Goal: Task Accomplishment & Management: Use online tool/utility

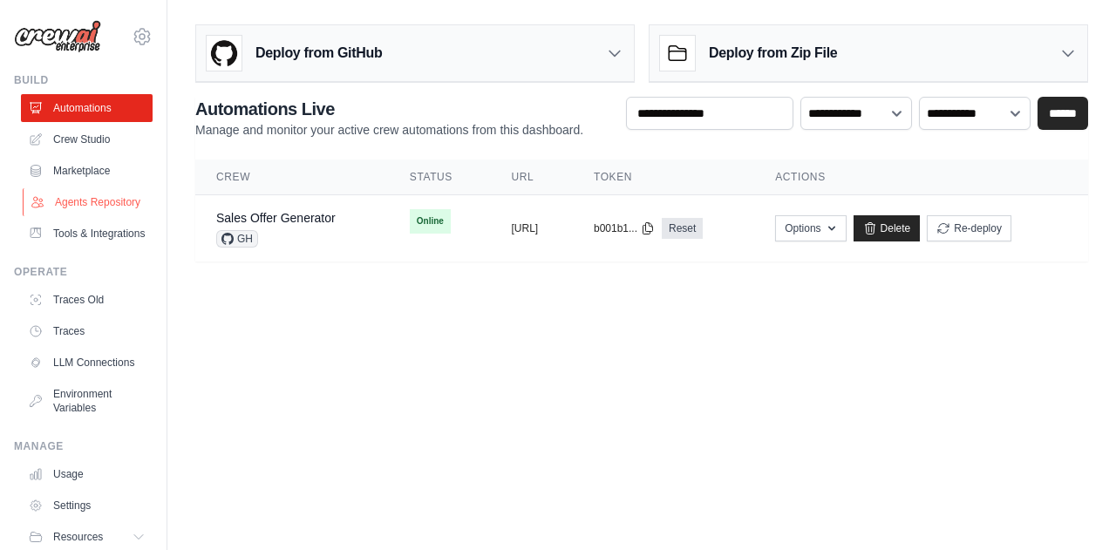
click at [78, 207] on link "Agents Repository" at bounding box center [89, 202] width 132 height 28
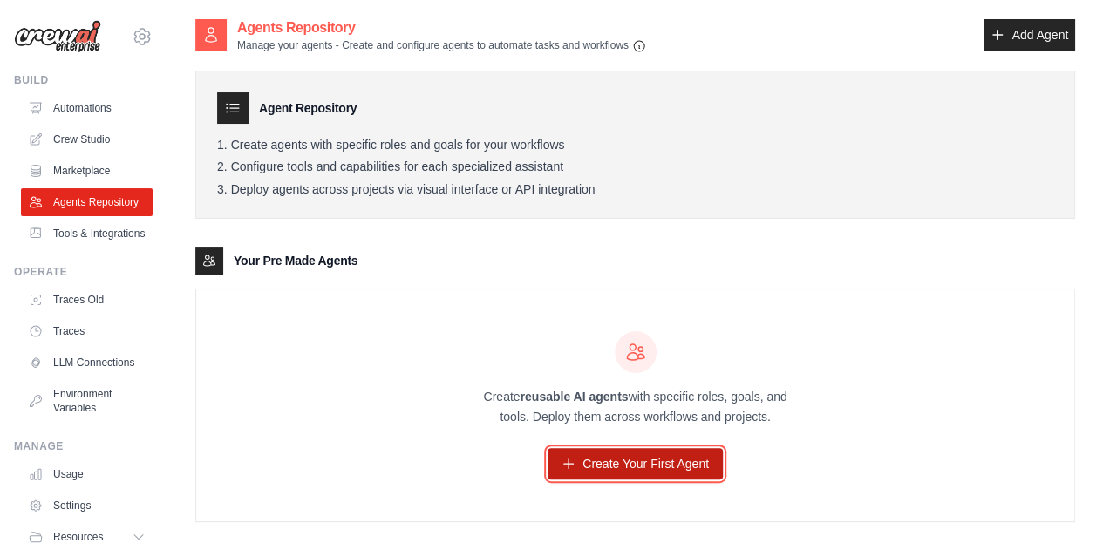
click at [678, 465] on link "Create Your First Agent" at bounding box center [634, 463] width 175 height 31
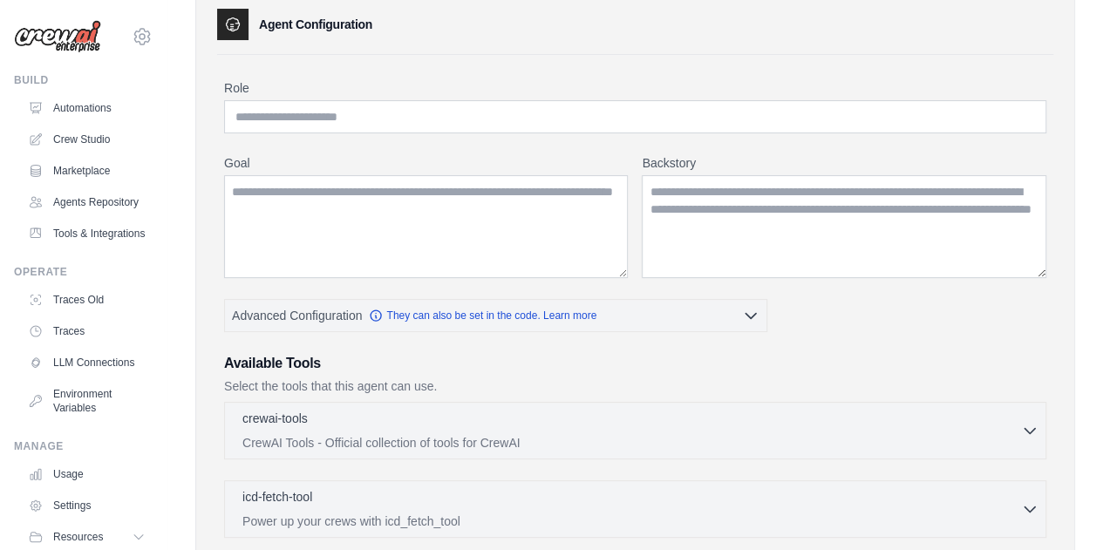
scroll to position [75, 0]
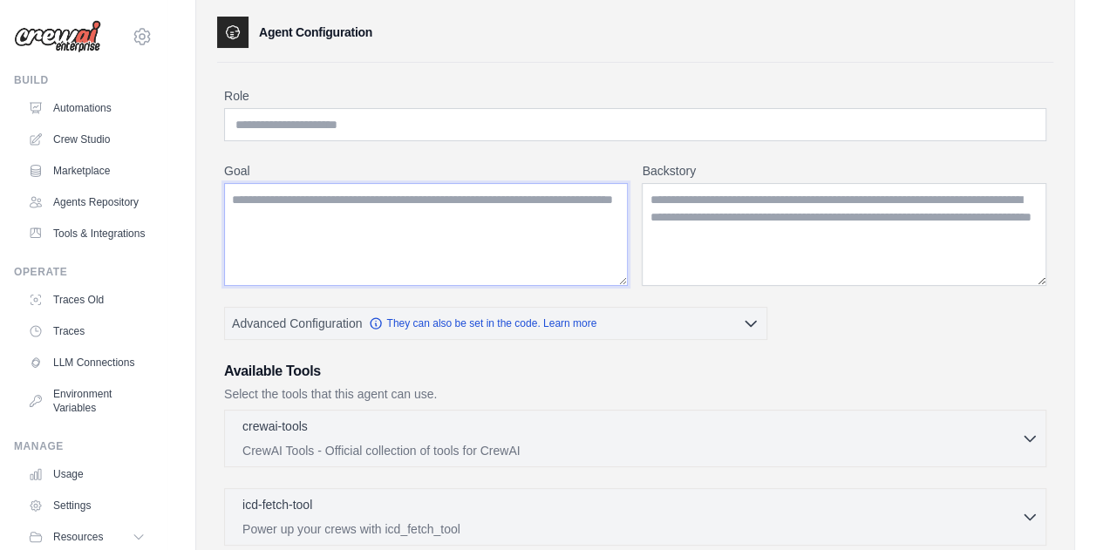
click at [538, 194] on textarea "Goal" at bounding box center [426, 234] width 404 height 103
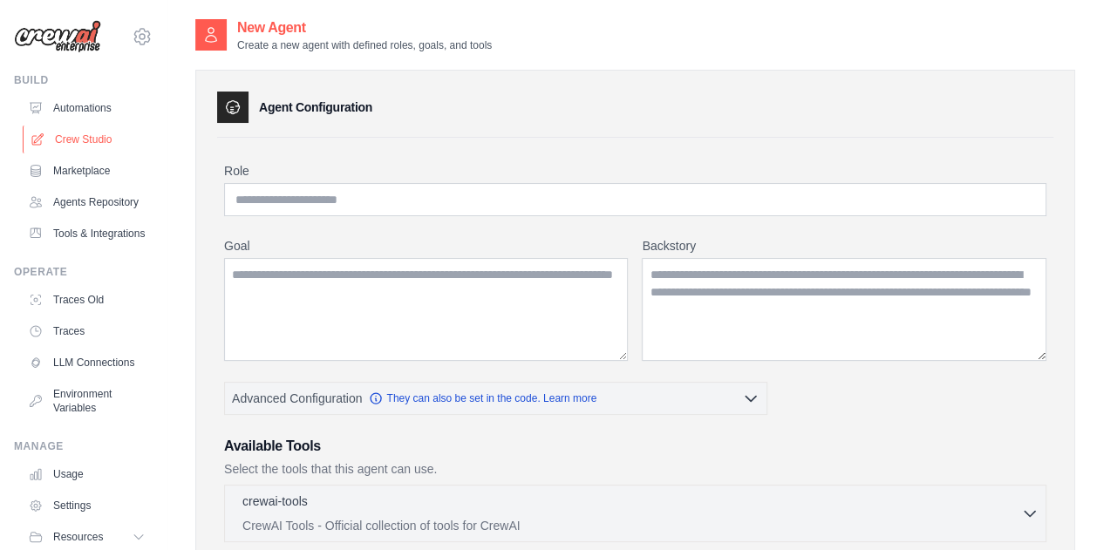
click at [91, 135] on link "Crew Studio" at bounding box center [89, 140] width 132 height 28
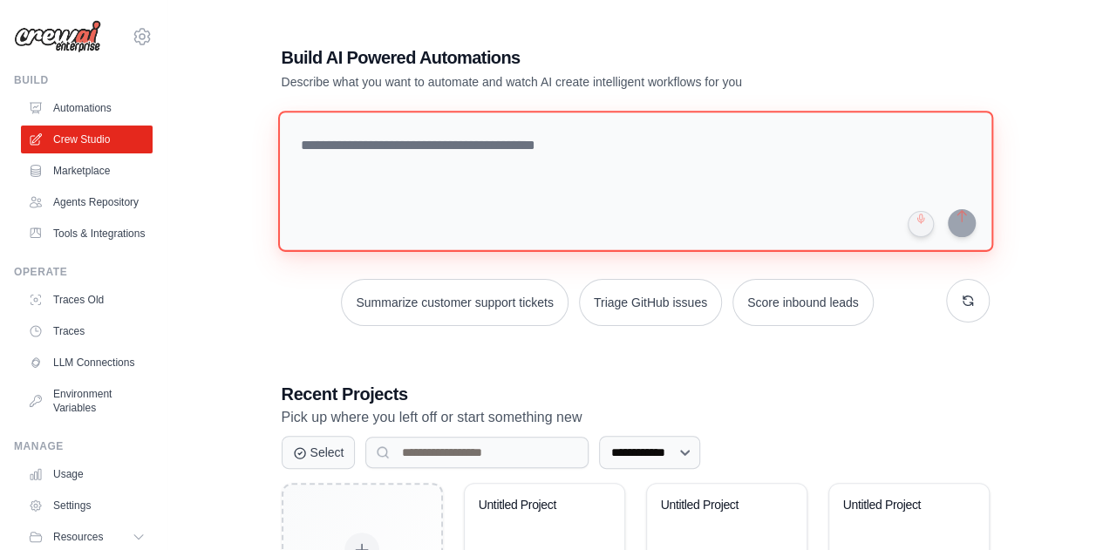
click at [403, 163] on textarea at bounding box center [634, 181] width 715 height 141
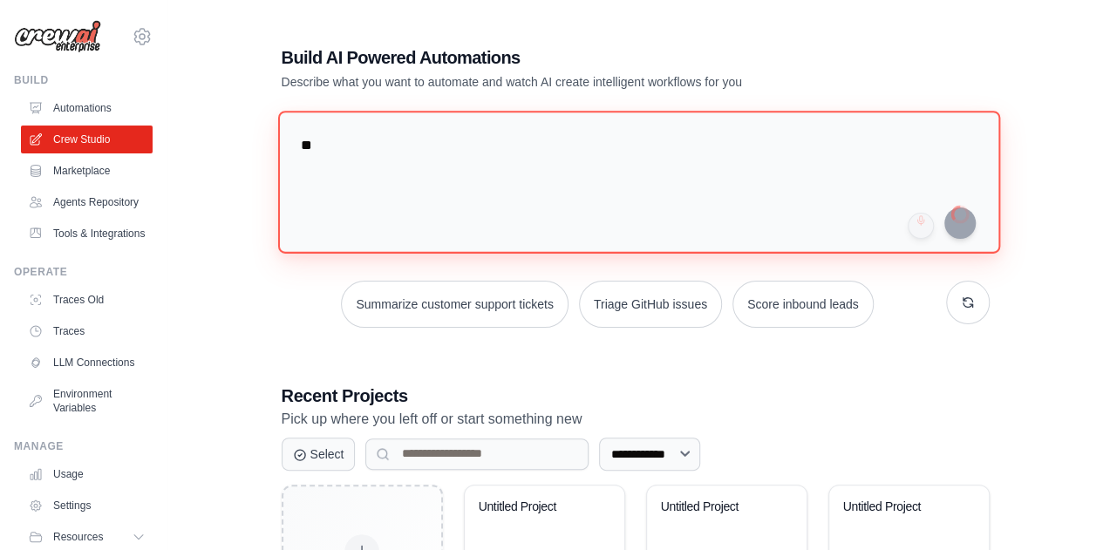
type textarea "**"
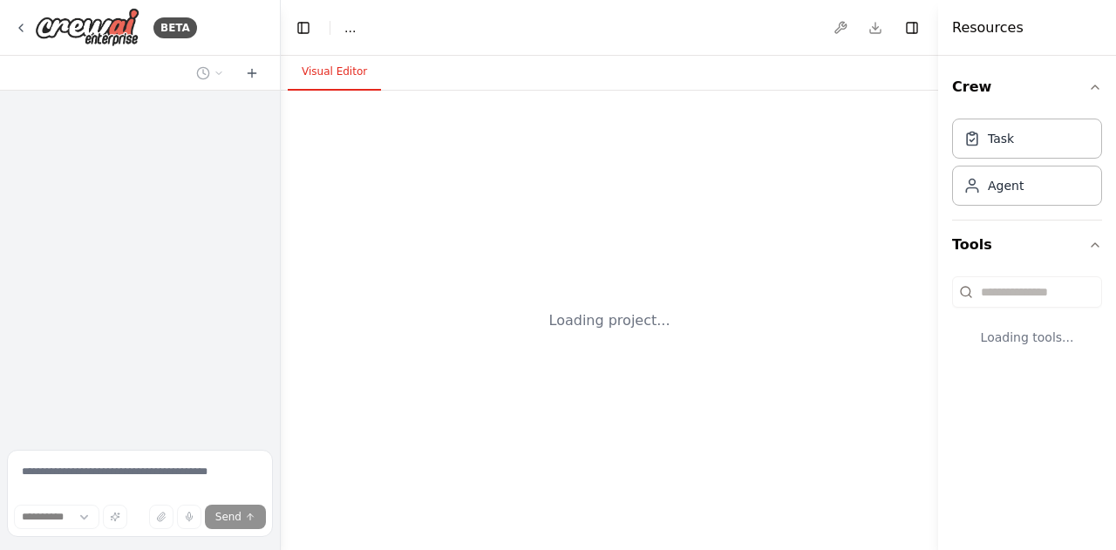
select select "****"
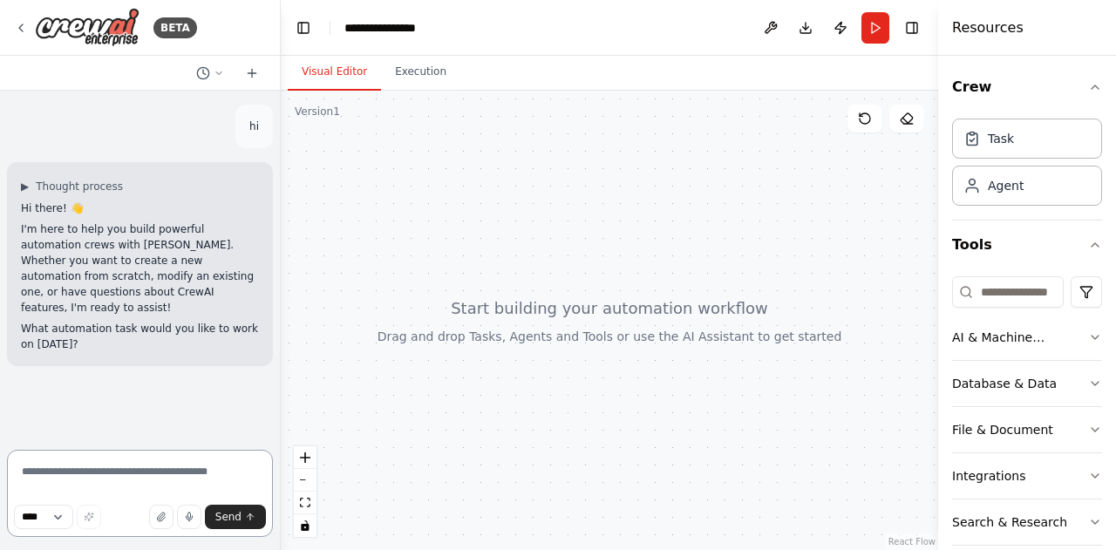
click at [124, 456] on textarea at bounding box center [140, 493] width 266 height 87
type textarea "**********"
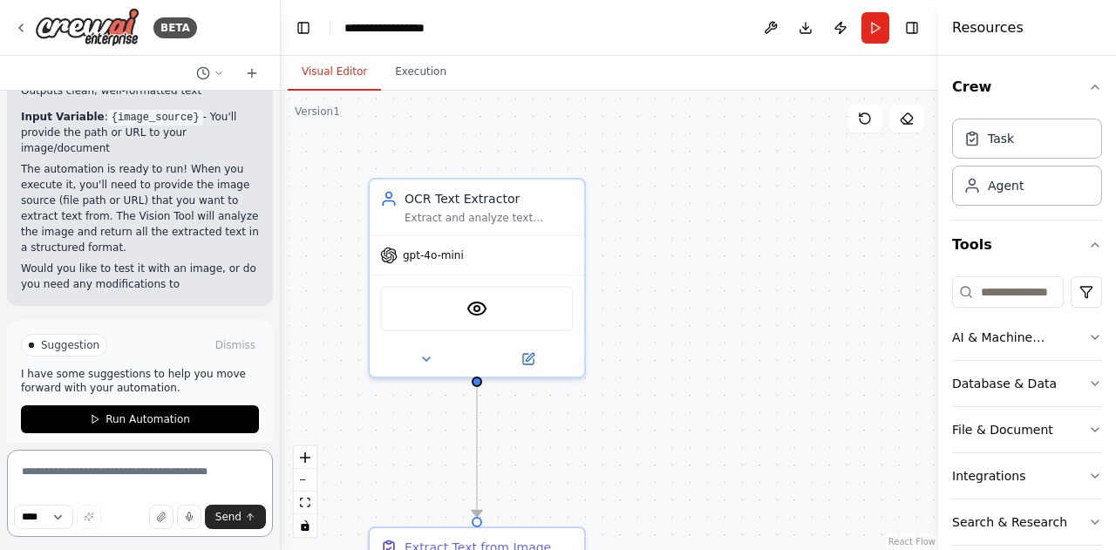
scroll to position [1746, 0]
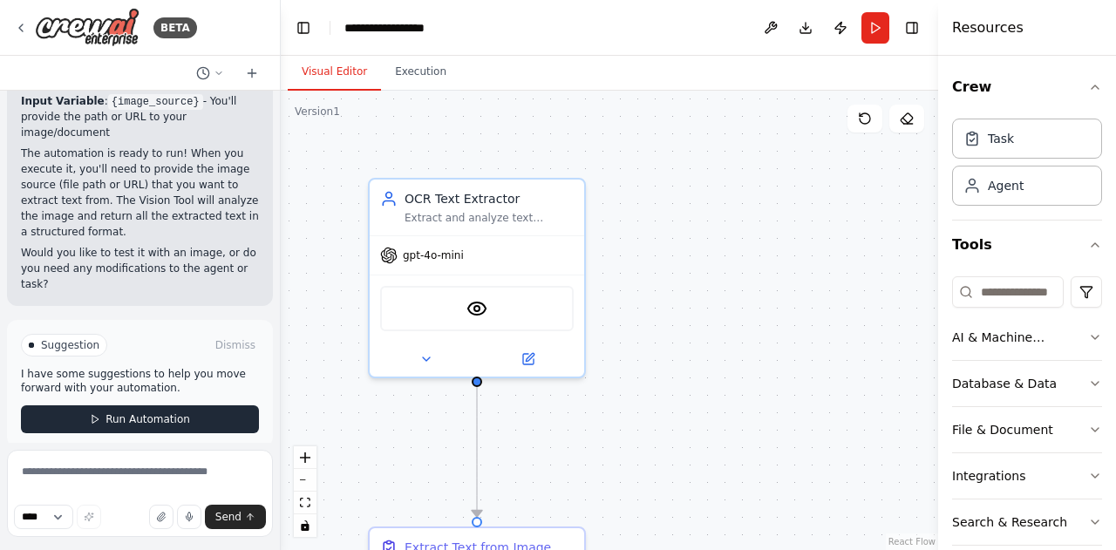
click at [137, 412] on span "Run Automation" at bounding box center [147, 419] width 85 height 14
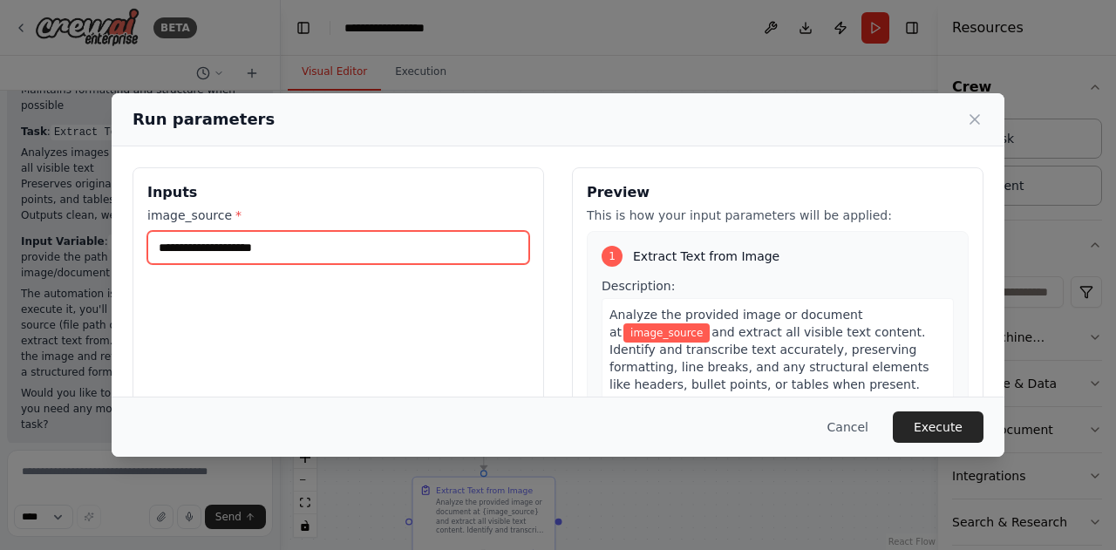
click at [320, 255] on input "image_source *" at bounding box center [338, 247] width 382 height 33
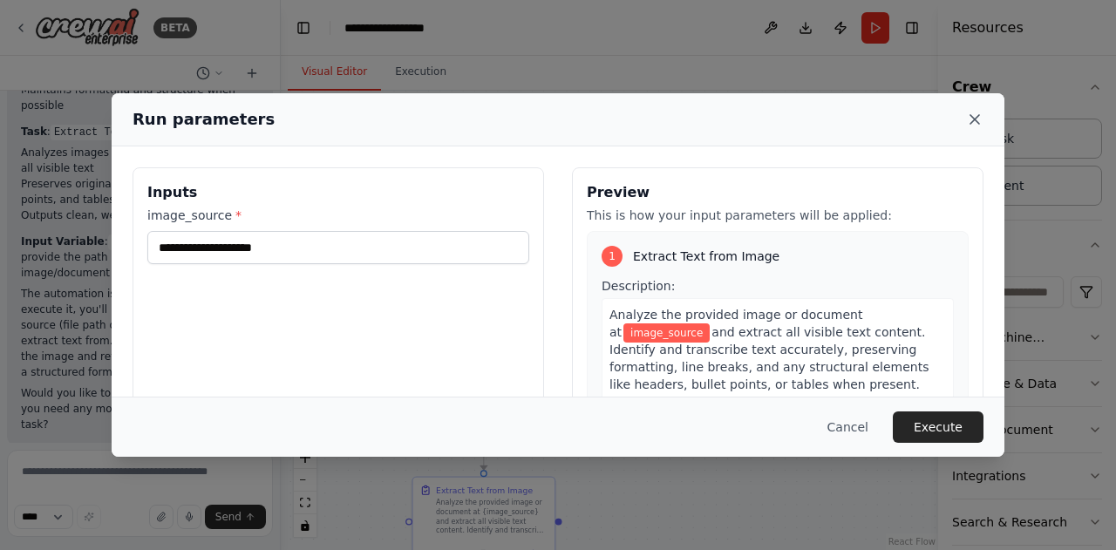
click at [966, 123] on icon at bounding box center [974, 119] width 17 height 17
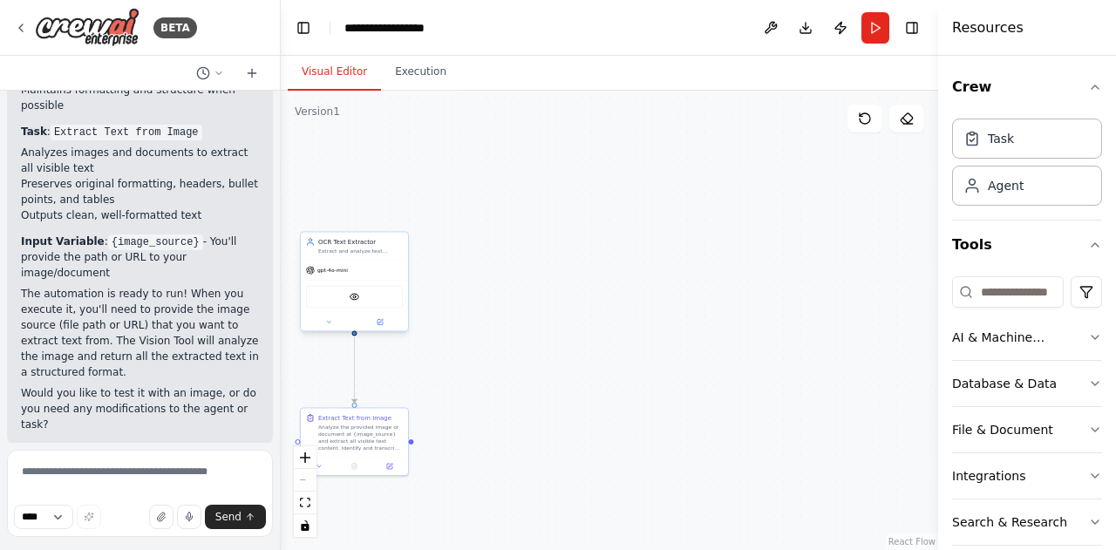
click at [382, 294] on div "VisionTool" at bounding box center [354, 296] width 97 height 23
drag, startPoint x: 386, startPoint y: 291, endPoint x: 708, endPoint y: 403, distance: 340.5
click at [708, 403] on div ".deletable-edge-delete-btn { width: 20px; height: 20px; border: 0px solid #ffff…" at bounding box center [609, 320] width 657 height 459
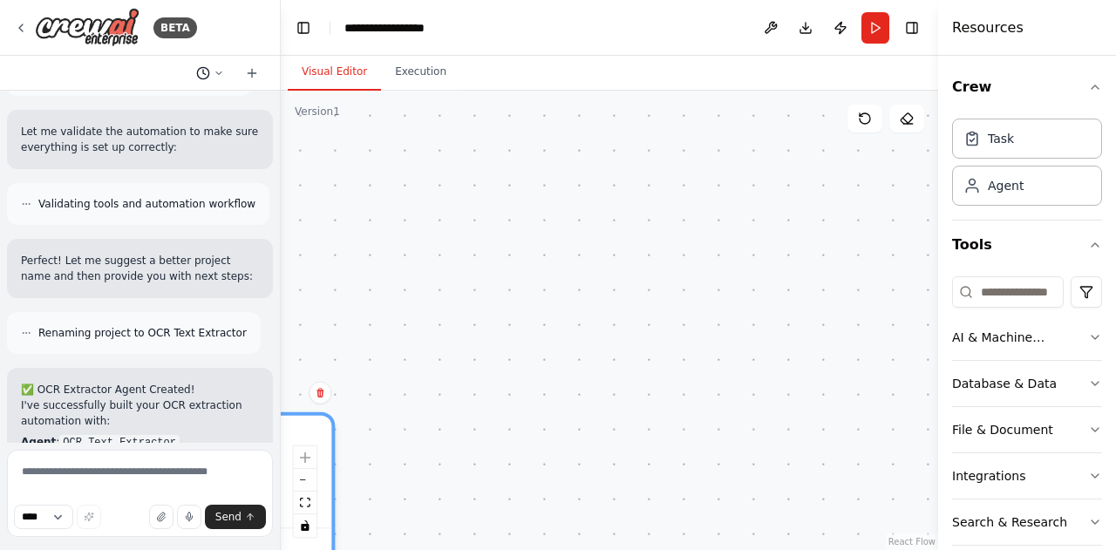
click at [218, 72] on icon at bounding box center [219, 73] width 10 height 10
click at [635, 241] on div ".deletable-edge-delete-btn { width: 20px; height: 20px; border: 0px solid #ffff…" at bounding box center [609, 320] width 657 height 459
click at [904, 117] on icon at bounding box center [907, 119] width 14 height 14
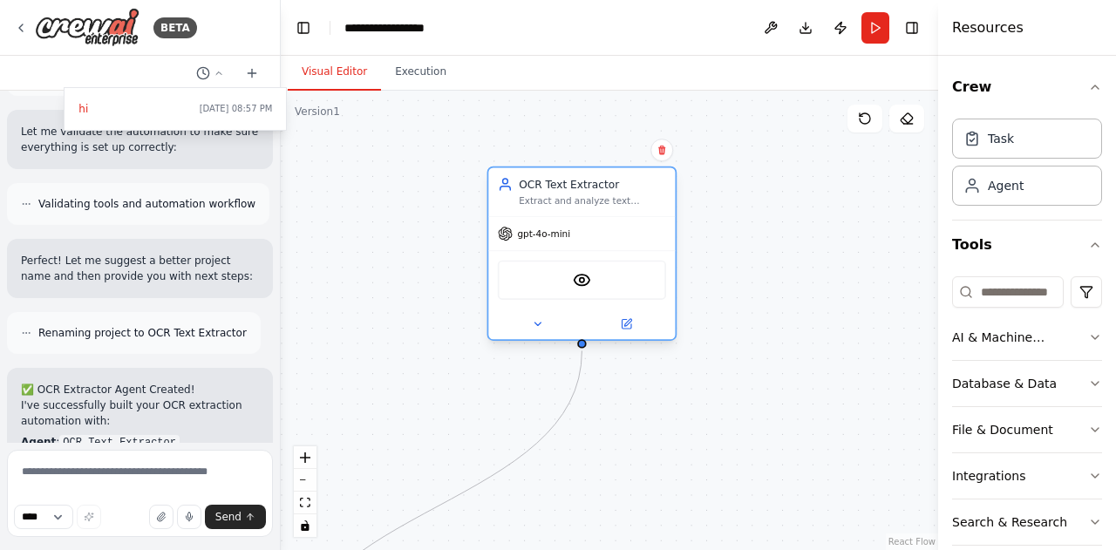
drag, startPoint x: 364, startPoint y: 384, endPoint x: 652, endPoint y: 186, distance: 350.4
click at [652, 186] on div "OCR Text Extractor" at bounding box center [592, 184] width 147 height 15
drag, startPoint x: 531, startPoint y: 456, endPoint x: 911, endPoint y: 315, distance: 405.5
click at [911, 315] on div ".deletable-edge-delete-btn { width: 20px; height: 20px; border: 0px solid #ffff…" at bounding box center [609, 320] width 657 height 459
click at [547, 326] on button at bounding box center [536, 324] width 85 height 18
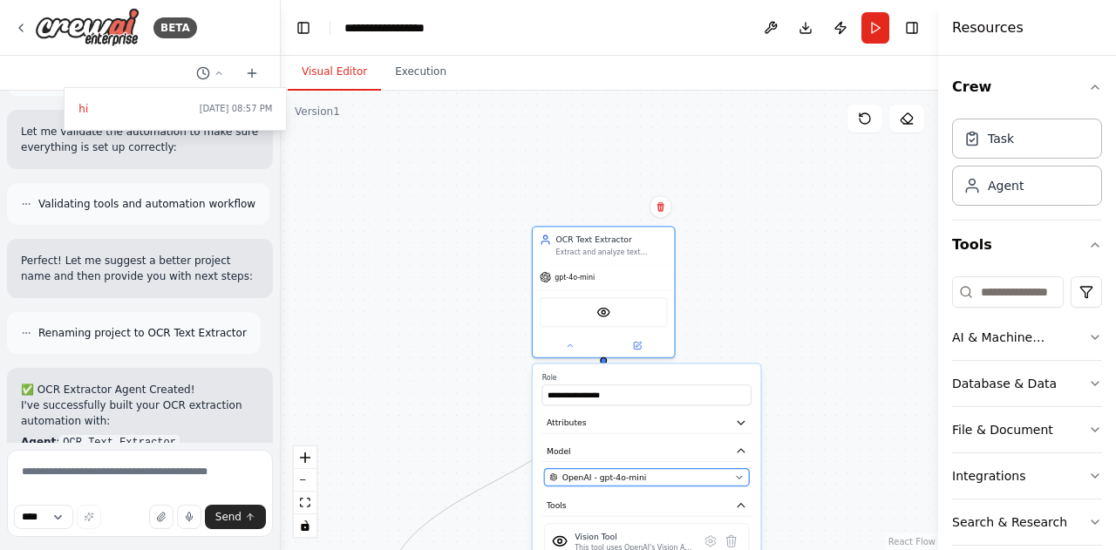
click at [680, 477] on div "OpenAI - gpt-4o-mini" at bounding box center [639, 477] width 180 height 11
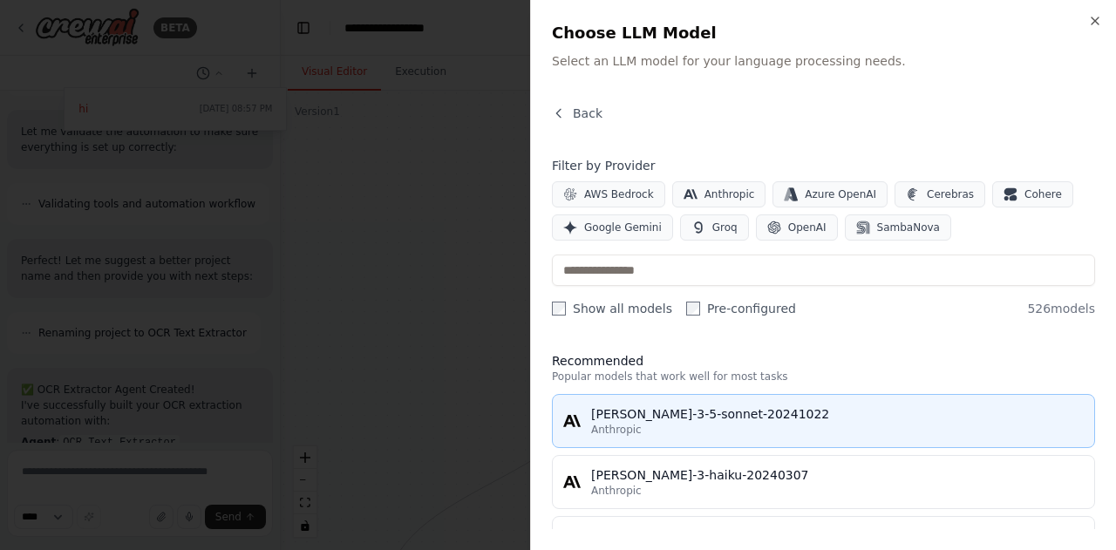
click at [711, 406] on div "[PERSON_NAME]-3-5-sonnet-20241022" at bounding box center [837, 413] width 493 height 17
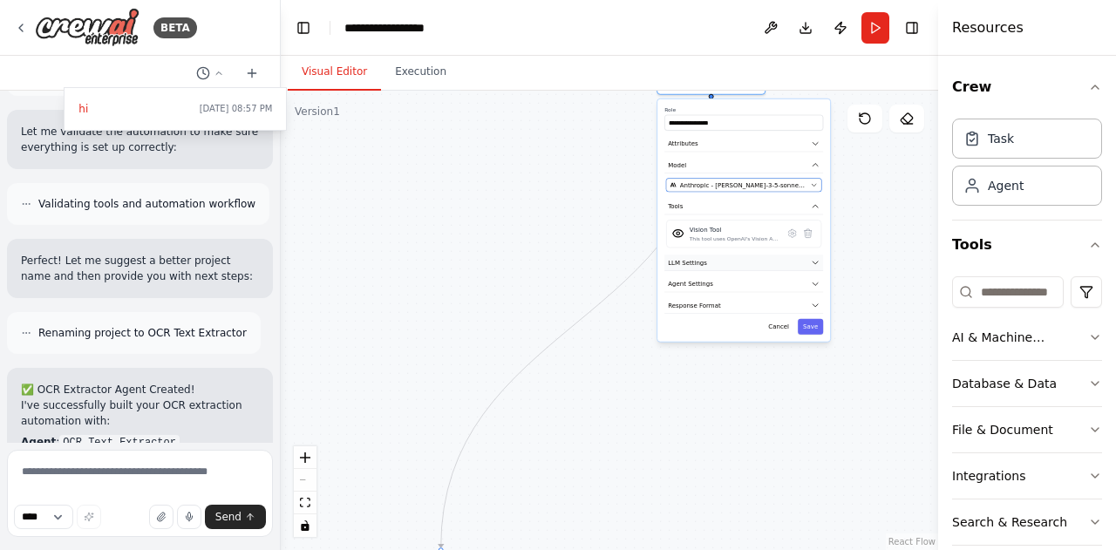
drag, startPoint x: 654, startPoint y: 458, endPoint x: 710, endPoint y: 251, distance: 214.0
click at [759, 180] on span "Anthropic - [PERSON_NAME]-3-5-sonnet-20241022" at bounding box center [743, 184] width 127 height 9
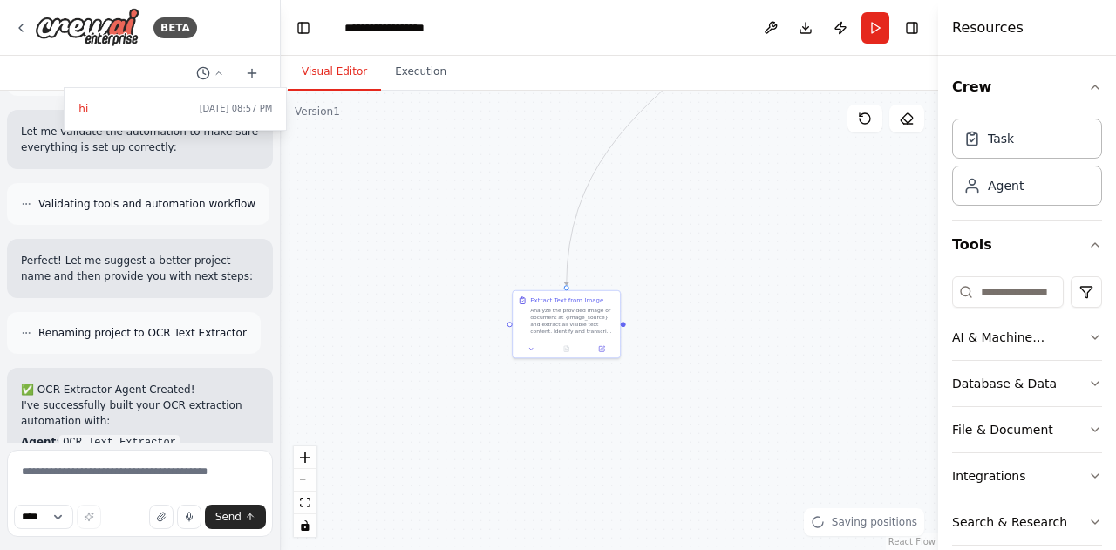
drag, startPoint x: 451, startPoint y: 495, endPoint x: 576, endPoint y: 233, distance: 290.9
click at [576, 233] on div "**********" at bounding box center [609, 320] width 657 height 459
click at [630, 298] on div "**********" at bounding box center [609, 320] width 657 height 459
click at [563, 320] on div "Analyze the provided image or document at {image_source} and extract all visibl…" at bounding box center [572, 319] width 85 height 28
click at [607, 357] on div "Extract Text from Image Analyze the provided image or document at {image_source…" at bounding box center [566, 324] width 109 height 68
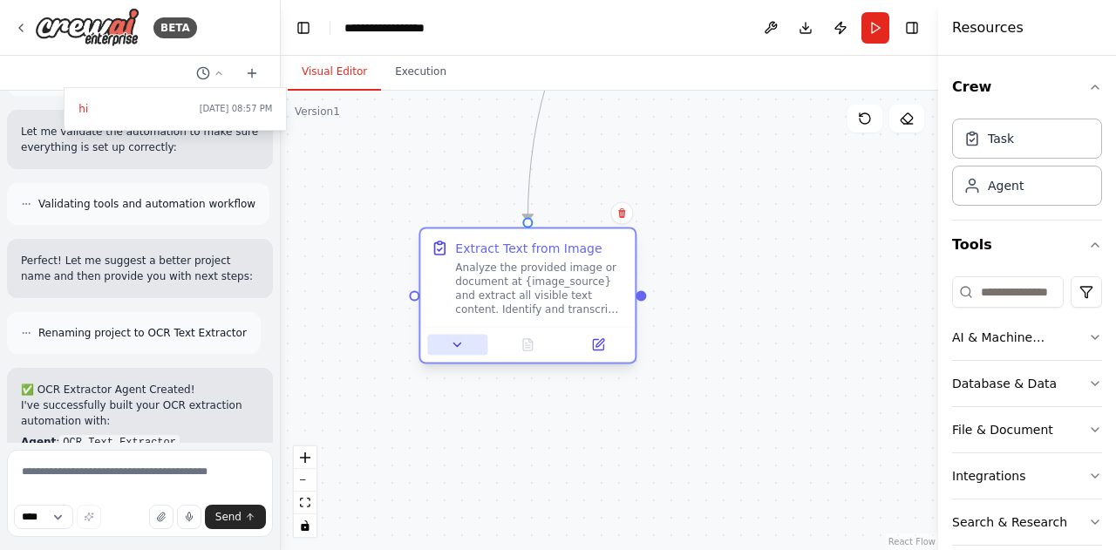
click at [457, 348] on icon at bounding box center [458, 345] width 14 height 14
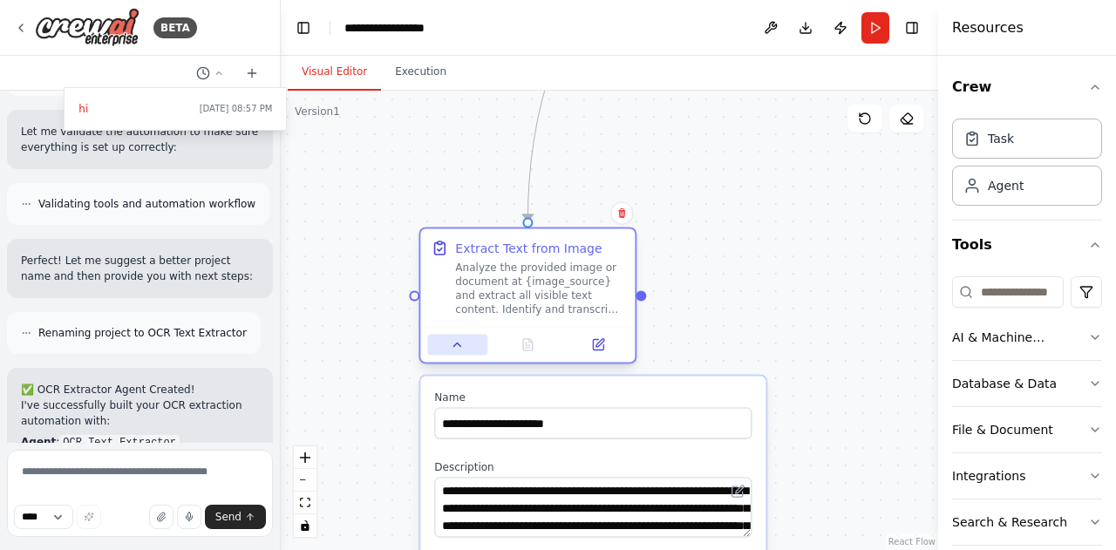
click at [457, 348] on icon at bounding box center [458, 345] width 14 height 14
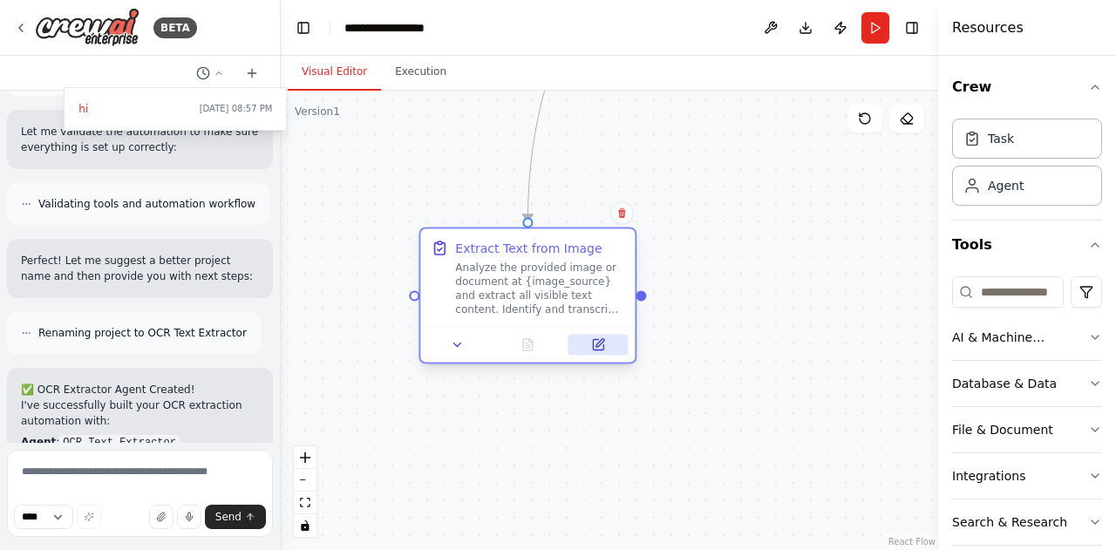
click at [600, 351] on icon at bounding box center [598, 345] width 14 height 14
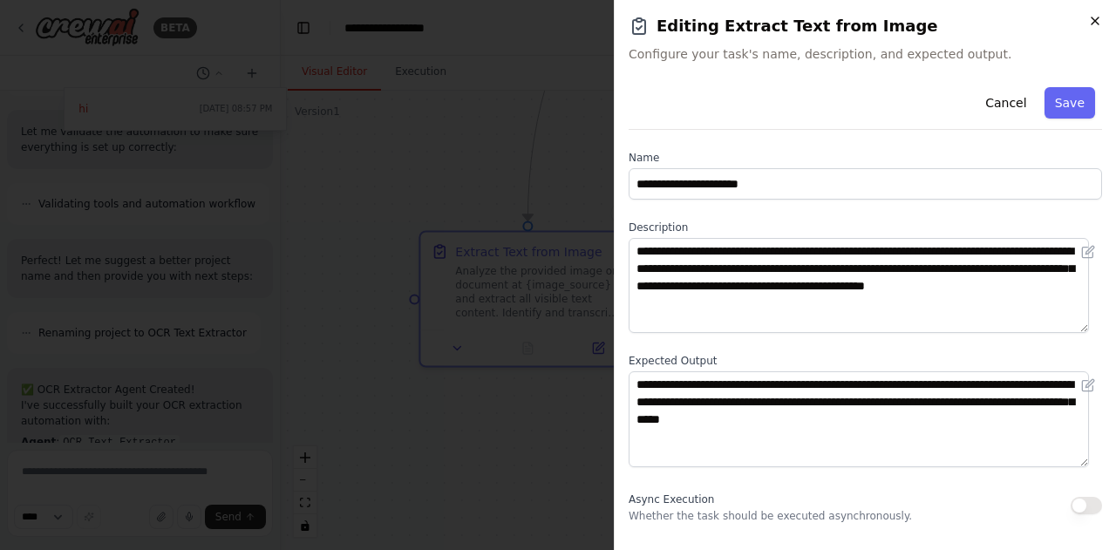
click at [1096, 18] on icon "button" at bounding box center [1095, 21] width 14 height 14
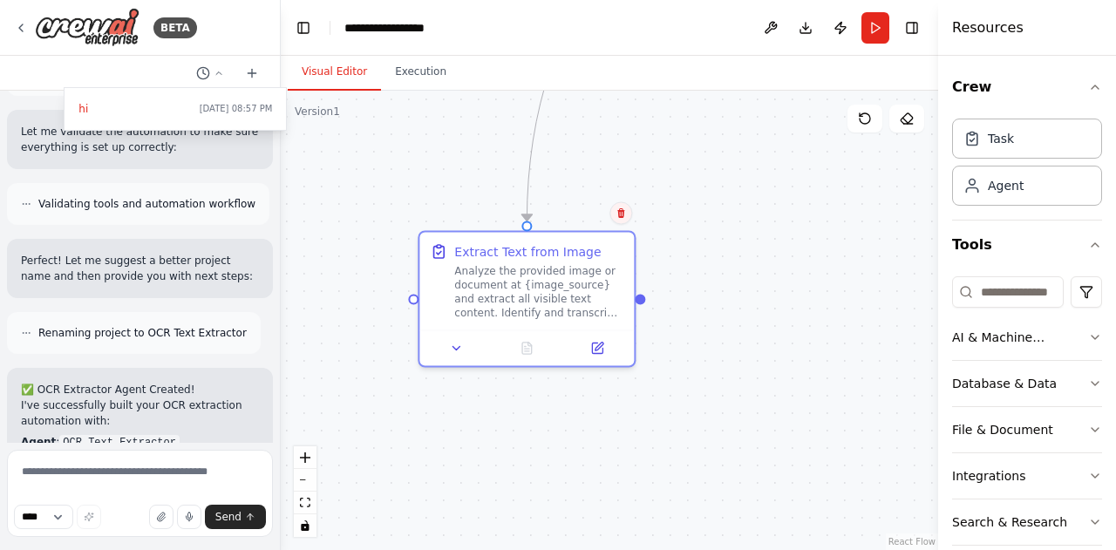
click at [629, 221] on div "Confirm" at bounding box center [620, 213] width 23 height 23
click at [625, 214] on icon at bounding box center [620, 213] width 10 height 10
click at [617, 212] on icon at bounding box center [620, 213] width 10 height 10
click at [572, 208] on button "Confirm" at bounding box center [571, 213] width 62 height 21
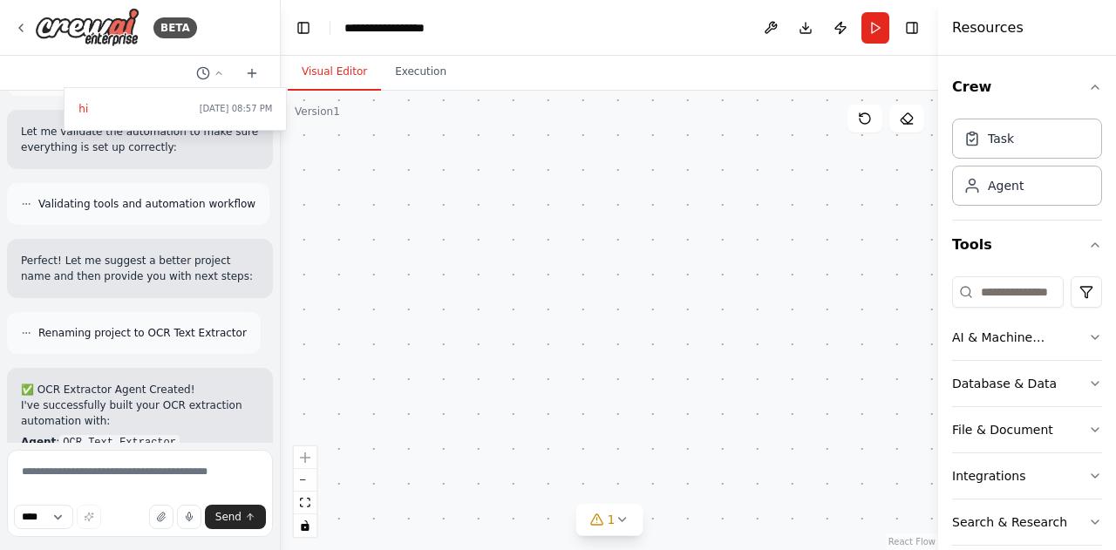
click at [151, 460] on div at bounding box center [140, 275] width 281 height 550
click at [146, 490] on textarea at bounding box center [140, 493] width 266 height 87
paste textarea "**********"
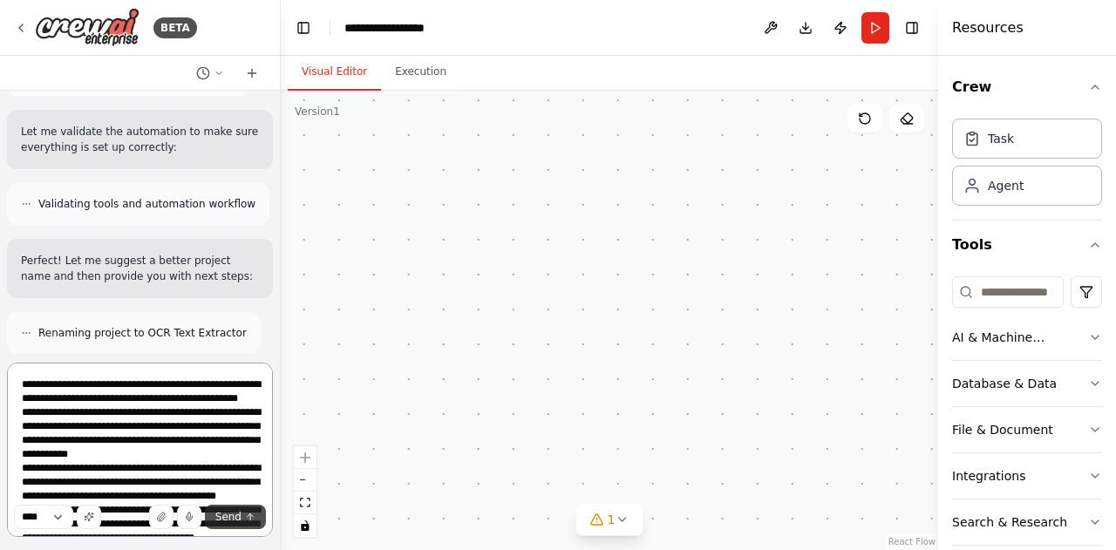
scroll to position [50, 0]
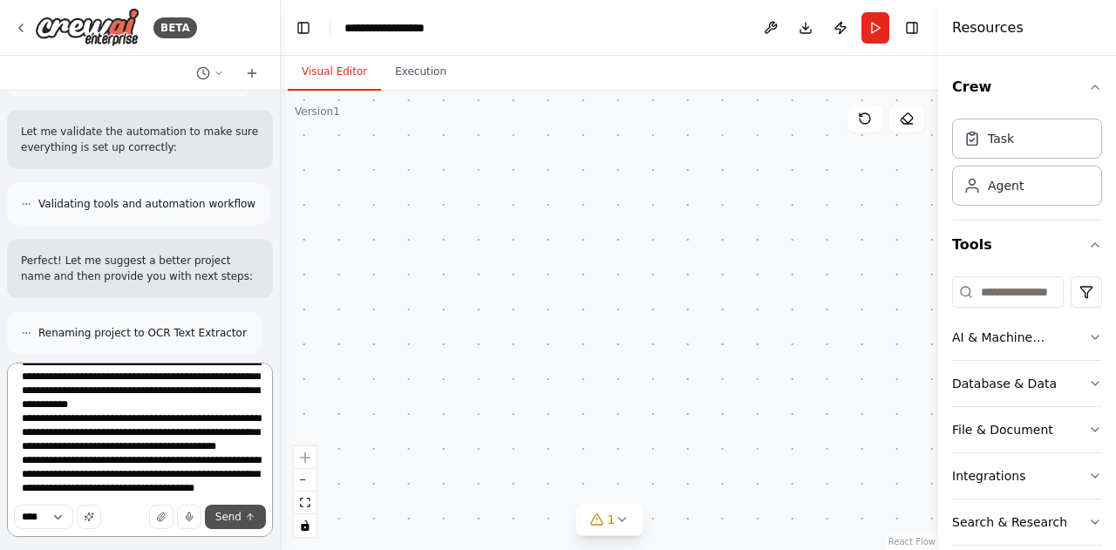
type textarea "**********"
click at [235, 522] on span "Send" at bounding box center [228, 517] width 26 height 14
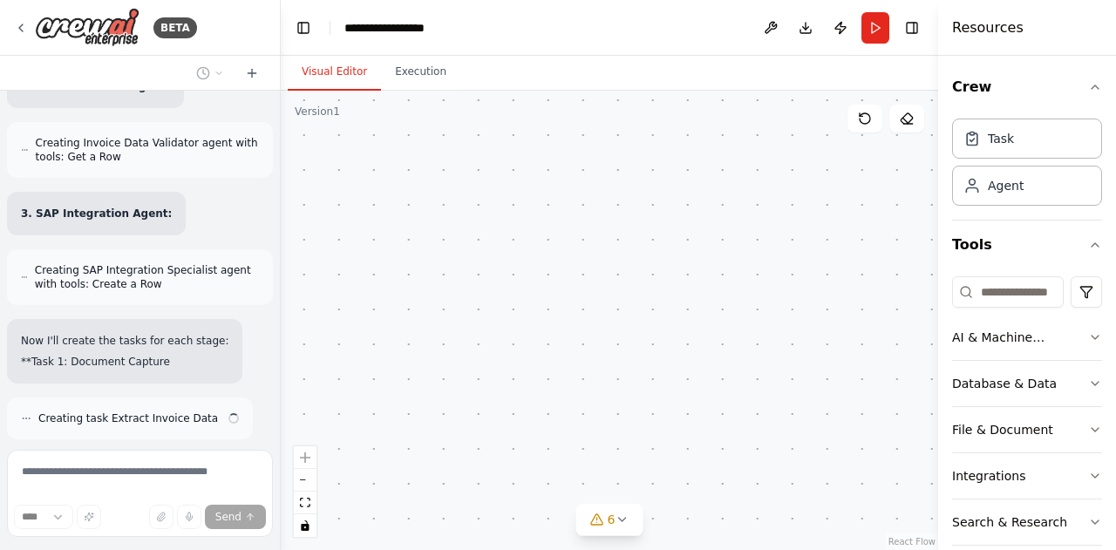
scroll to position [2966, 0]
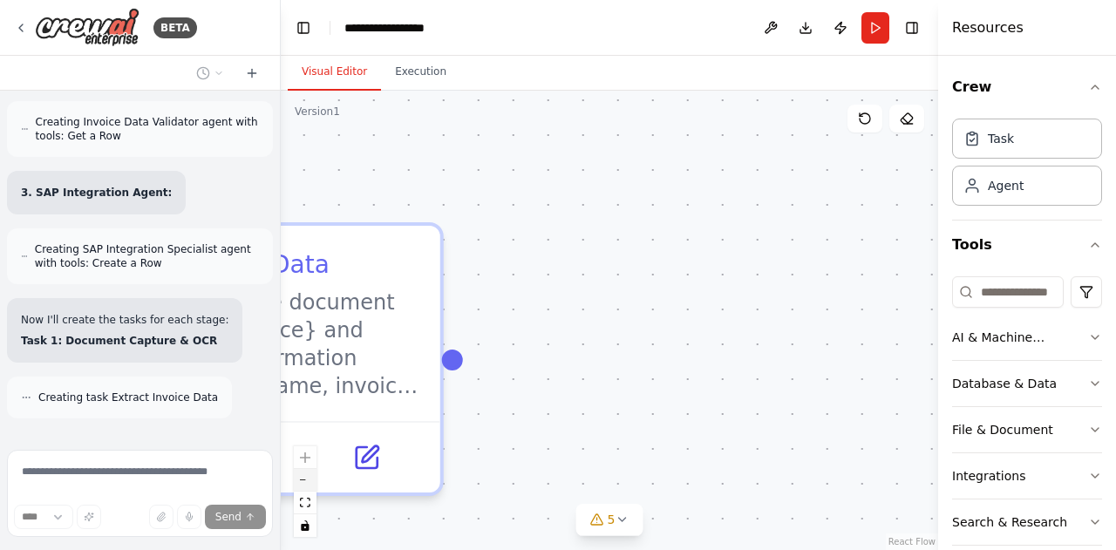
click at [302, 480] on icon "zoom out" at bounding box center [305, 480] width 10 height 2
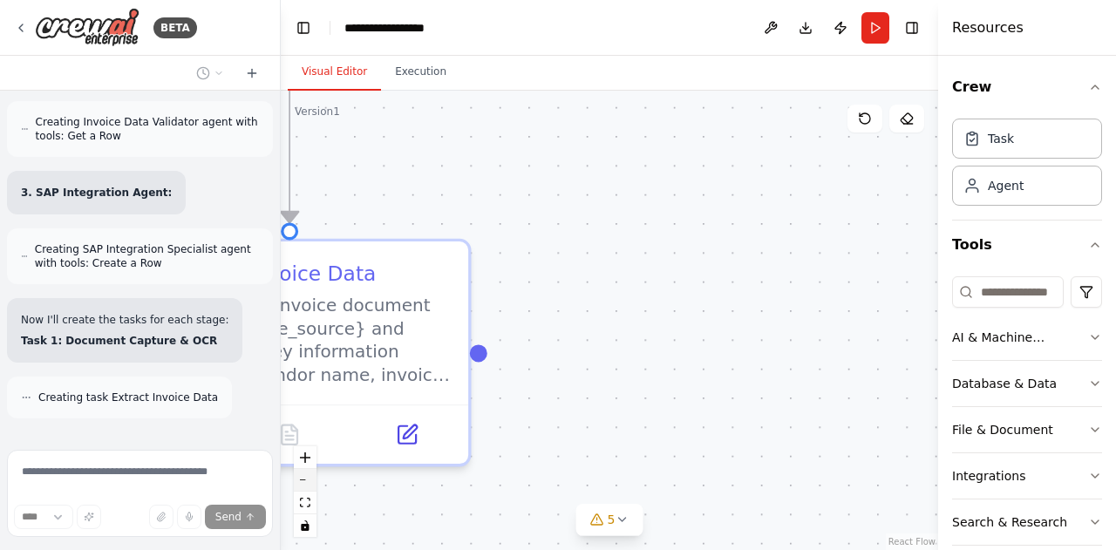
click at [302, 480] on icon "zoom out" at bounding box center [305, 480] width 10 height 2
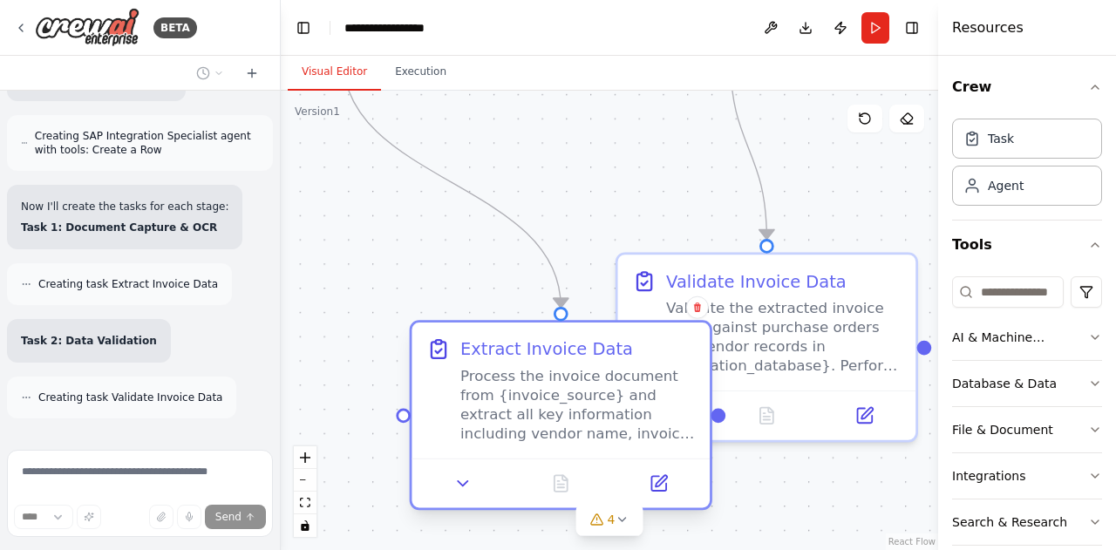
drag, startPoint x: 457, startPoint y: 282, endPoint x: 675, endPoint y: 365, distance: 233.4
click at [678, 365] on div "Extract Invoice Data Process the invoice document from {invoice_source} and ext…" at bounding box center [577, 390] width 234 height 106
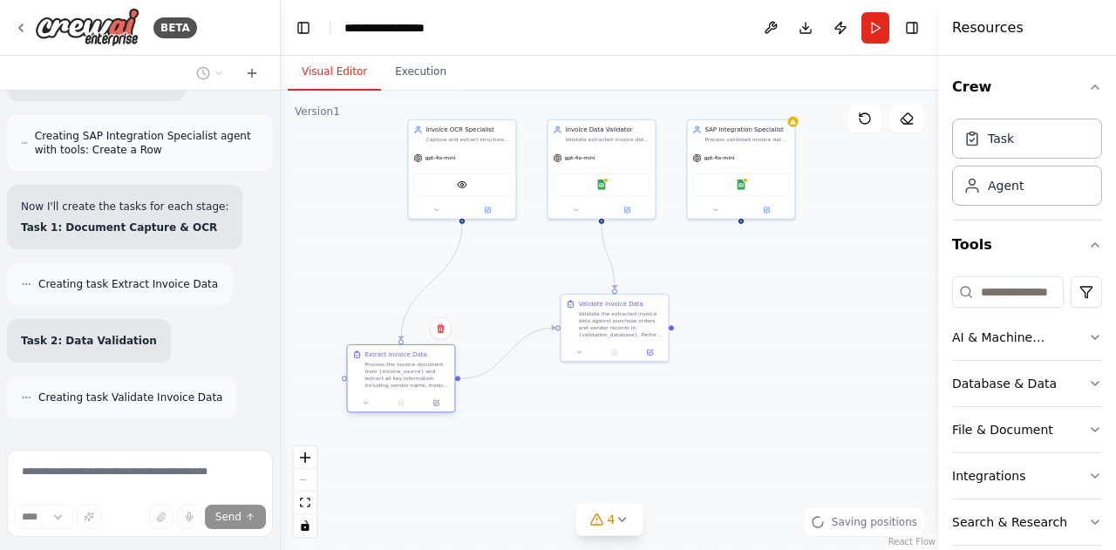
drag, startPoint x: 528, startPoint y: 361, endPoint x: 389, endPoint y: 391, distance: 142.8
click at [389, 391] on div "Extract Invoice Data Process the invoice document from {invoice_source} and ext…" at bounding box center [400, 369] width 107 height 49
click at [691, 398] on div ".deletable-edge-delete-btn { width: 20px; height: 20px; border: 0px solid #ffff…" at bounding box center [609, 320] width 657 height 459
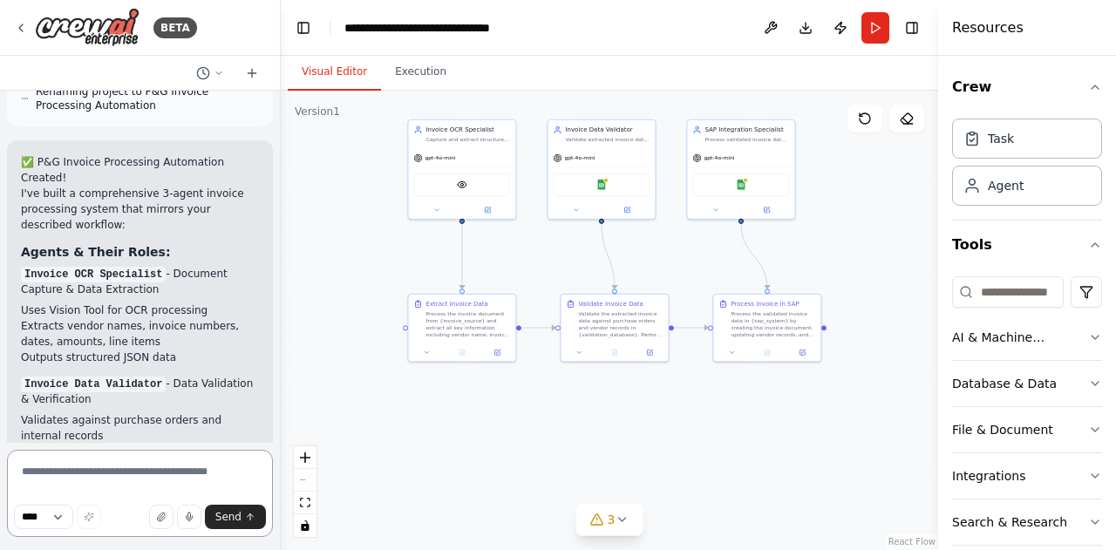
scroll to position [4337, 0]
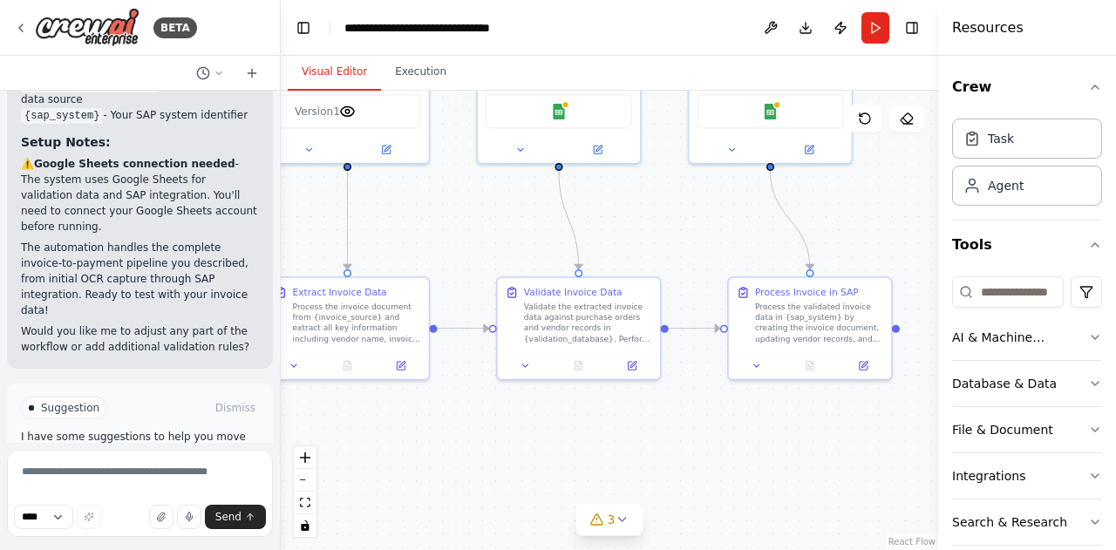
drag, startPoint x: 710, startPoint y: 357, endPoint x: 880, endPoint y: 554, distance: 259.5
click at [880, 549] on html "BETA hi ▶ Thought process Hi there! 👋 I'm here to help you build powerful autom…" at bounding box center [558, 275] width 1116 height 550
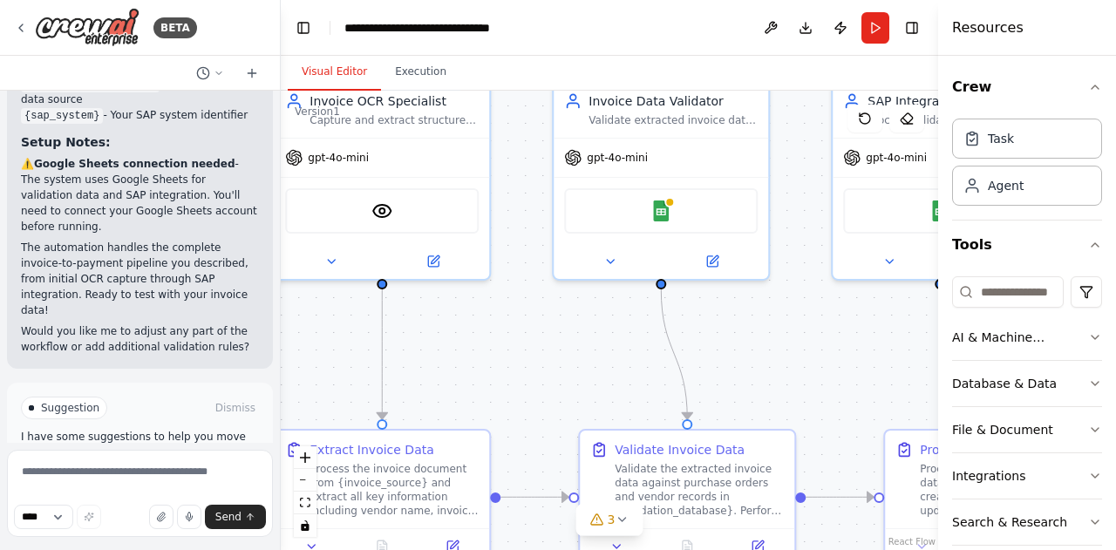
click at [768, 391] on div ".deletable-edge-delete-btn { width: 20px; height: 20px; border: 0px solid #ffff…" at bounding box center [609, 320] width 657 height 459
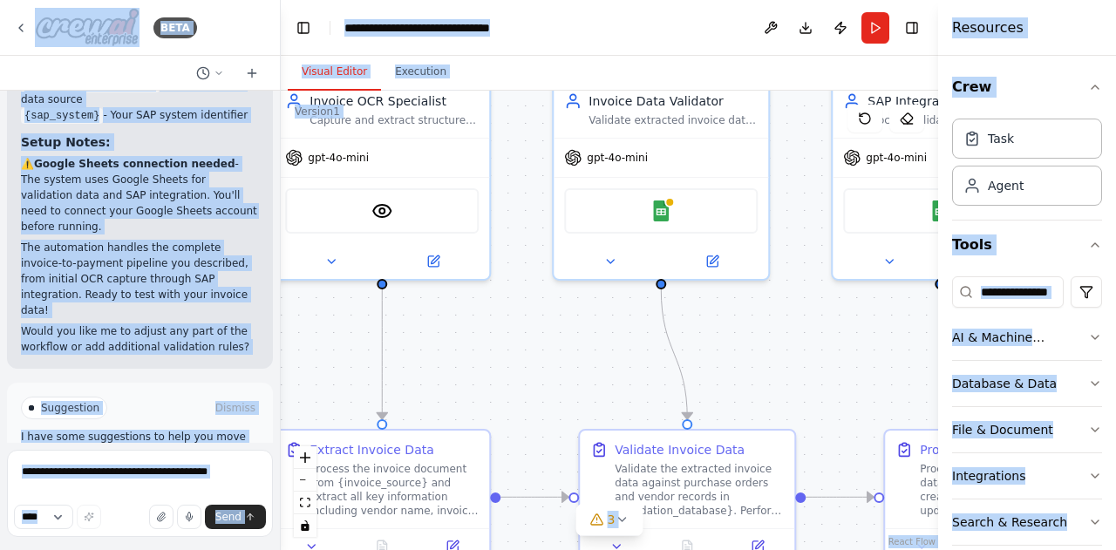
click at [768, 391] on div ".deletable-edge-delete-btn { width: 20px; height: 20px; border: 0px solid #ffff…" at bounding box center [609, 320] width 657 height 459
click at [617, 376] on div ".deletable-edge-delete-btn { width: 20px; height: 20px; border: 0px solid #ffff…" at bounding box center [609, 320] width 657 height 459
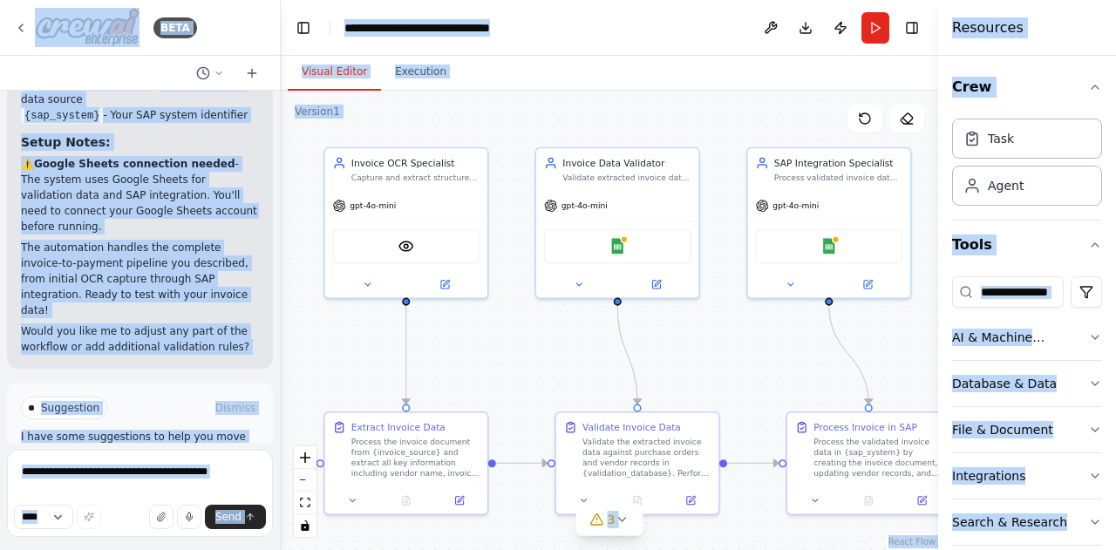
drag, startPoint x: 599, startPoint y: 375, endPoint x: 570, endPoint y: 369, distance: 29.4
click at [570, 369] on div ".deletable-edge-delete-btn { width: 20px; height: 20px; border: 0px solid #ffff…" at bounding box center [609, 320] width 657 height 459
click at [905, 128] on button at bounding box center [906, 119] width 35 height 28
click at [778, 132] on div ".deletable-edge-delete-btn { width: 20px; height: 20px; border: 0px solid #ffff…" at bounding box center [609, 320] width 657 height 459
click at [182, 383] on div "Suggestion Dismiss I have some suggestions to help you move forward with your a…" at bounding box center [140, 446] width 266 height 127
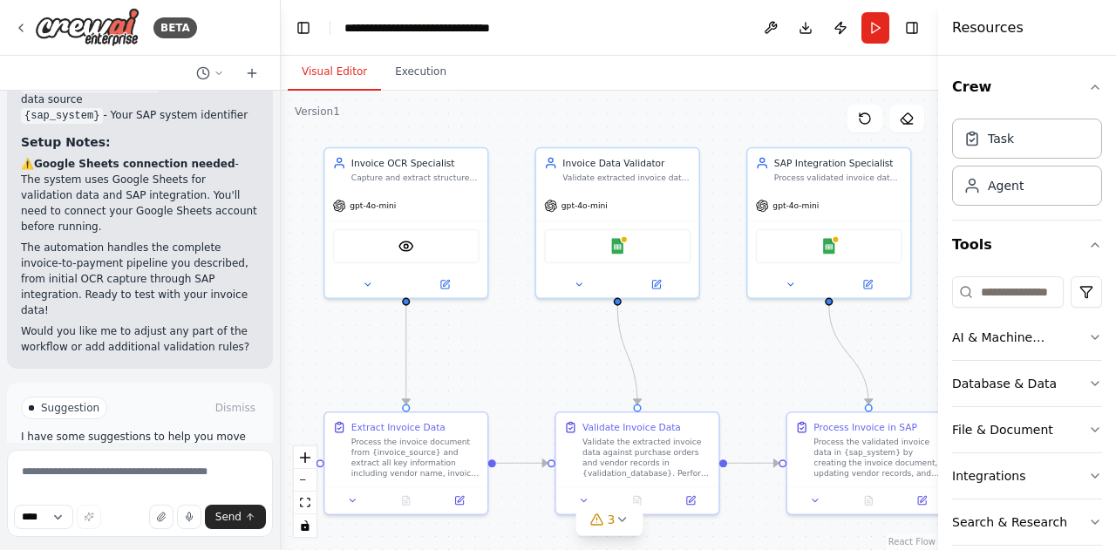
drag, startPoint x: 530, startPoint y: 327, endPoint x: 534, endPoint y: 365, distance: 38.6
click at [534, 365] on div ".deletable-edge-delete-btn { width: 20px; height: 20px; border: 0px solid #ffff…" at bounding box center [609, 320] width 657 height 459
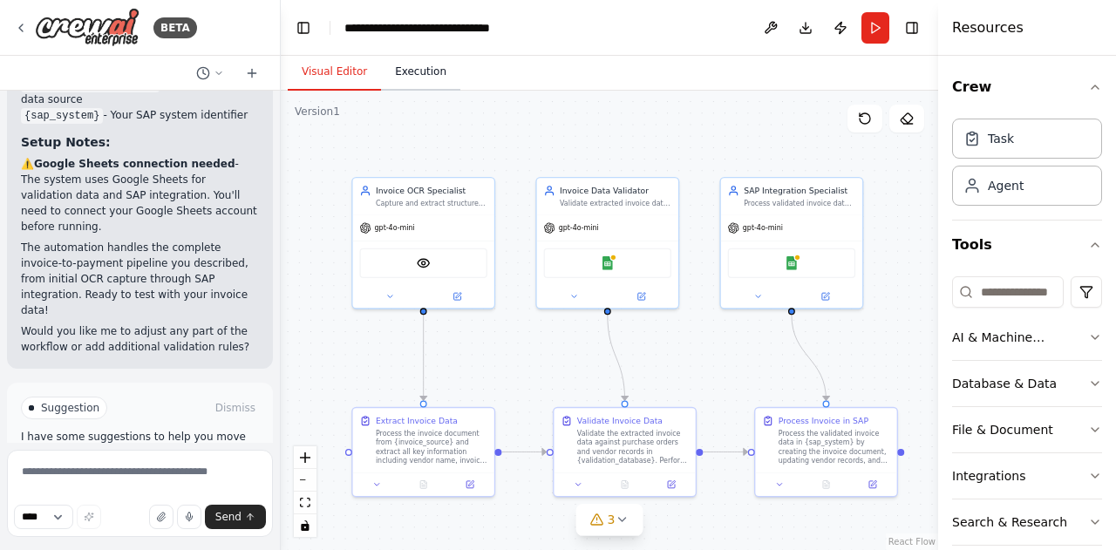
click at [439, 85] on button "Execution" at bounding box center [420, 72] width 79 height 37
click at [336, 72] on button "Visual Editor" at bounding box center [334, 72] width 93 height 37
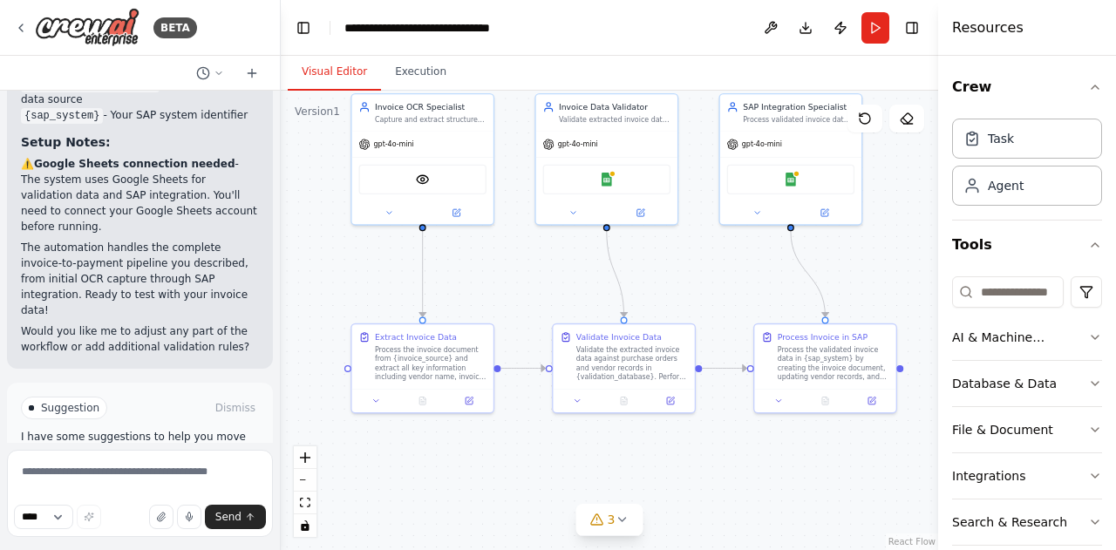
drag, startPoint x: 697, startPoint y: 397, endPoint x: 694, endPoint y: 276, distance: 120.3
click at [694, 276] on div ".deletable-edge-delete-btn { width: 20px; height: 20px; border: 0px solid #ffff…" at bounding box center [609, 320] width 657 height 459
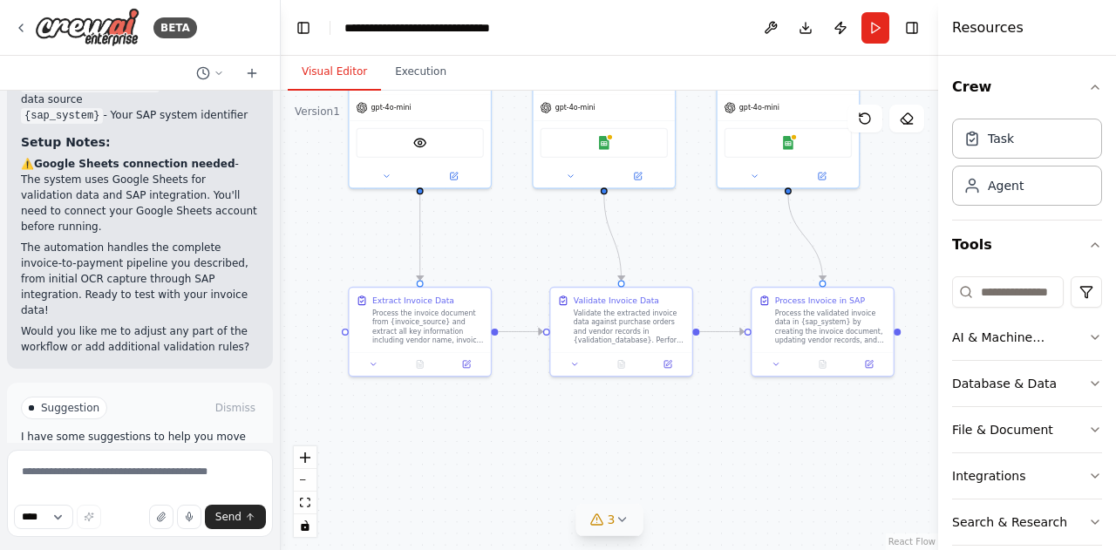
click at [621, 532] on button "3" at bounding box center [609, 520] width 67 height 32
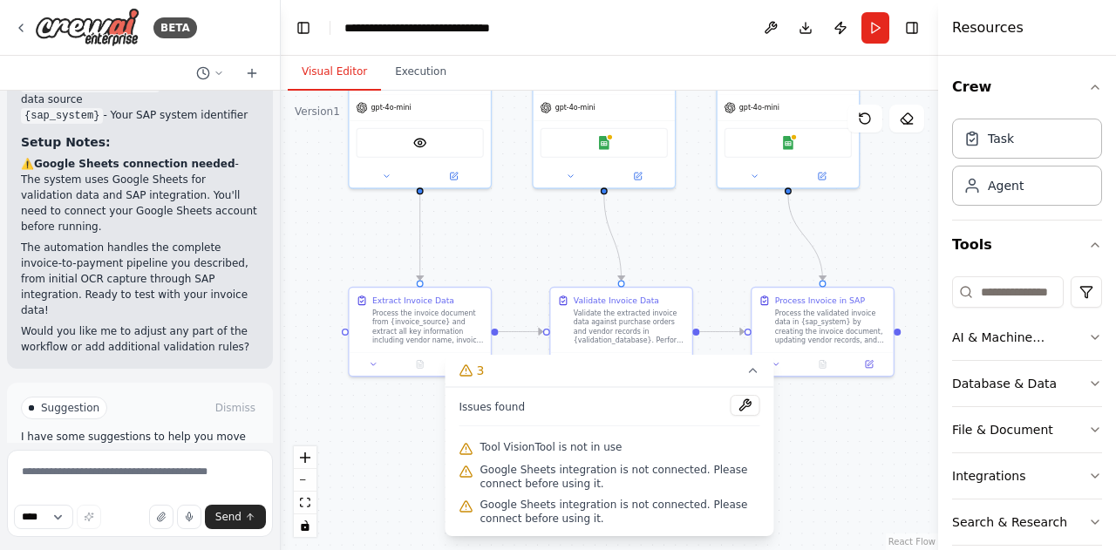
click at [816, 493] on div ".deletable-edge-delete-btn { width: 20px; height: 20px; border: 0px solid #ffff…" at bounding box center [609, 320] width 657 height 459
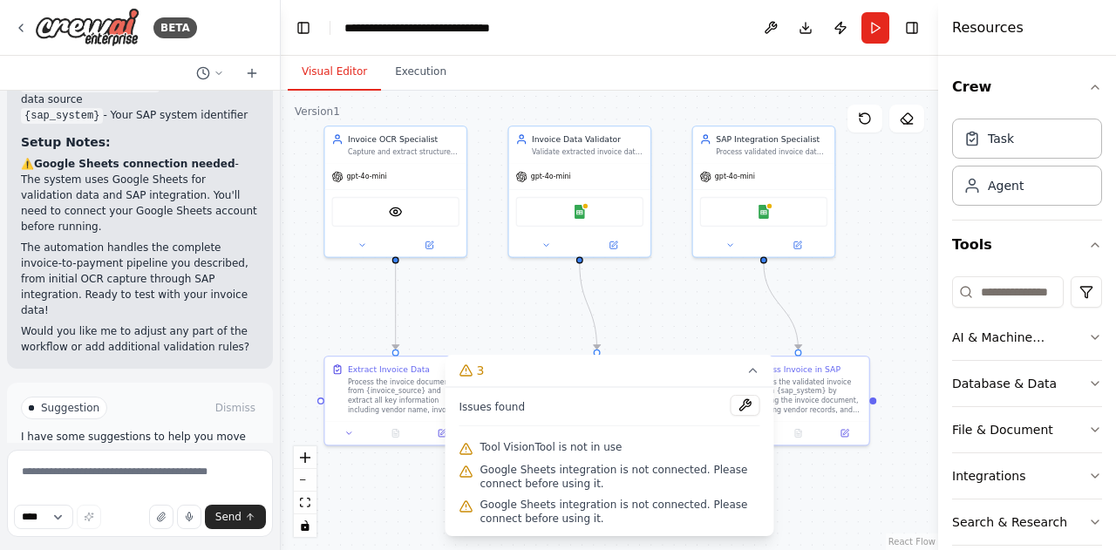
drag, startPoint x: 520, startPoint y: 253, endPoint x: 495, endPoint y: 322, distance: 73.1
click at [495, 322] on div ".deletable-edge-delete-btn { width: 20px; height: 20px; border: 0px solid #ffff…" at bounding box center [609, 320] width 657 height 459
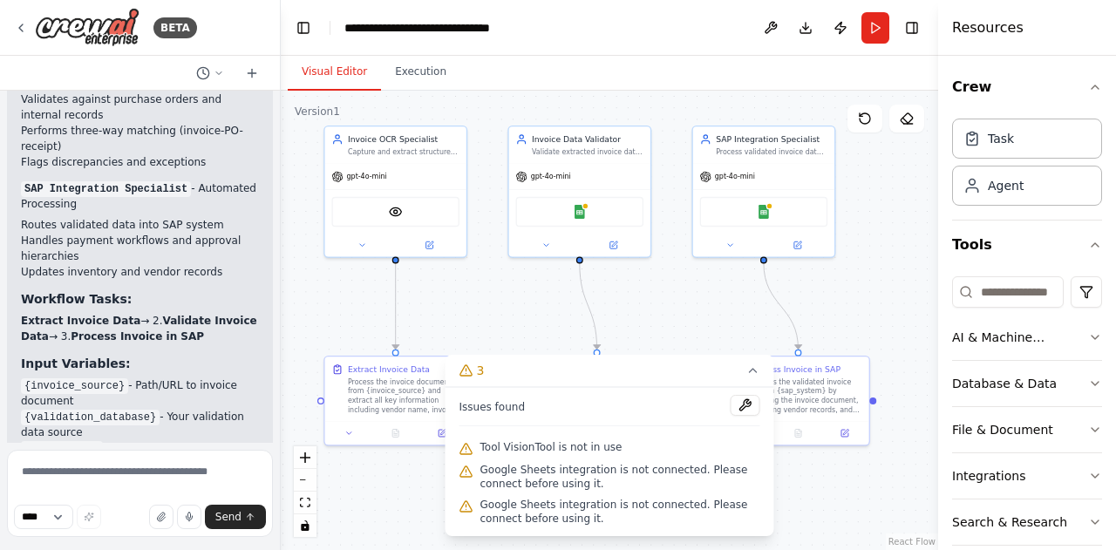
scroll to position [3988, 0]
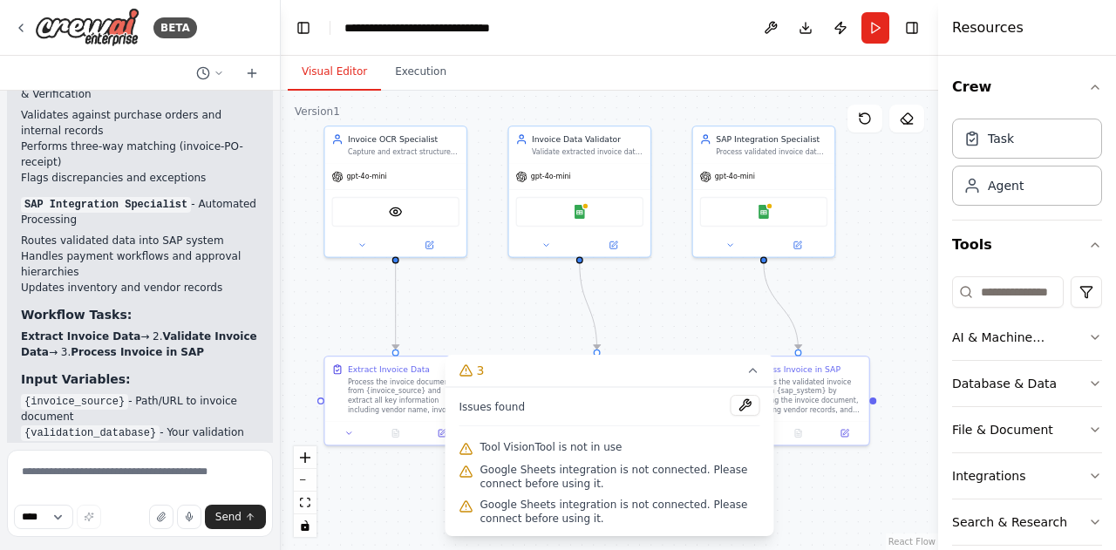
click at [797, 466] on div ".deletable-edge-delete-btn { width: 20px; height: 20px; border: 0px solid #ffff…" at bounding box center [609, 320] width 657 height 459
click at [751, 372] on icon at bounding box center [753, 370] width 7 height 3
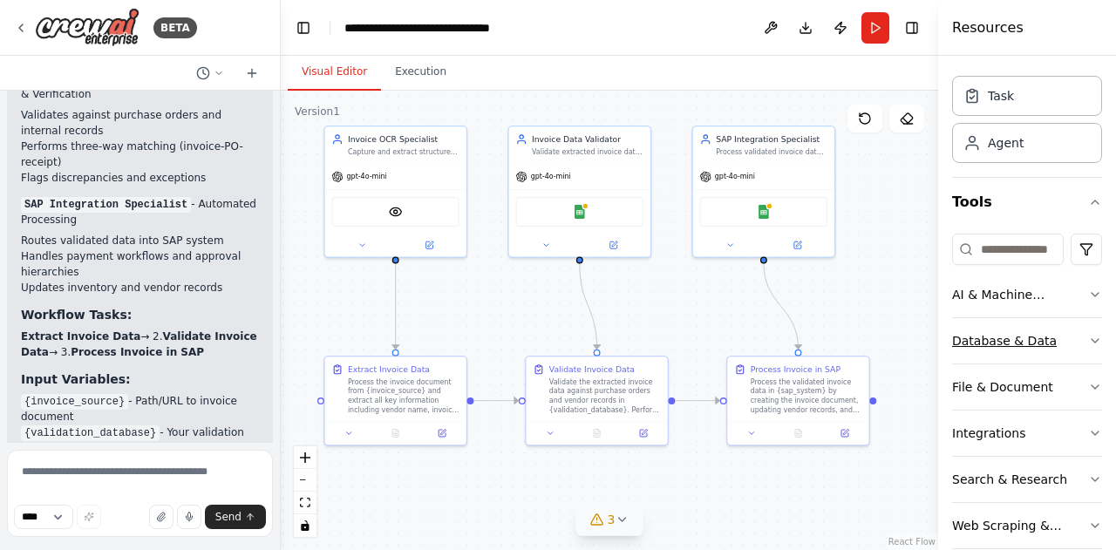
scroll to position [66, 0]
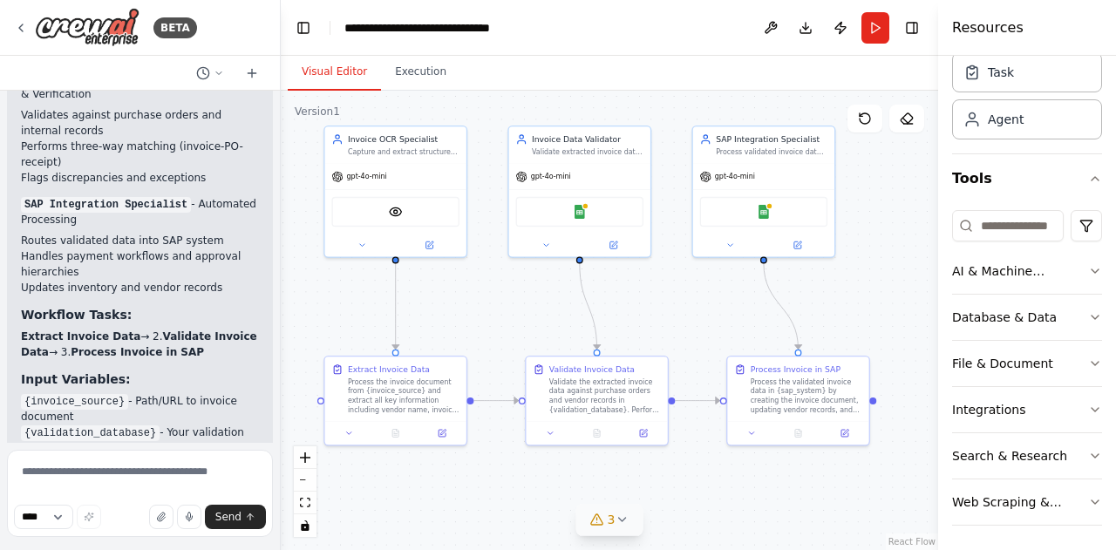
click at [914, 489] on div ".deletable-edge-delete-btn { width: 20px; height: 20px; border: 0px solid #ffff…" at bounding box center [609, 320] width 657 height 459
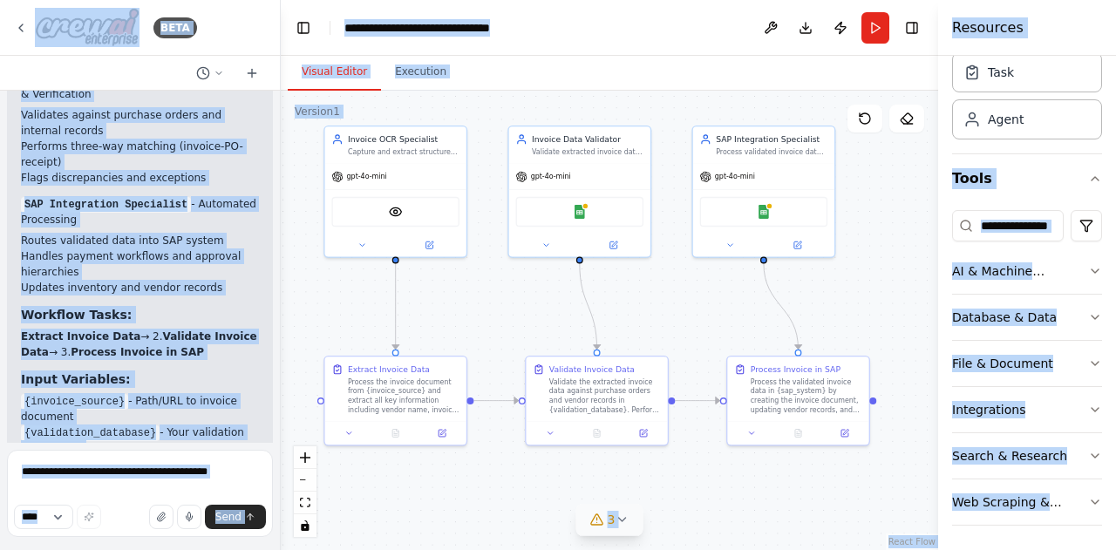
click at [904, 483] on div ".deletable-edge-delete-btn { width: 20px; height: 20px; border: 0px solid #ffff…" at bounding box center [609, 320] width 657 height 459
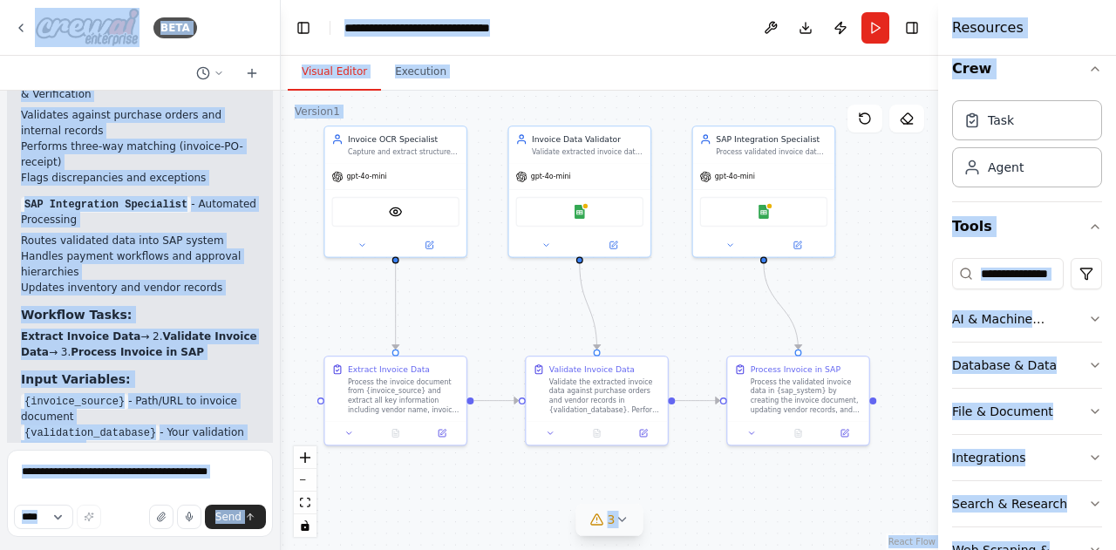
scroll to position [0, 0]
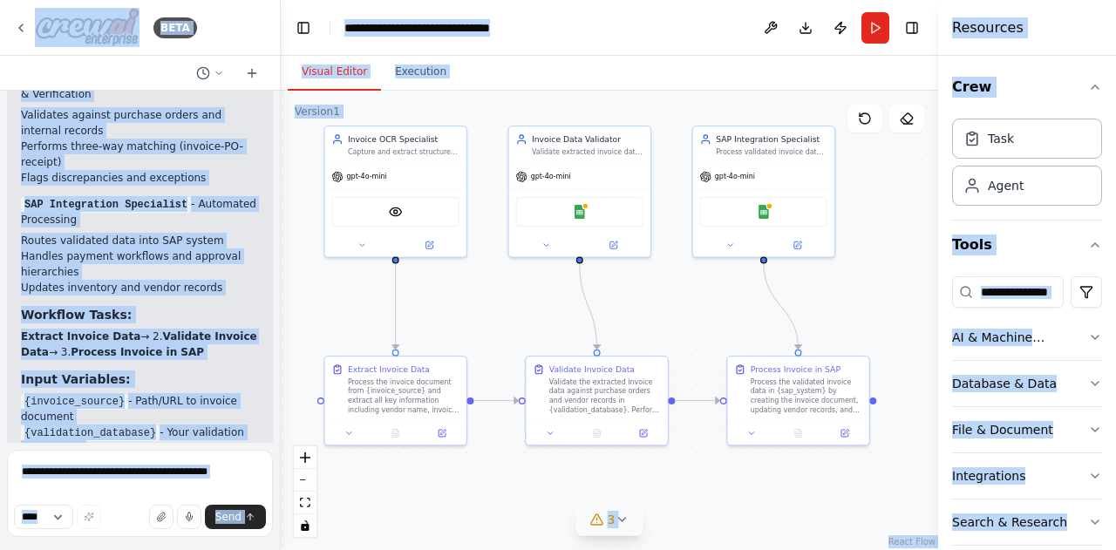
click at [1095, 103] on div "Crew Task Agent Tools AI & Machine Learning Database & Data File & Document Int…" at bounding box center [1027, 303] width 178 height 494
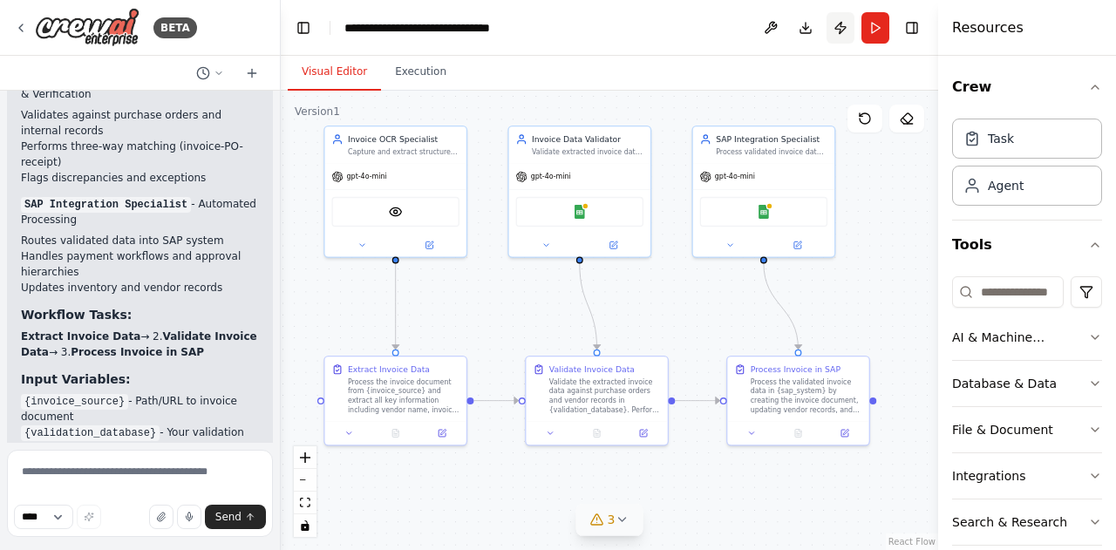
click at [844, 27] on button "Publish" at bounding box center [840, 27] width 28 height 31
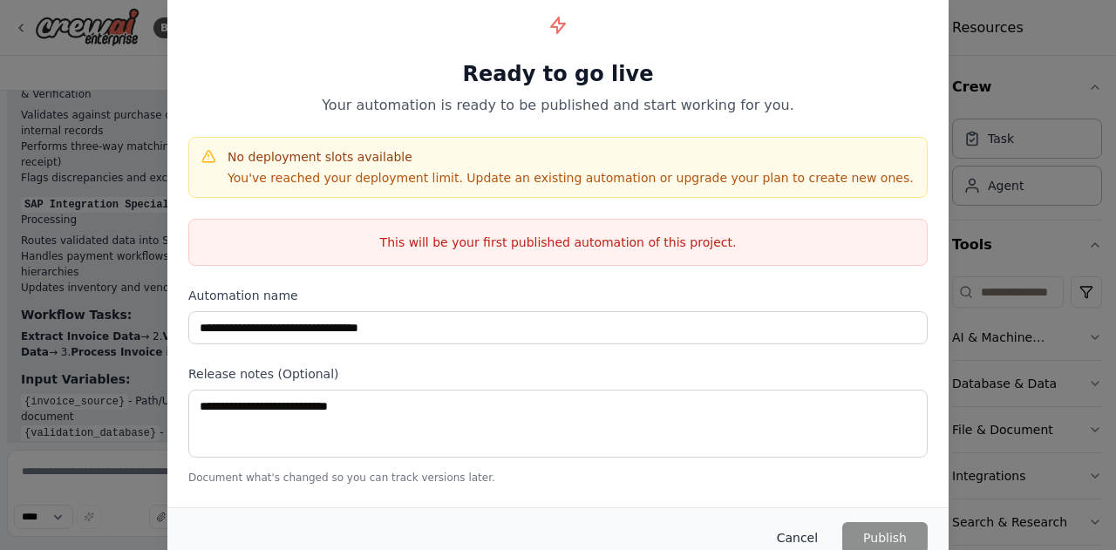
click at [808, 543] on button "Cancel" at bounding box center [797, 537] width 69 height 31
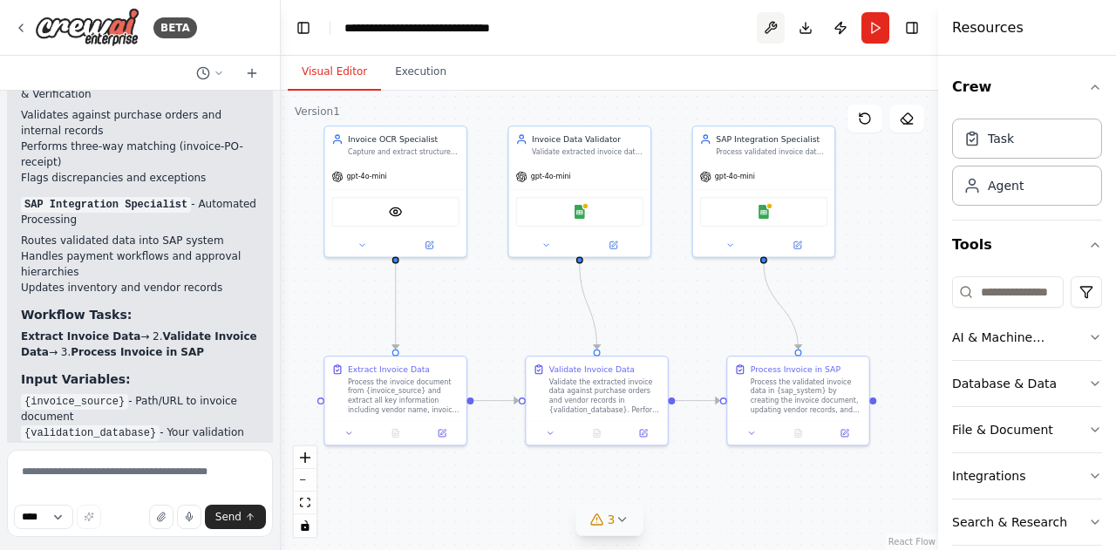
click at [774, 31] on button at bounding box center [771, 27] width 28 height 31
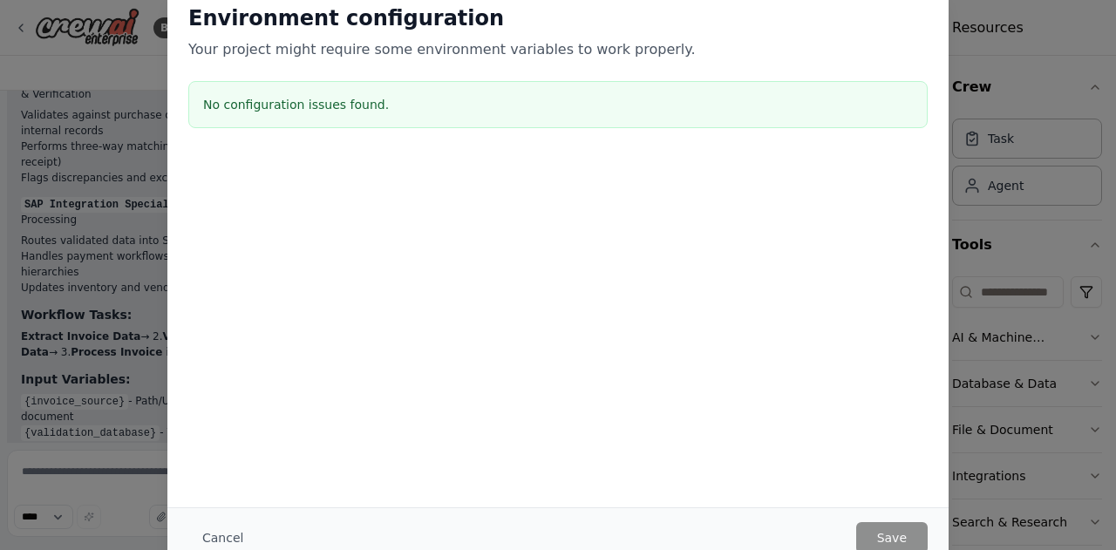
click at [427, 112] on h3 "No configuration issues found." at bounding box center [558, 104] width 710 height 17
click at [1069, 51] on div "Environment configuration Your project might require some environment variables…" at bounding box center [558, 275] width 1116 height 550
click at [769, 370] on div "Environment configuration Your project might require some environment variables…" at bounding box center [557, 245] width 781 height 524
click at [387, 103] on h3 "No configuration issues found." at bounding box center [558, 104] width 710 height 17
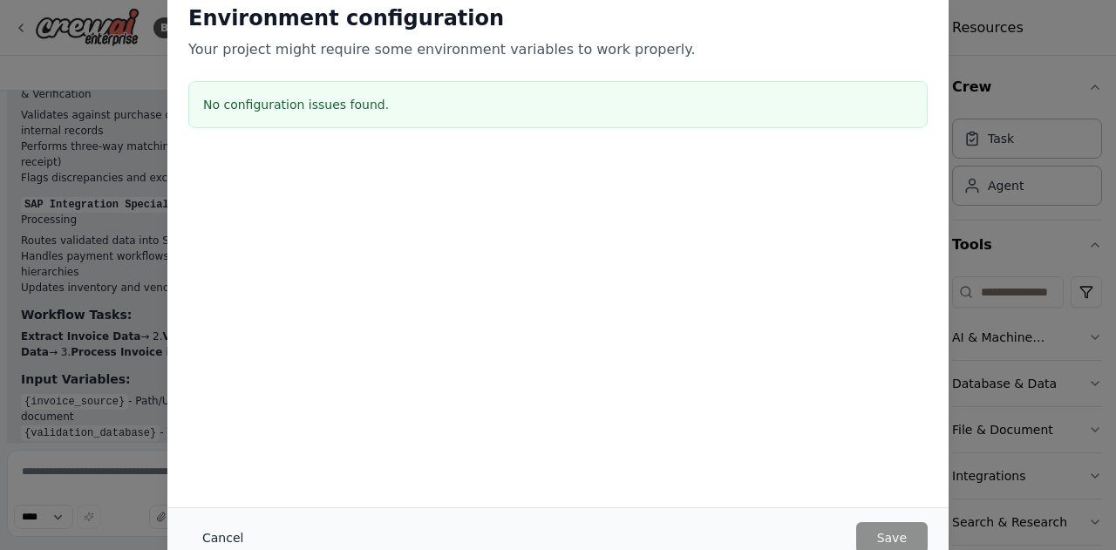
click at [205, 534] on button "Cancel" at bounding box center [222, 537] width 69 height 31
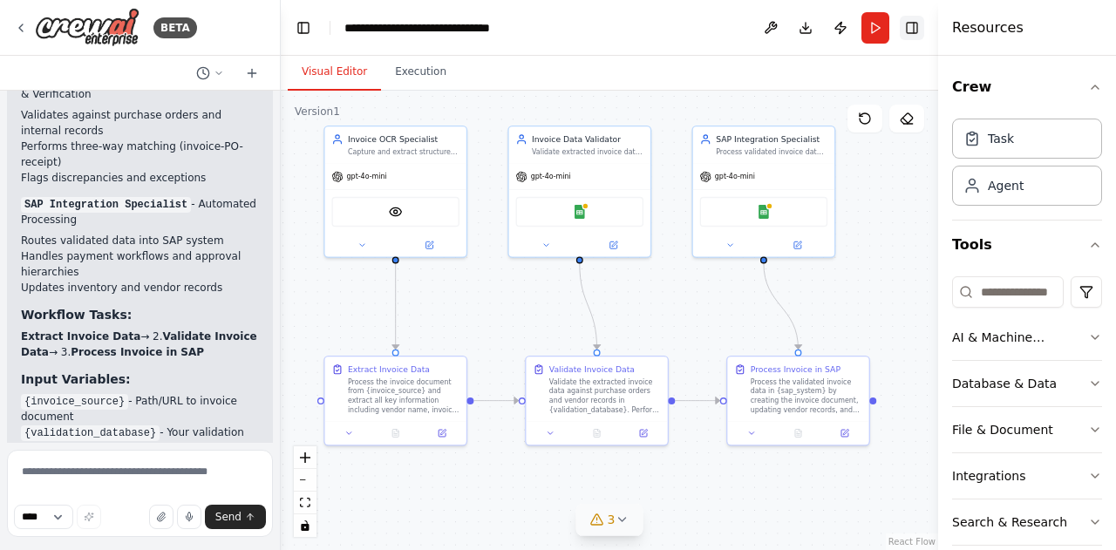
click at [912, 27] on button "Toggle Right Sidebar" at bounding box center [912, 28] width 24 height 24
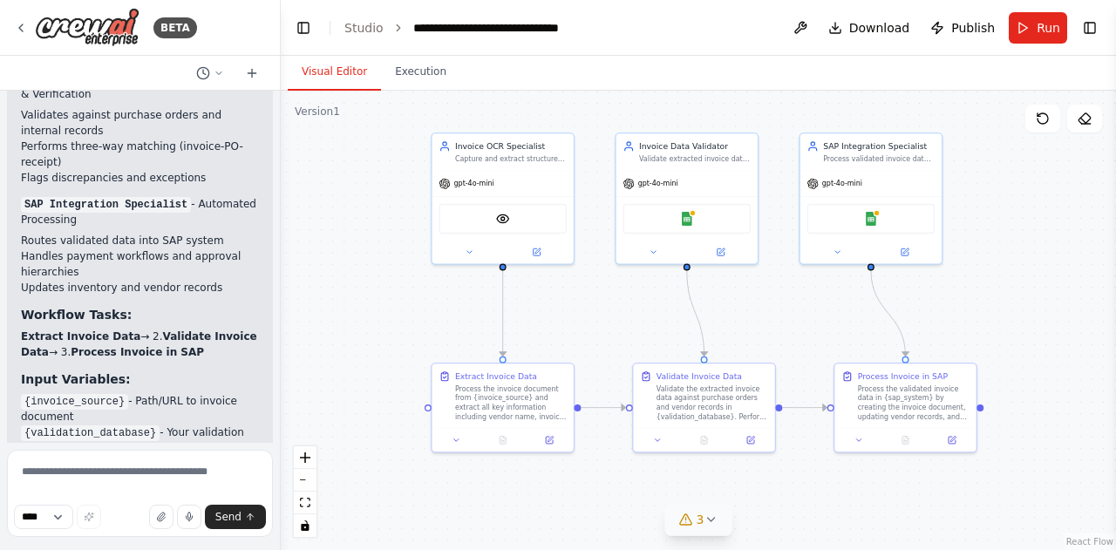
drag, startPoint x: 955, startPoint y: 261, endPoint x: 1062, endPoint y: 268, distance: 107.4
click at [1062, 268] on div ".deletable-edge-delete-btn { width: 20px; height: 20px; border: 0px solid #ffff…" at bounding box center [698, 320] width 835 height 459
click at [1050, 120] on button at bounding box center [1042, 119] width 35 height 28
click at [1090, 121] on icon at bounding box center [1084, 119] width 14 height 14
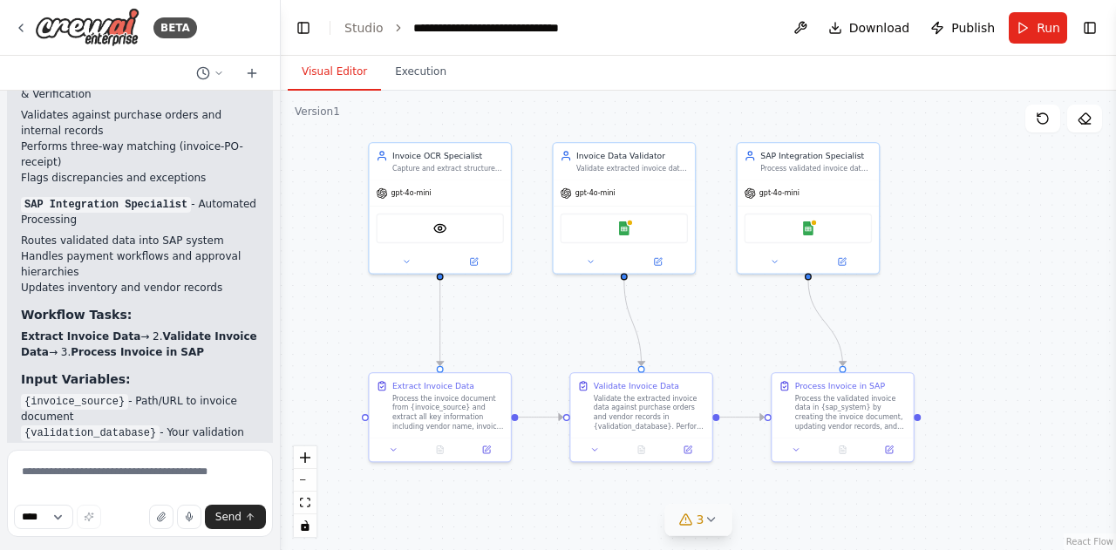
drag, startPoint x: 942, startPoint y: 348, endPoint x: 880, endPoint y: 357, distance: 63.5
click at [880, 357] on div ".deletable-edge-delete-btn { width: 20px; height: 20px; border: 0px solid #ffff…" at bounding box center [698, 320] width 835 height 459
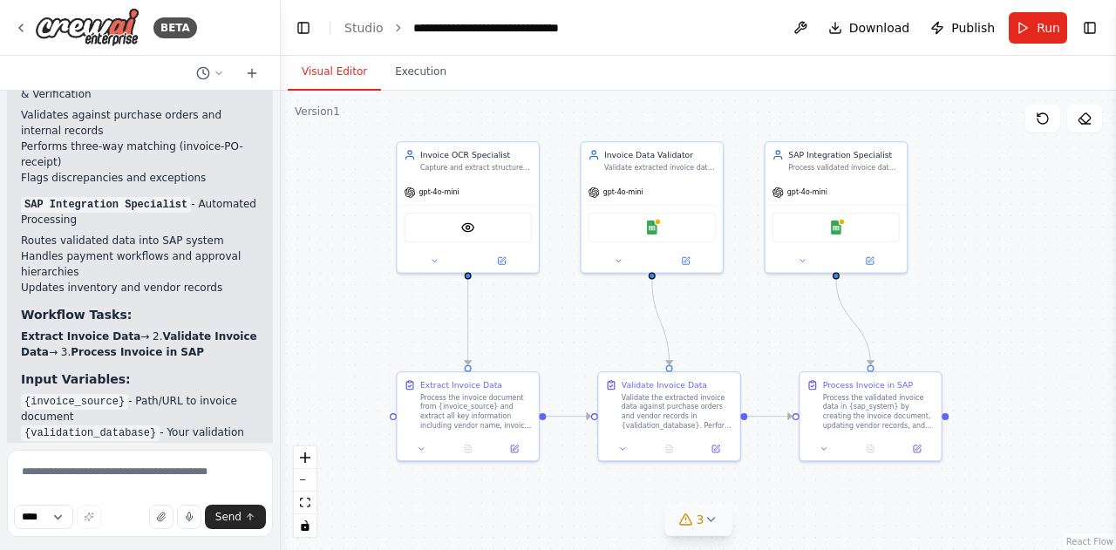
drag, startPoint x: 987, startPoint y: 334, endPoint x: 1015, endPoint y: 333, distance: 27.9
click at [1015, 333] on div ".deletable-edge-delete-btn { width: 20px; height: 20px; border: 0px solid #ffff…" at bounding box center [698, 320] width 835 height 459
click at [359, 126] on div ".deletable-edge-delete-btn { width: 20px; height: 20px; border: 0px solid #ffff…" at bounding box center [698, 320] width 835 height 459
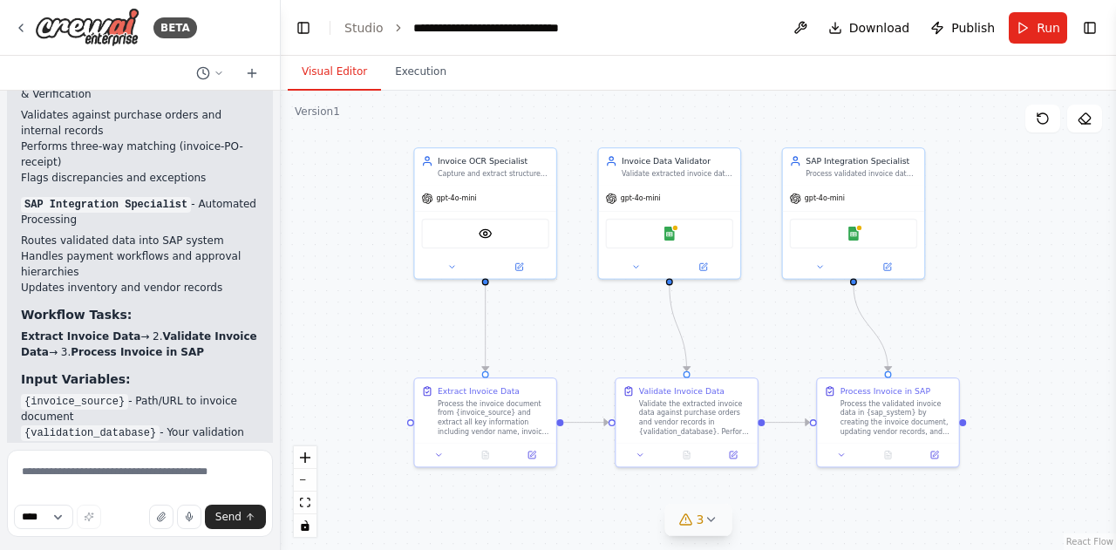
drag, startPoint x: 359, startPoint y: 126, endPoint x: 377, endPoint y: 133, distance: 18.5
click at [377, 133] on div ".deletable-edge-delete-btn { width: 20px; height: 20px; border: 0px solid #ffff…" at bounding box center [698, 320] width 835 height 459
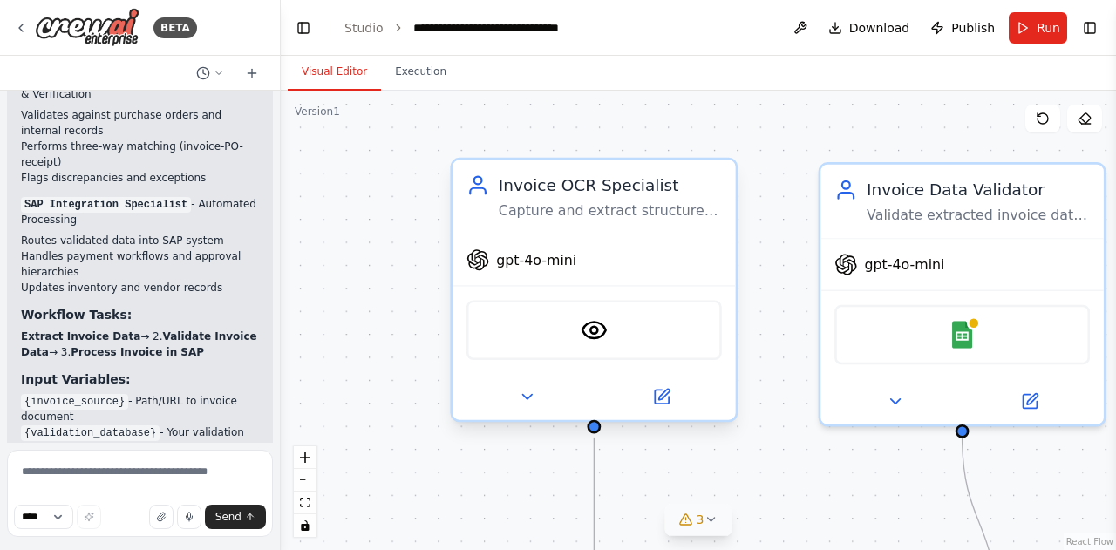
click at [518, 213] on div "Capture and extract structured data from invoice documents at {invoice_source}.…" at bounding box center [610, 210] width 223 height 18
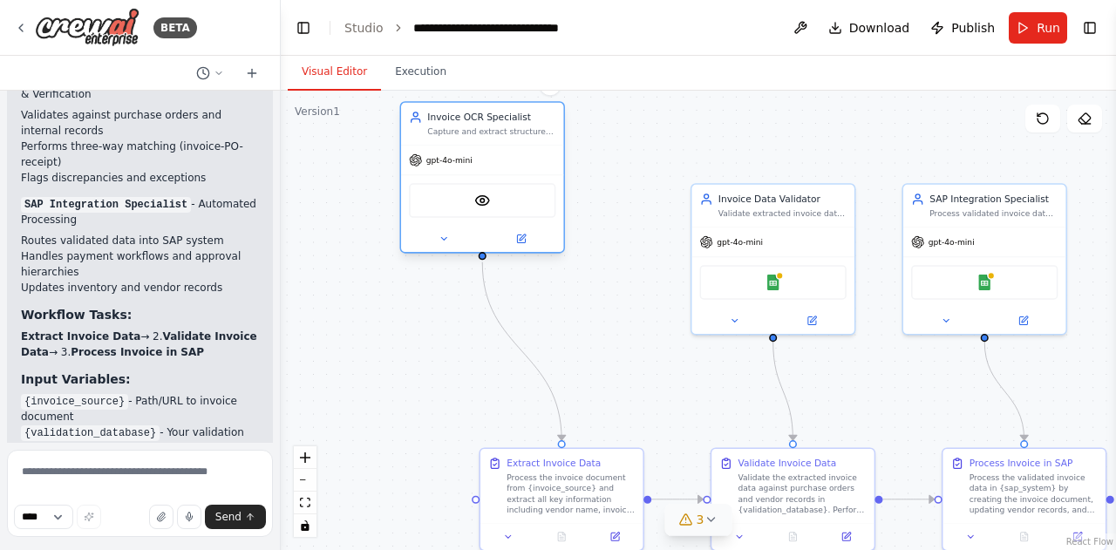
drag, startPoint x: 565, startPoint y: 233, endPoint x: 486, endPoint y: 166, distance: 102.7
click at [486, 166] on div "gpt-4o-mini" at bounding box center [482, 160] width 162 height 29
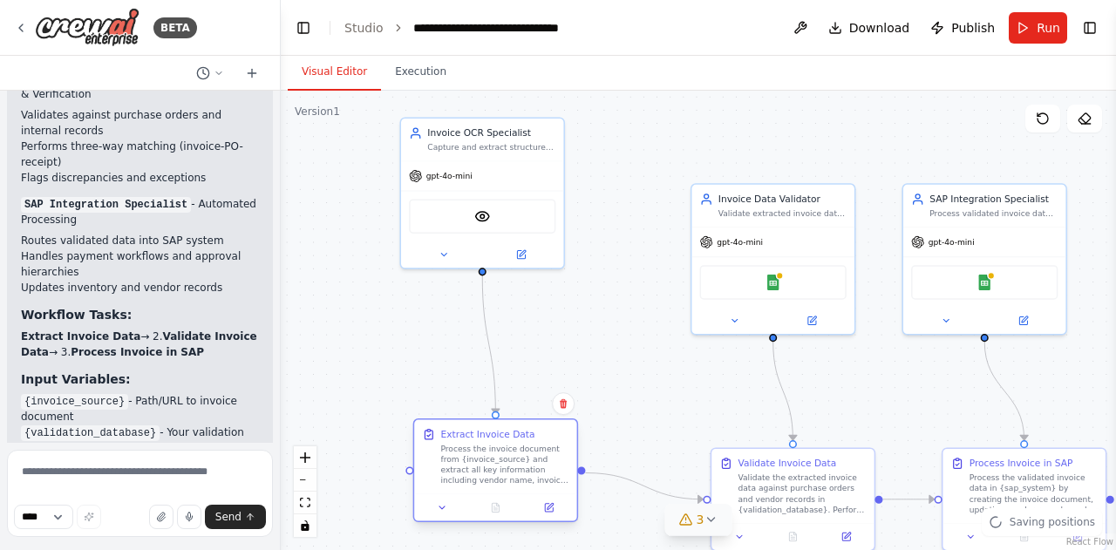
drag, startPoint x: 586, startPoint y: 468, endPoint x: 485, endPoint y: 423, distance: 110.8
click at [485, 444] on div "Process the invoice document from {invoice_source} and extract all key informat…" at bounding box center [504, 465] width 128 height 43
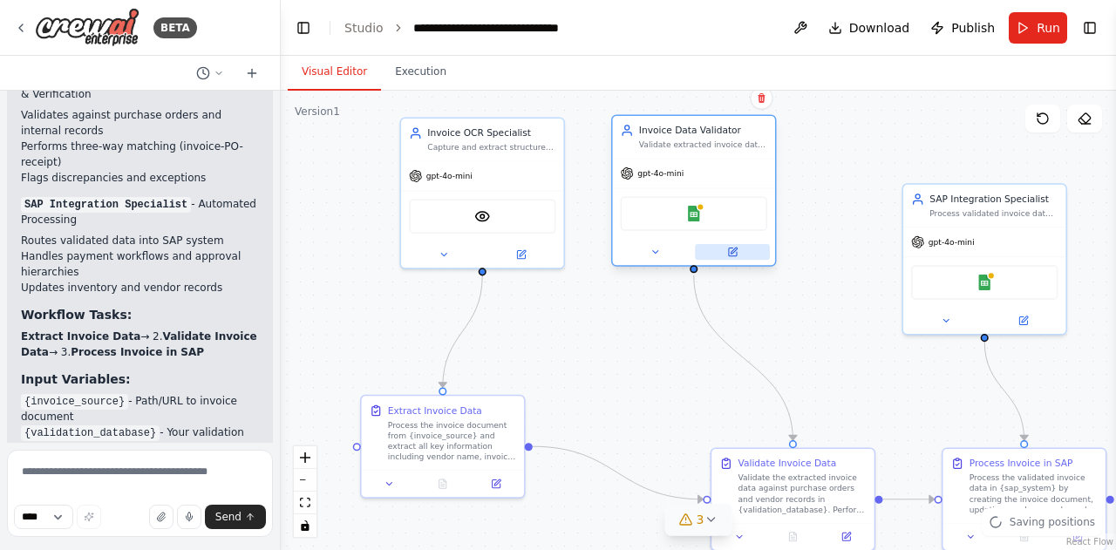
drag, startPoint x: 788, startPoint y: 311, endPoint x: 710, endPoint y: 245, distance: 102.0
click at [710, 245] on button at bounding box center [732, 252] width 75 height 16
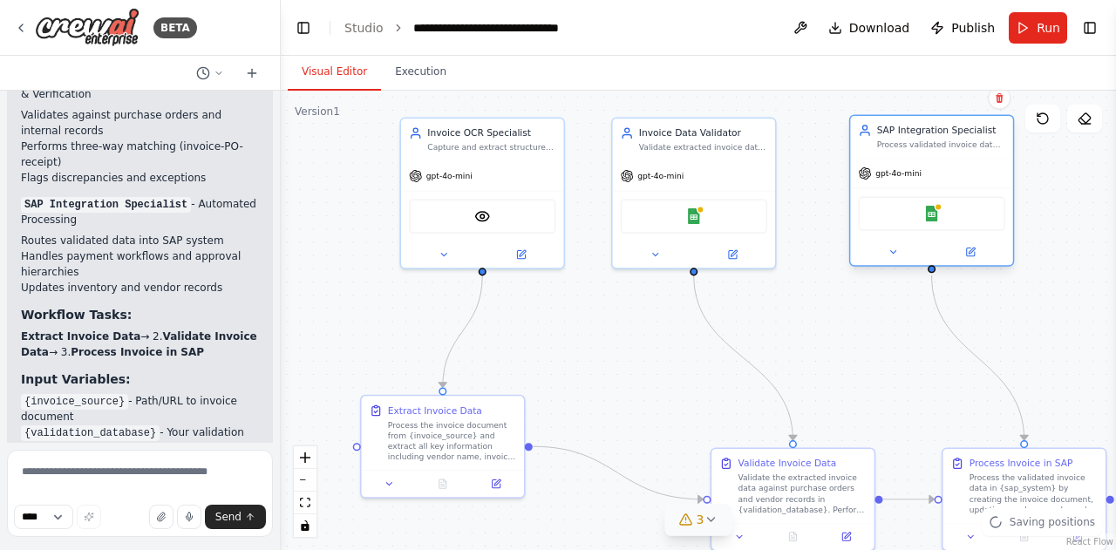
drag, startPoint x: 962, startPoint y: 269, endPoint x: 914, endPoint y: 205, distance: 80.4
click at [914, 205] on div "Google Sheets" at bounding box center [931, 213] width 146 height 34
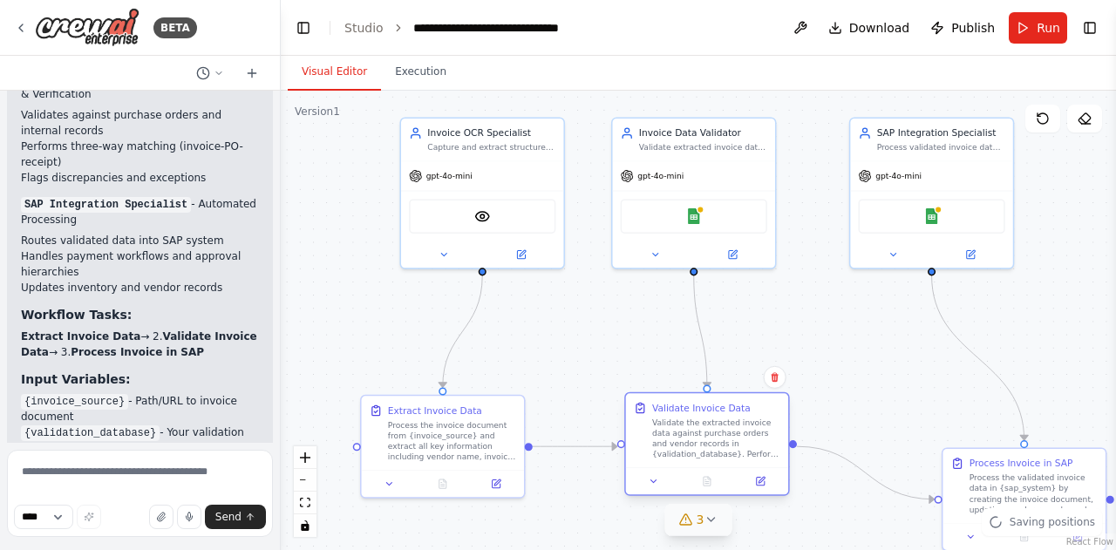
drag, startPoint x: 851, startPoint y: 489, endPoint x: 758, endPoint y: 432, distance: 108.4
click at [758, 432] on div "Validate the extracted invoice data against purchase orders and vendor records …" at bounding box center [716, 439] width 128 height 43
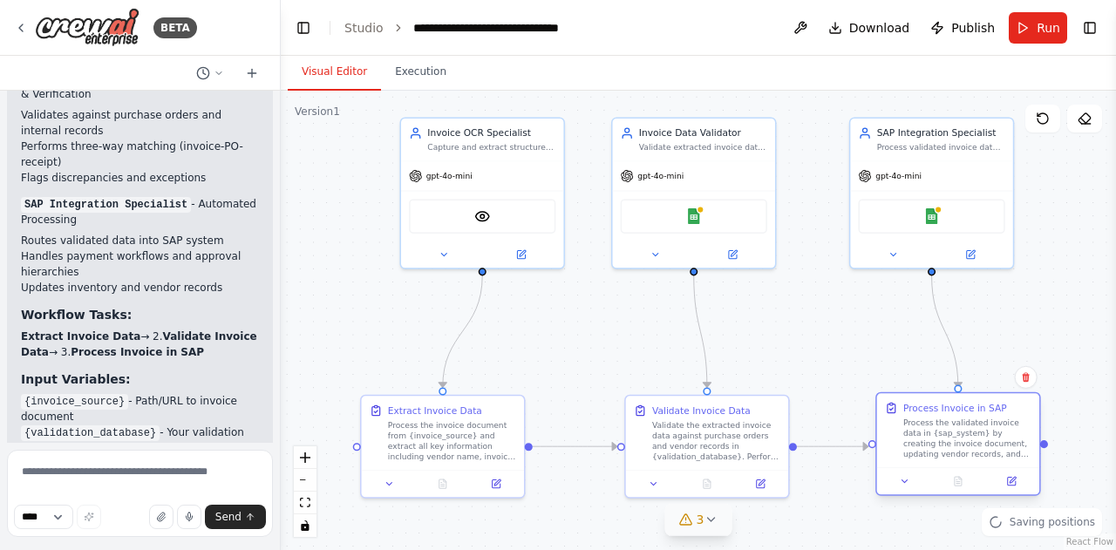
drag, startPoint x: 1015, startPoint y: 508, endPoint x: 950, endPoint y: 452, distance: 85.3
click at [950, 452] on div "Process the validated invoice data in {sap_system} by creating the invoice docu…" at bounding box center [967, 439] width 128 height 43
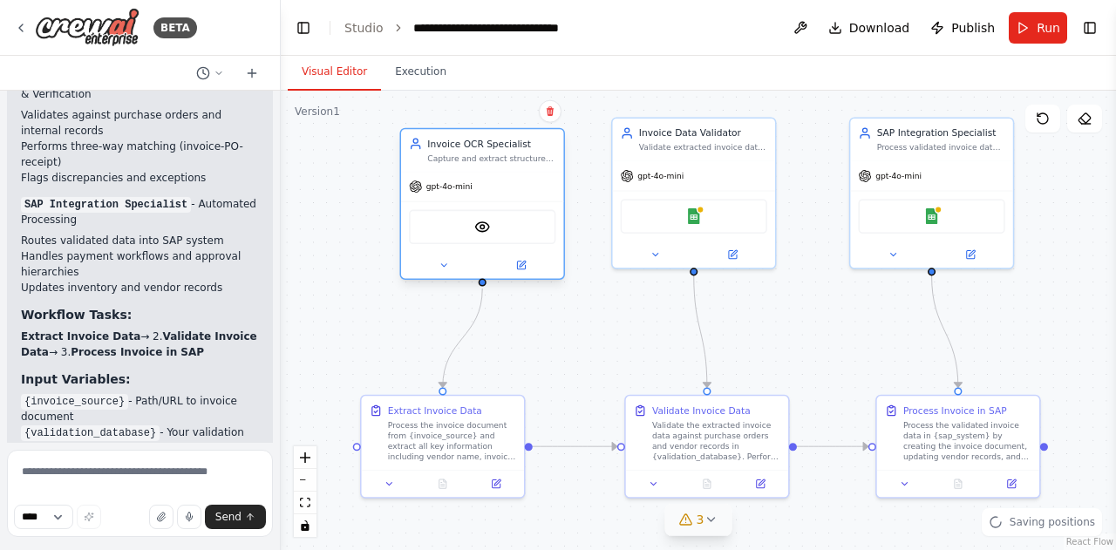
drag, startPoint x: 518, startPoint y: 176, endPoint x: 490, endPoint y: 169, distance: 28.8
click at [490, 169] on div "Invoice OCR Specialist Capture and extract structured data from invoice documen…" at bounding box center [482, 150] width 162 height 43
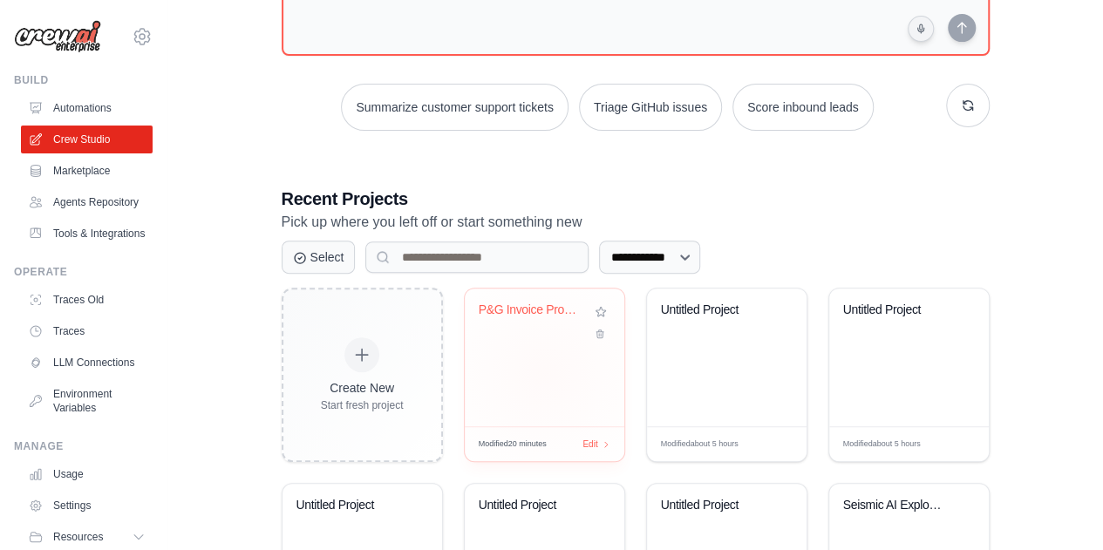
scroll to position [193, 0]
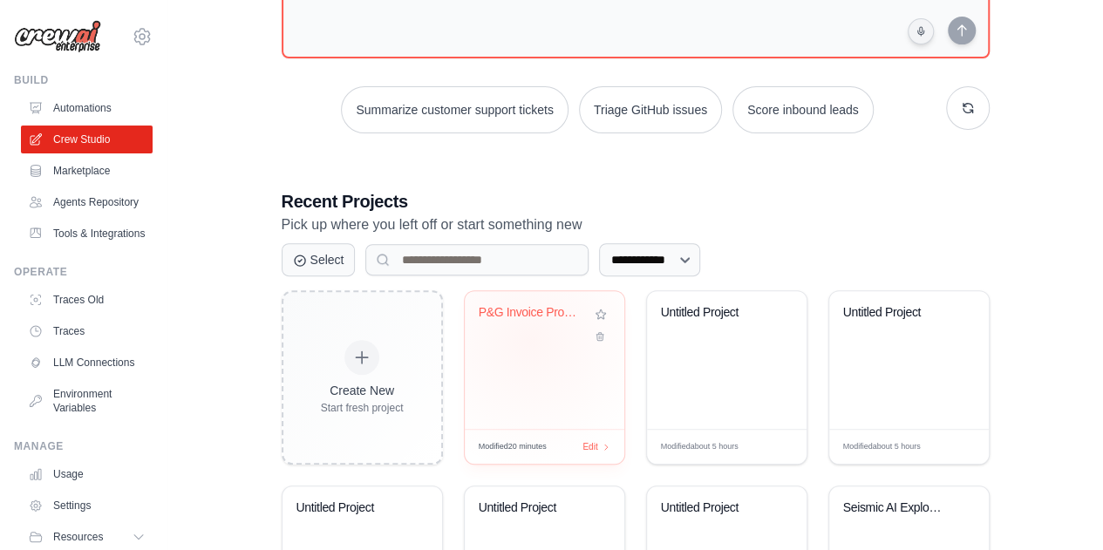
click at [529, 339] on div "P&G Invoice Processing Automation" at bounding box center [545, 325] width 132 height 40
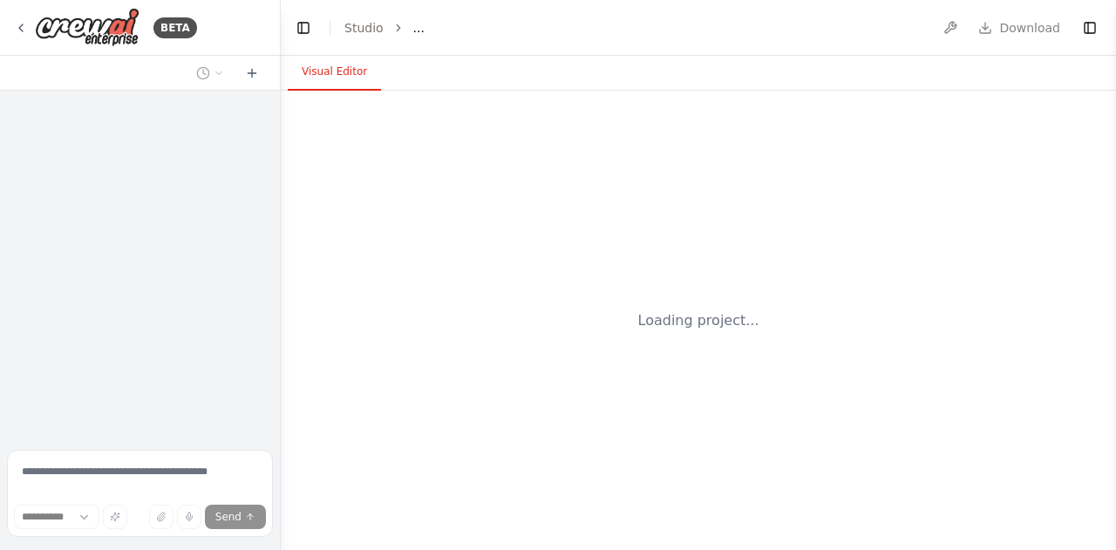
select select "****"
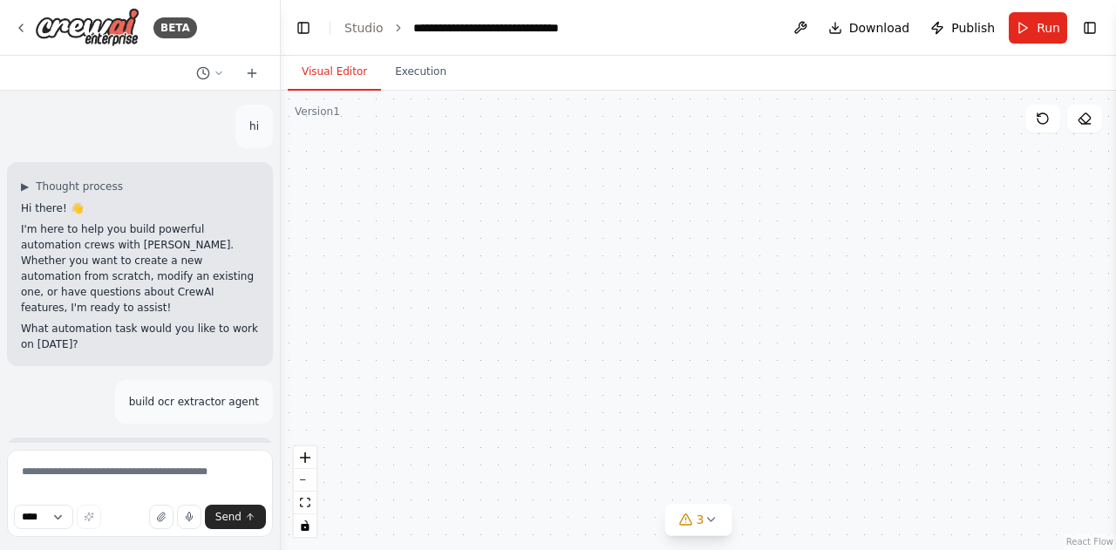
scroll to position [4196, 0]
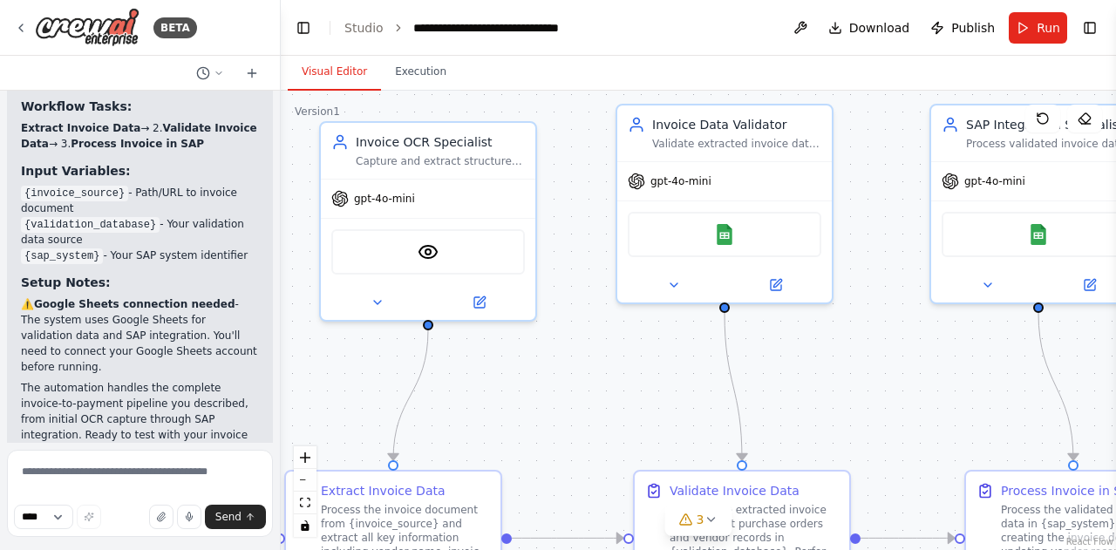
drag, startPoint x: 504, startPoint y: 262, endPoint x: 577, endPoint y: 276, distance: 74.5
click at [577, 276] on div ".deletable-edge-delete-btn { width: 20px; height: 20px; border: 0px solid #ffff…" at bounding box center [698, 320] width 835 height 459
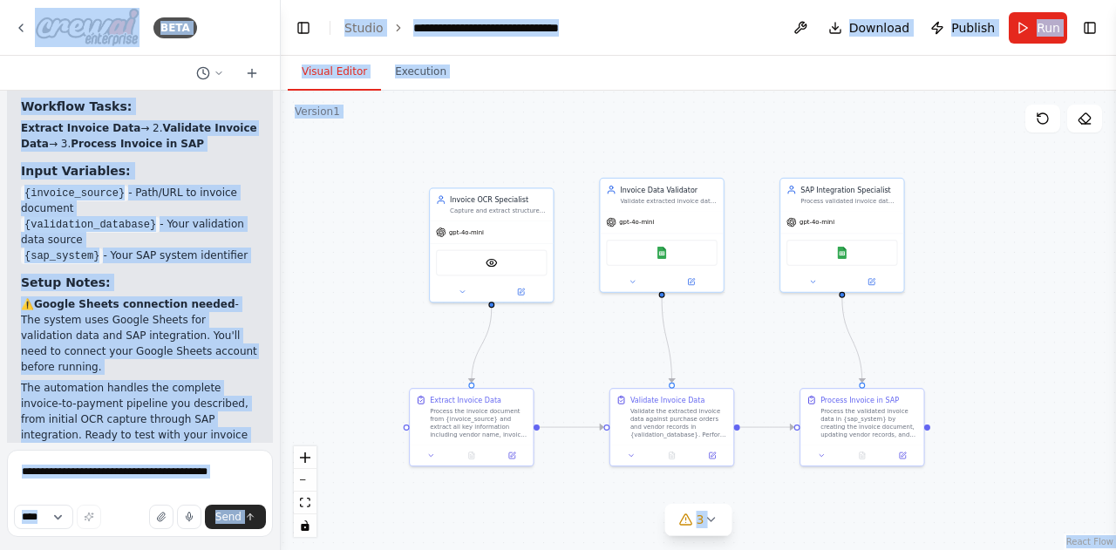
click at [404, 186] on div ".deletable-edge-delete-btn { width: 20px; height: 20px; border: 0px solid #ffff…" at bounding box center [698, 320] width 835 height 459
click at [160, 72] on div at bounding box center [140, 73] width 280 height 35
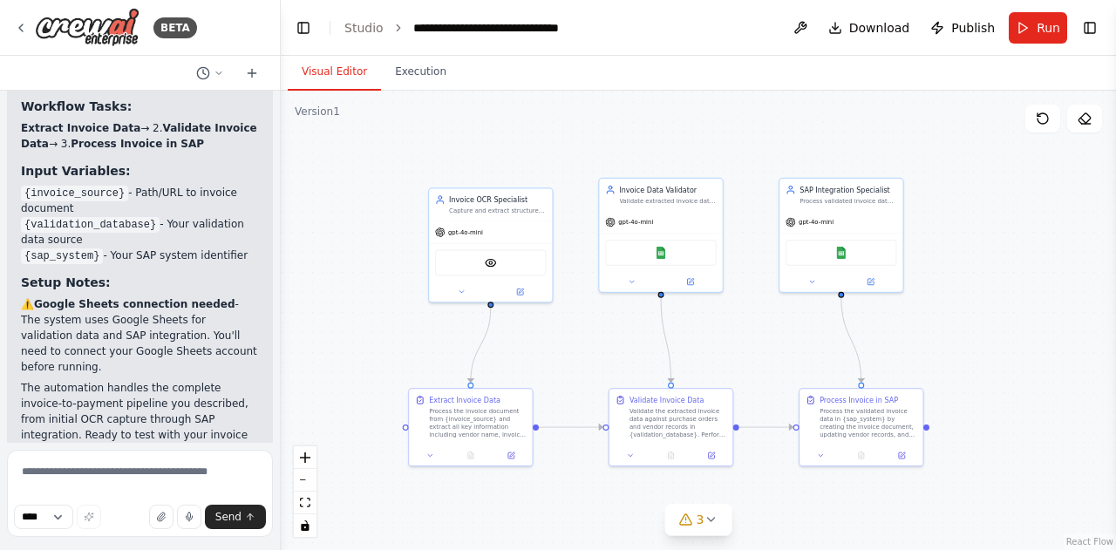
click at [371, 169] on div ".deletable-edge-delete-btn { width: 20px; height: 20px; border: 0px solid #ffff…" at bounding box center [698, 320] width 835 height 459
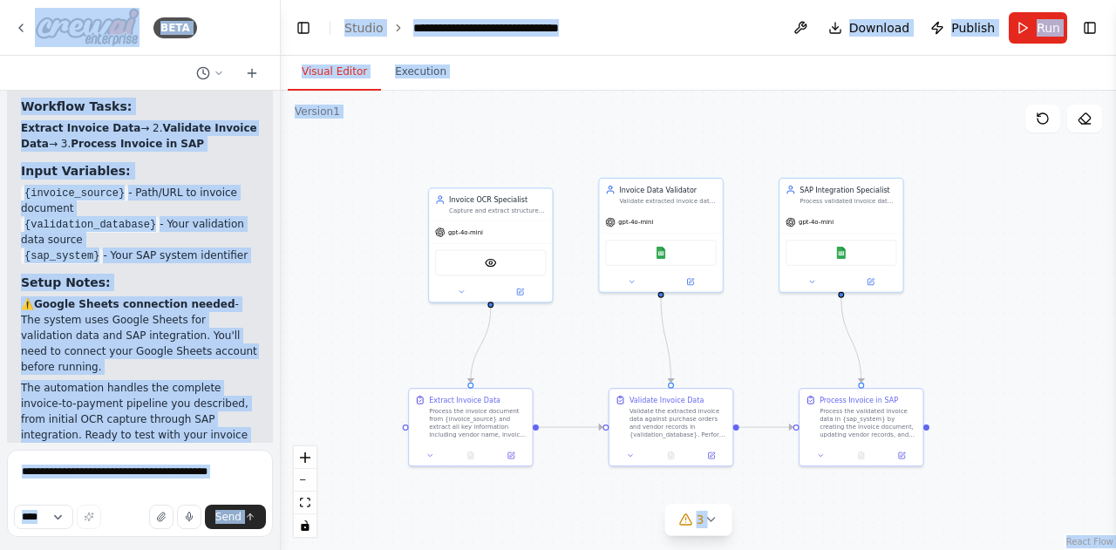
click at [145, 70] on div at bounding box center [140, 73] width 280 height 35
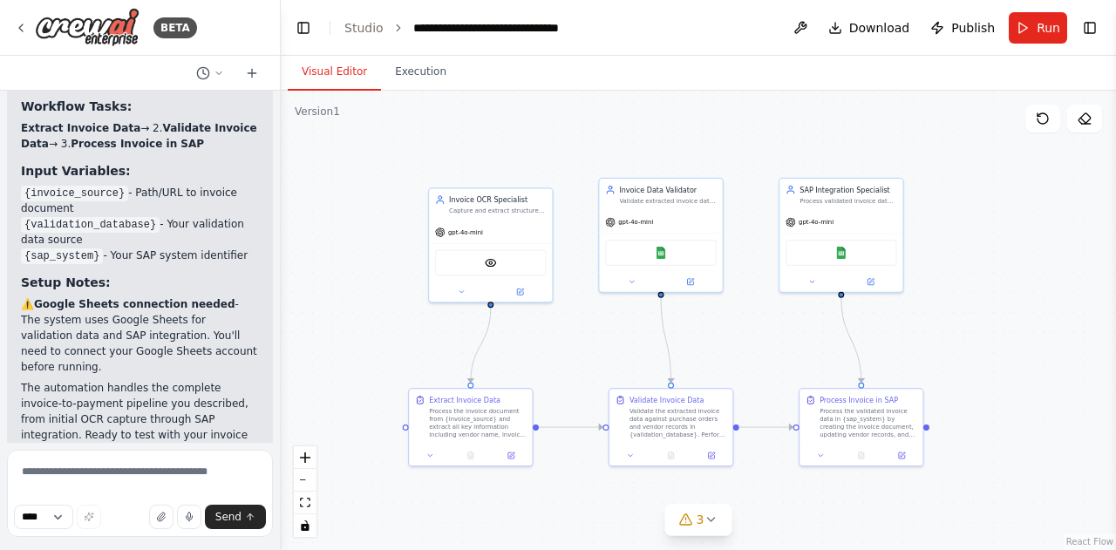
drag, startPoint x: 384, startPoint y: 154, endPoint x: 932, endPoint y: 333, distance: 576.7
click at [932, 333] on div ".deletable-edge-delete-btn { width: 20px; height: 20px; border: 0px solid #ffff…" at bounding box center [698, 320] width 835 height 459
click at [971, 513] on div ".deletable-edge-delete-btn { width: 20px; height: 20px; border: 0px solid #ffff…" at bounding box center [698, 320] width 835 height 459
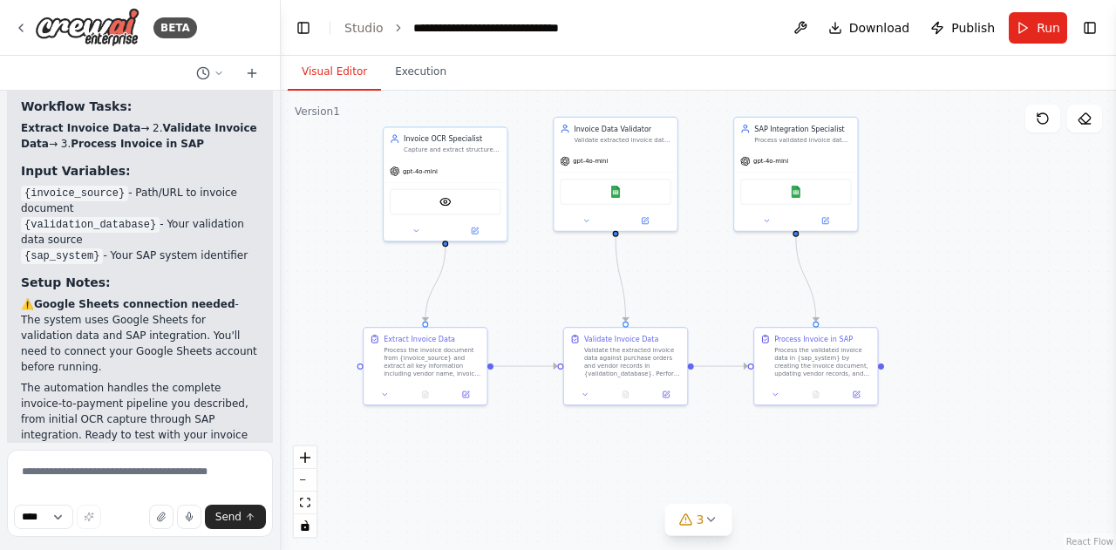
drag, startPoint x: 971, startPoint y: 512, endPoint x: 925, endPoint y: 450, distance: 77.2
click at [925, 450] on div ".deletable-edge-delete-btn { width: 20px; height: 20px; border: 0px solid #ffff…" at bounding box center [698, 320] width 835 height 459
click at [1084, 25] on button "Toggle Right Sidebar" at bounding box center [1089, 28] width 24 height 24
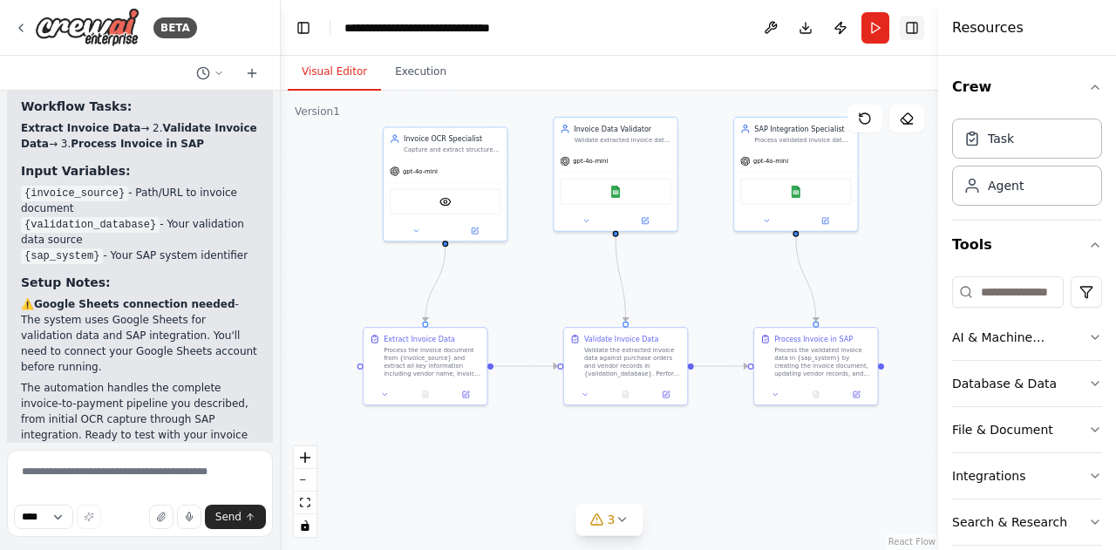
click at [917, 32] on button "Toggle Right Sidebar" at bounding box center [912, 28] width 24 height 24
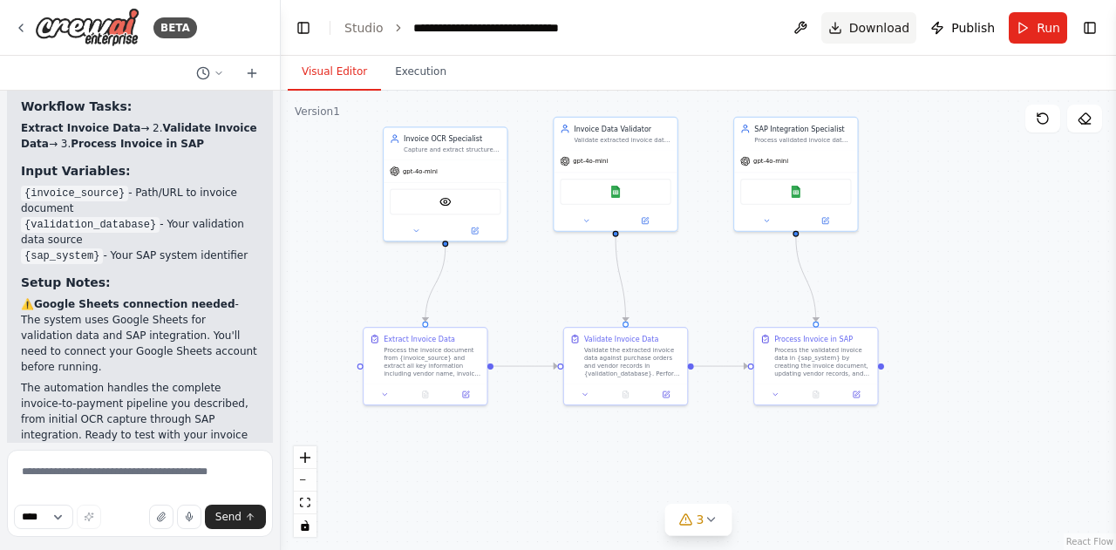
click at [849, 31] on button "Download" at bounding box center [869, 27] width 96 height 31
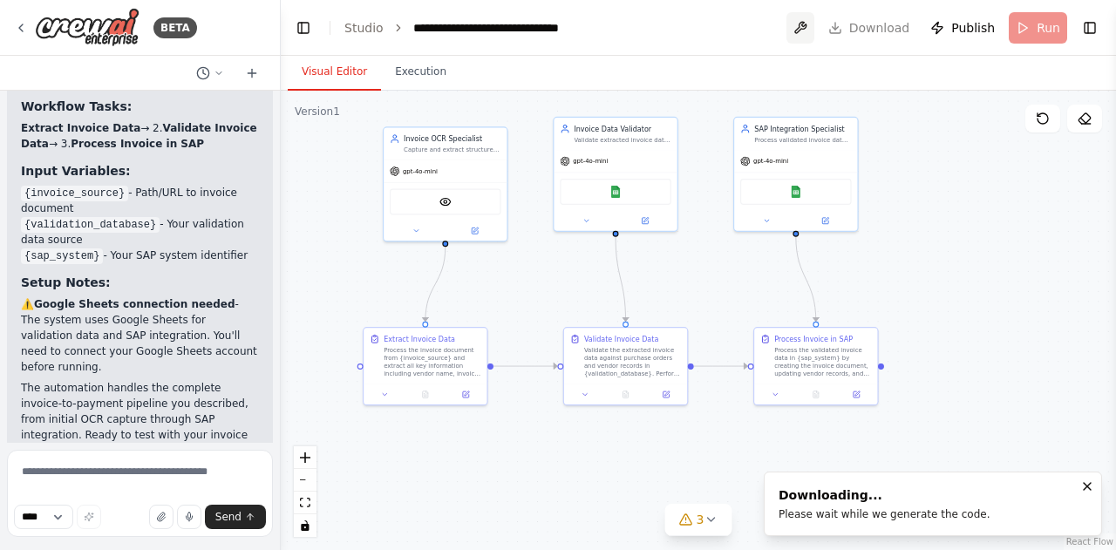
click at [814, 24] on button at bounding box center [800, 27] width 28 height 31
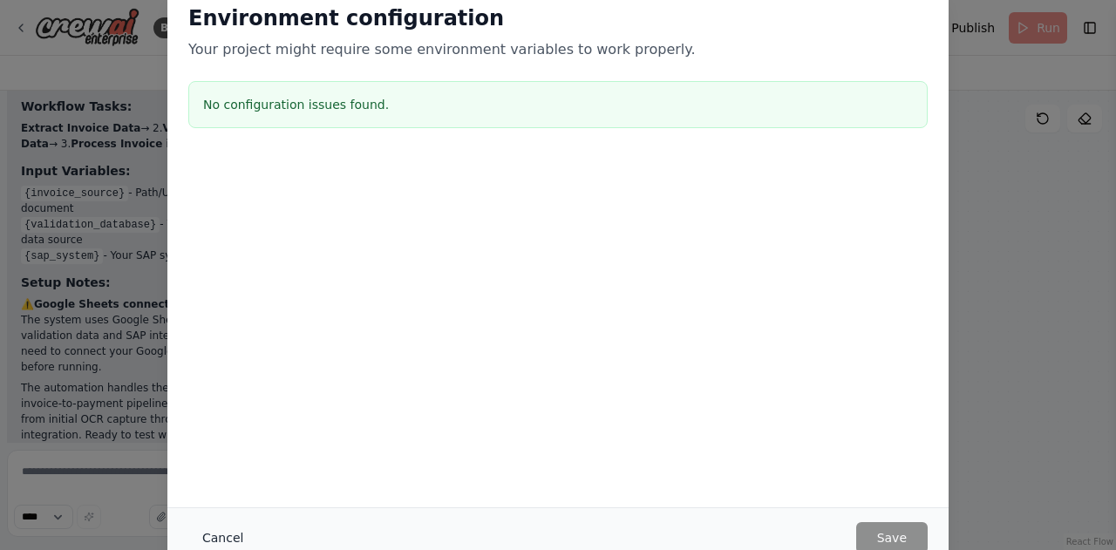
click at [193, 541] on button "Cancel" at bounding box center [222, 537] width 69 height 31
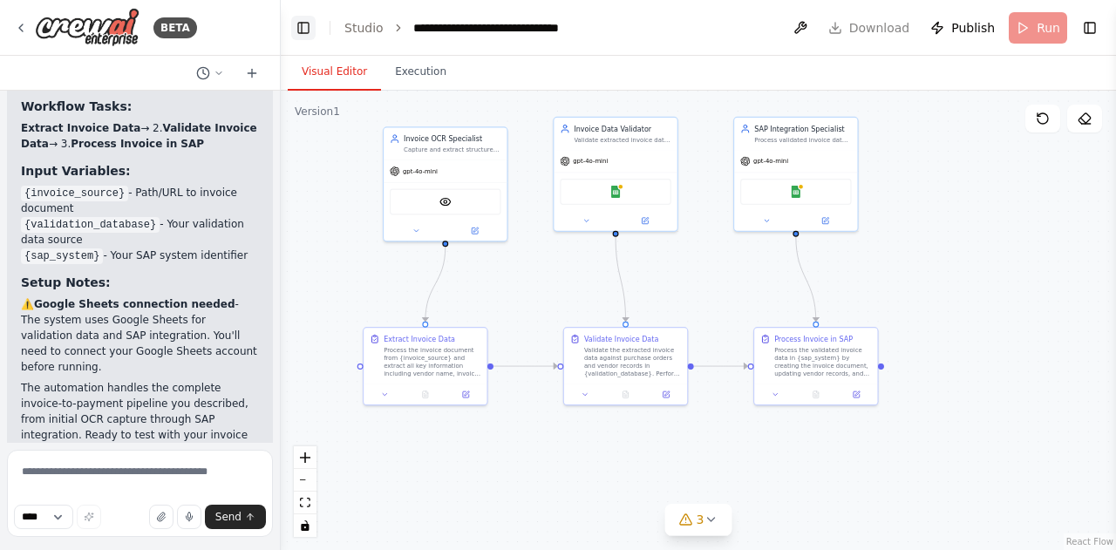
click at [302, 24] on button "Toggle Left Sidebar" at bounding box center [303, 28] width 24 height 24
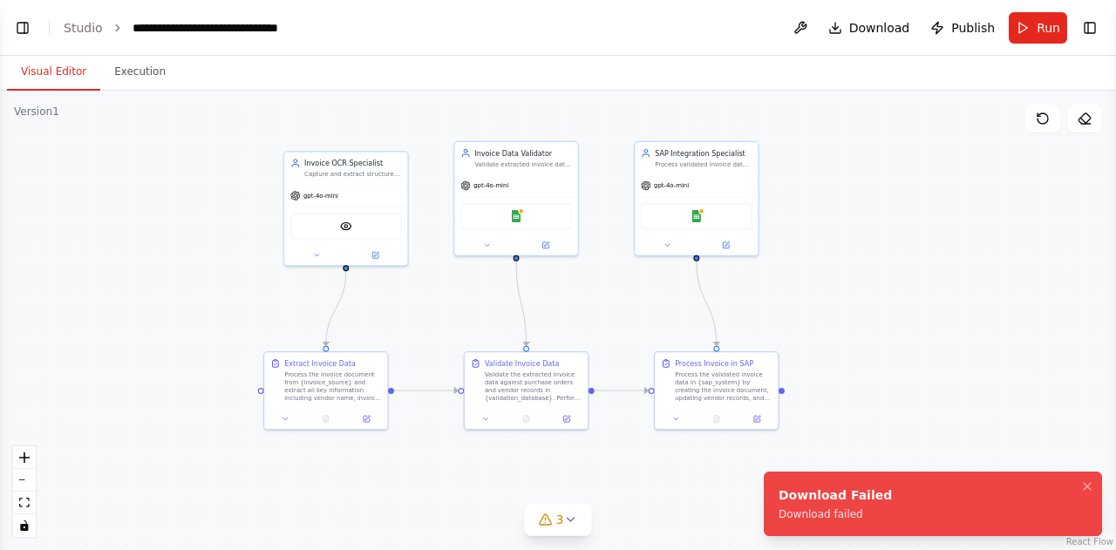
drag, startPoint x: 706, startPoint y: 334, endPoint x: 887, endPoint y: 358, distance: 183.0
click at [887, 358] on div ".deletable-edge-delete-btn { width: 20px; height: 20px; border: 0px solid #ffff…" at bounding box center [558, 320] width 1116 height 459
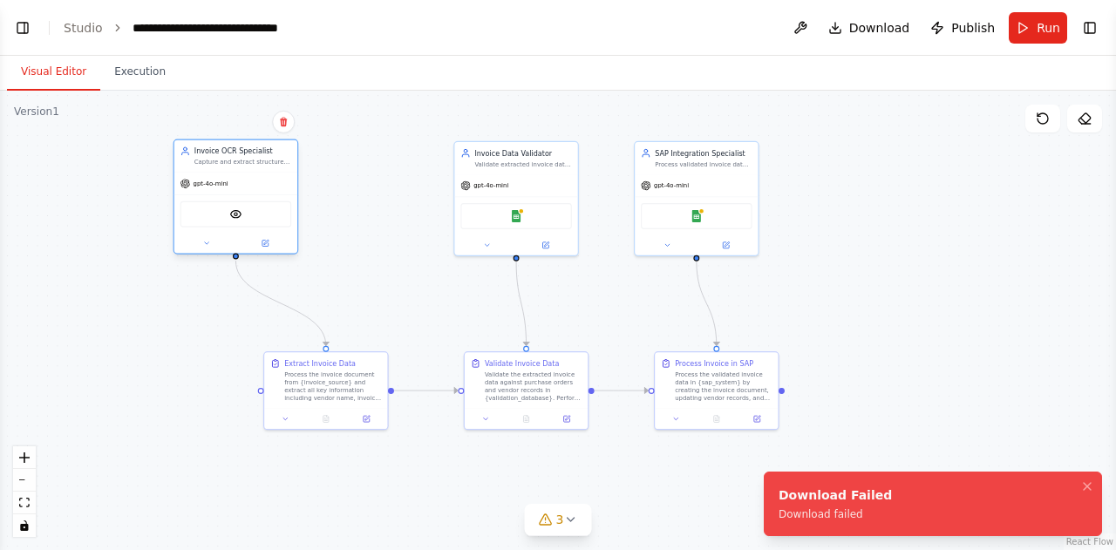
drag, startPoint x: 393, startPoint y: 258, endPoint x: 286, endPoint y: 250, distance: 107.5
click at [286, 250] on div at bounding box center [235, 244] width 123 height 20
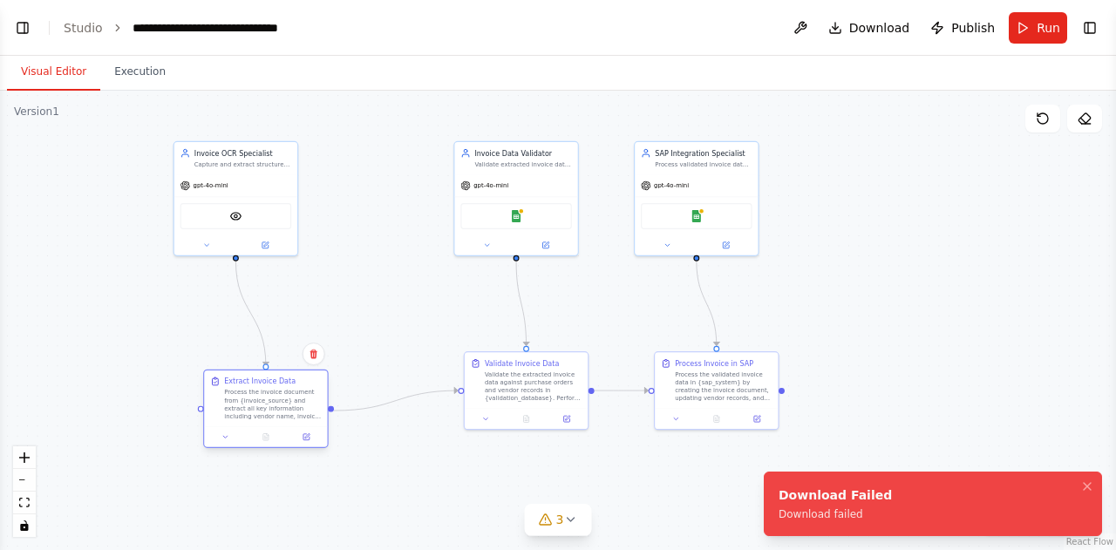
drag, startPoint x: 326, startPoint y: 387, endPoint x: 261, endPoint y: 411, distance: 69.5
click at [261, 411] on div "Process the invoice document from {invoice_source} and extract all key informat…" at bounding box center [272, 405] width 97 height 32
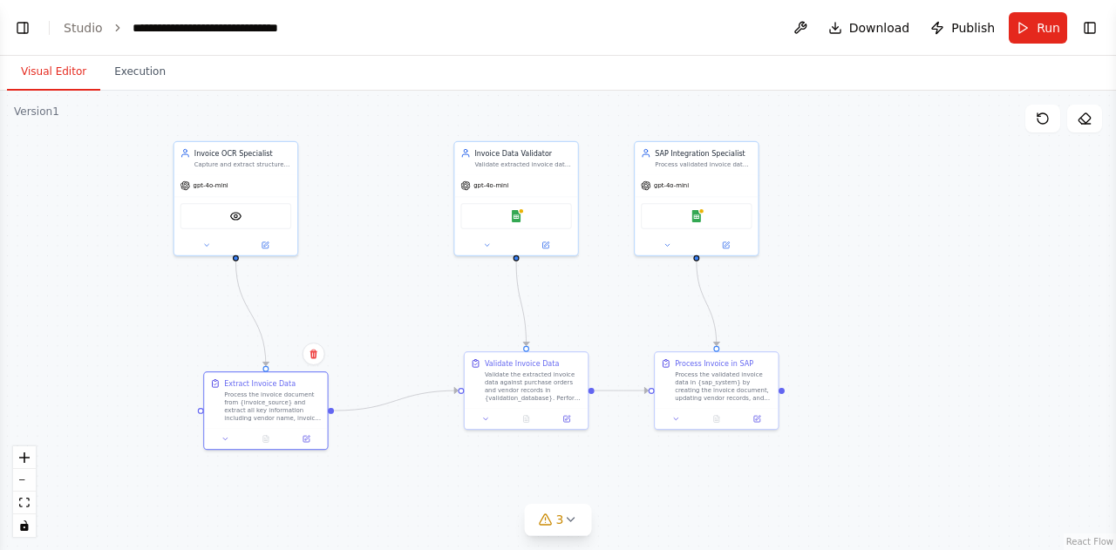
click at [132, 119] on div ".deletable-edge-delete-btn { width: 20px; height: 20px; border: 0px solid #ffff…" at bounding box center [558, 320] width 1116 height 459
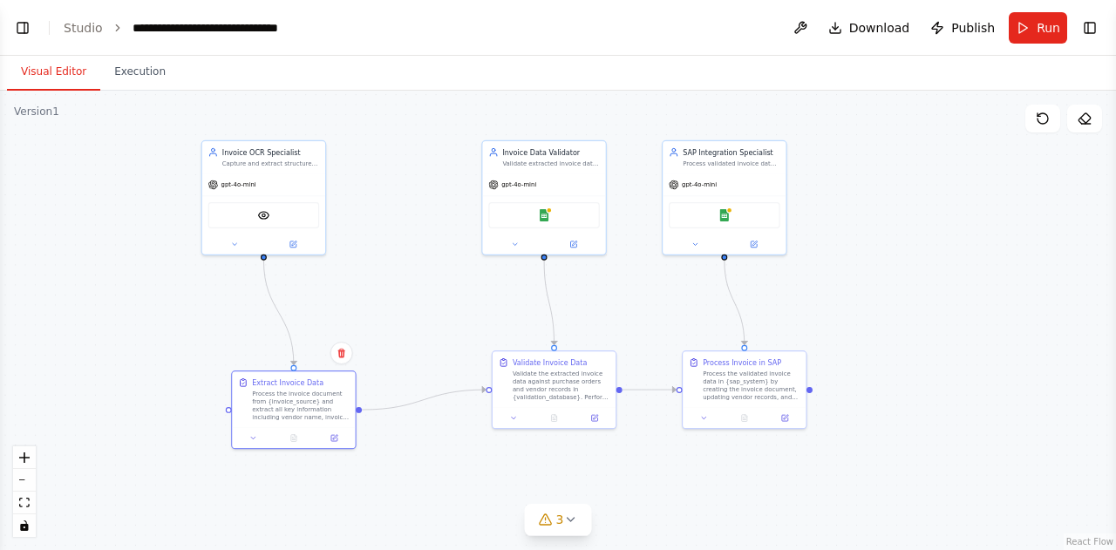
drag, startPoint x: 145, startPoint y: 135, endPoint x: 176, endPoint y: 134, distance: 31.4
click at [174, 134] on div ".deletable-edge-delete-btn { width: 20px; height: 20px; border: 0px solid #ffff…" at bounding box center [558, 320] width 1116 height 459
click at [110, 106] on div ".deletable-edge-delete-btn { width: 20px; height: 20px; border: 0px solid #ffff…" at bounding box center [558, 320] width 1116 height 459
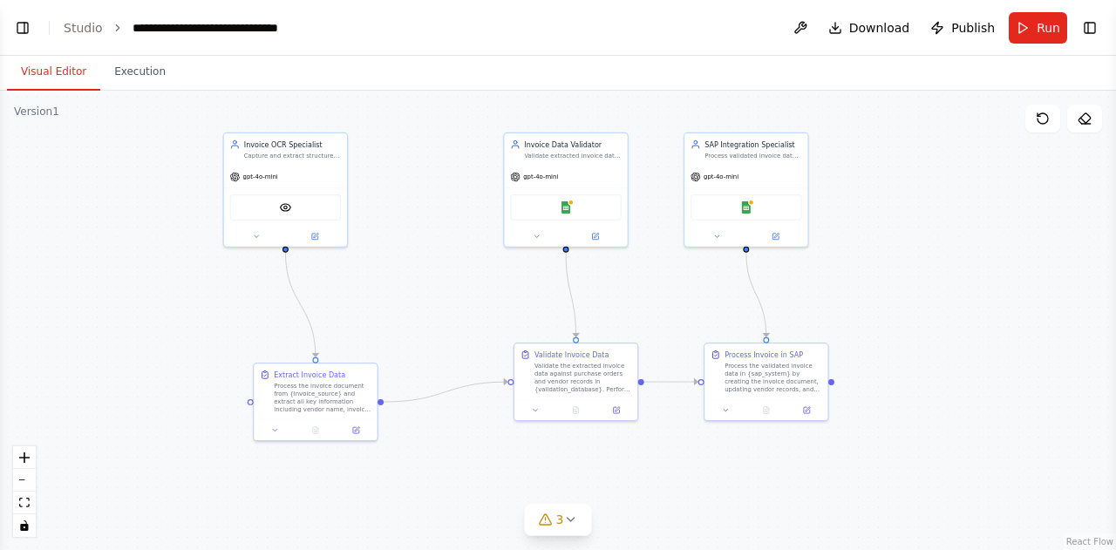
drag, startPoint x: 110, startPoint y: 106, endPoint x: 130, endPoint y: 98, distance: 21.9
click at [130, 98] on div ".deletable-edge-delete-btn { width: 20px; height: 20px; border: 0px solid #ffff…" at bounding box center [558, 320] width 1116 height 459
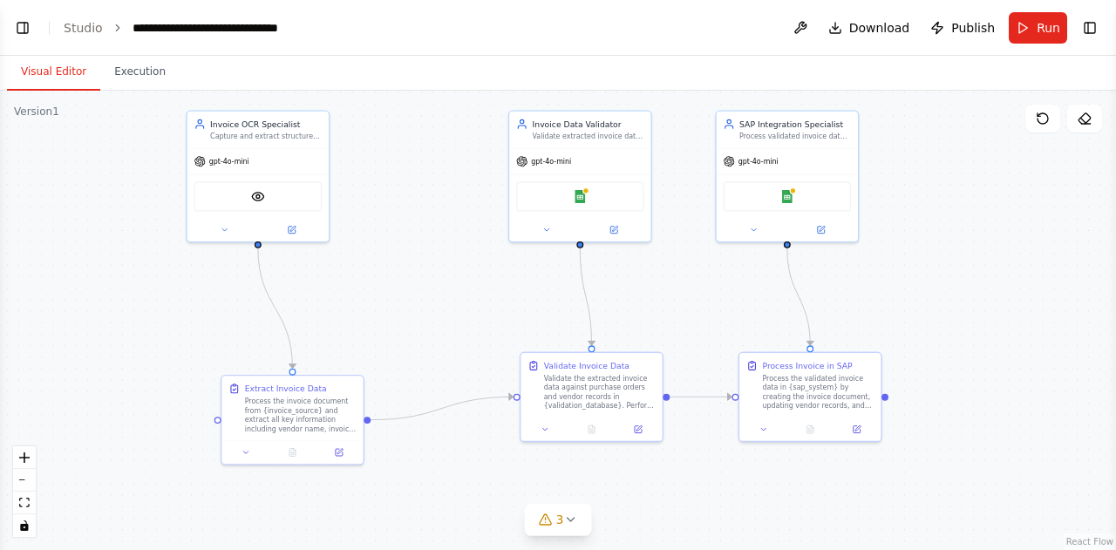
drag, startPoint x: 436, startPoint y: 232, endPoint x: 359, endPoint y: 187, distance: 89.1
click at [359, 187] on div ".deletable-edge-delete-btn { width: 20px; height: 20px; border: 0px solid #ffff…" at bounding box center [558, 320] width 1116 height 459
click at [959, 496] on div ".deletable-edge-delete-btn { width: 20px; height: 20px; border: 0px solid #ffff…" at bounding box center [558, 320] width 1116 height 459
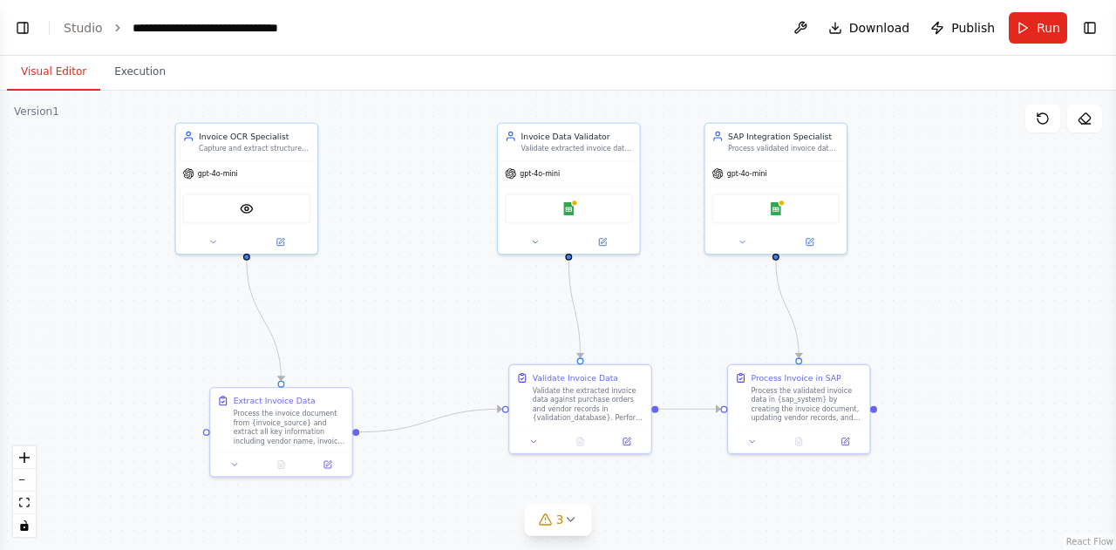
drag, startPoint x: 936, startPoint y: 487, endPoint x: 945, endPoint y: 508, distance: 22.7
click at [945, 508] on div ".deletable-edge-delete-btn { width: 20px; height: 20px; border: 0px solid #ffff…" at bounding box center [558, 320] width 1116 height 459
drag, startPoint x: 138, startPoint y: 114, endPoint x: 484, endPoint y: 394, distance: 445.0
click at [484, 394] on div ".deletable-edge-delete-btn { width: 20px; height: 20px; border: 0px solid #ffff…" at bounding box center [558, 320] width 1116 height 459
select select "****"
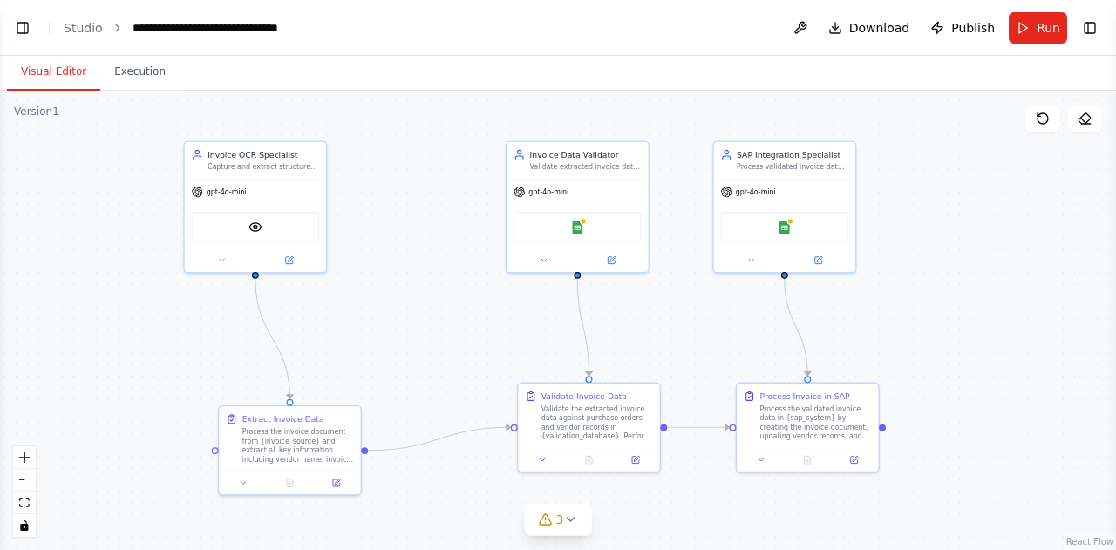
drag, startPoint x: 131, startPoint y: 107, endPoint x: 139, endPoint y: 125, distance: 19.1
click at [139, 125] on div ".deletable-edge-delete-btn { width: 20px; height: 20px; border: 0px solid #ffff…" at bounding box center [558, 320] width 1116 height 459
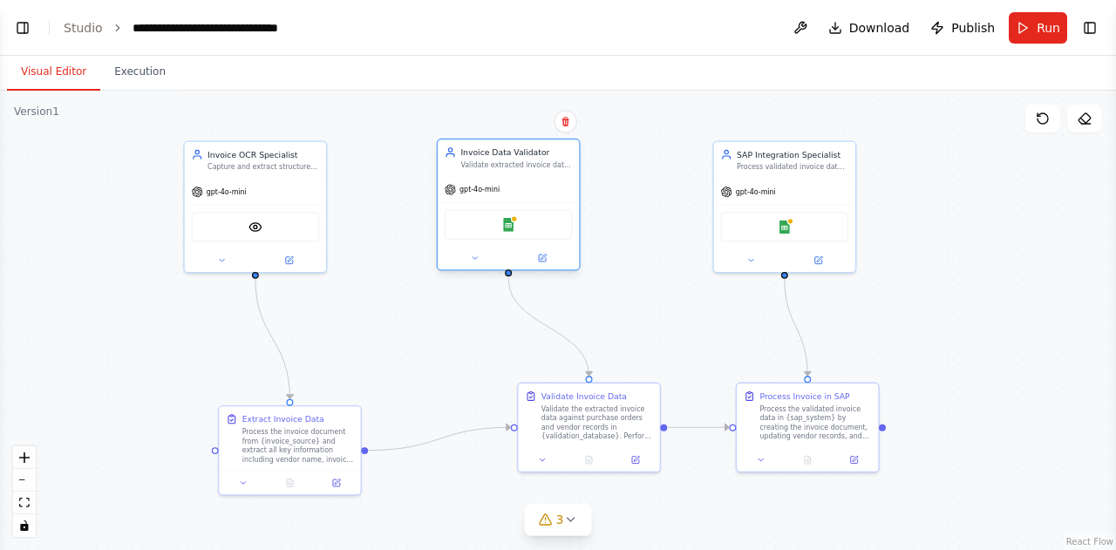
drag, startPoint x: 616, startPoint y: 233, endPoint x: 558, endPoint y: 235, distance: 58.5
click at [558, 235] on div "Google Sheets" at bounding box center [508, 225] width 127 height 30
click at [336, 480] on icon at bounding box center [337, 479] width 5 height 5
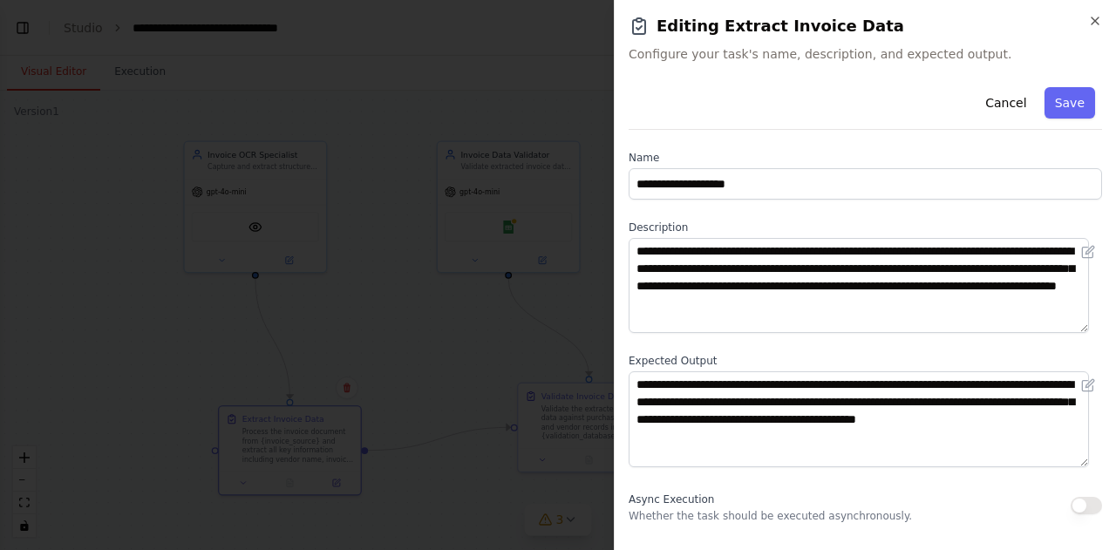
scroll to position [234, 0]
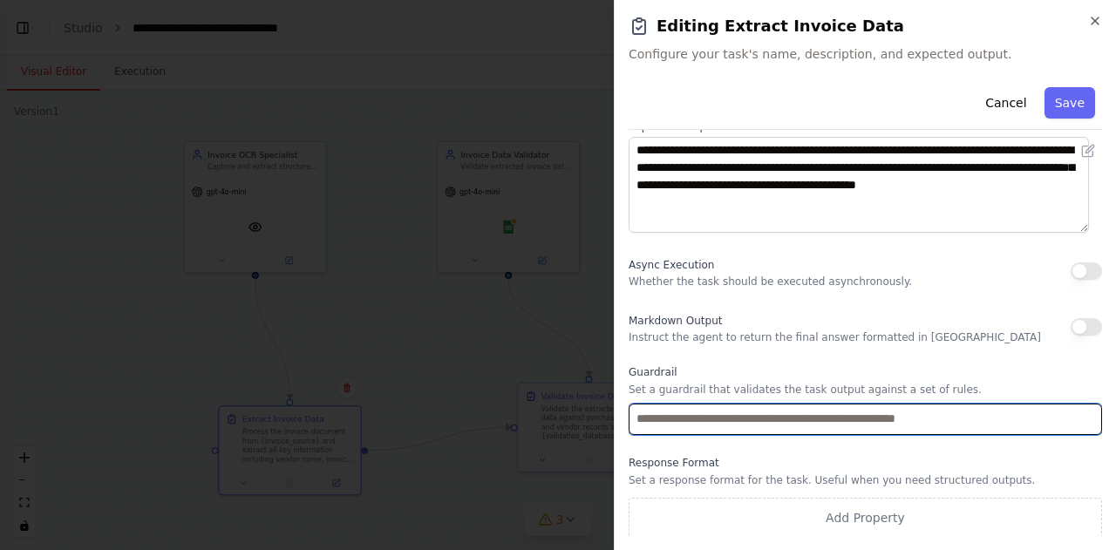
click at [893, 414] on input "text" at bounding box center [865, 419] width 473 height 31
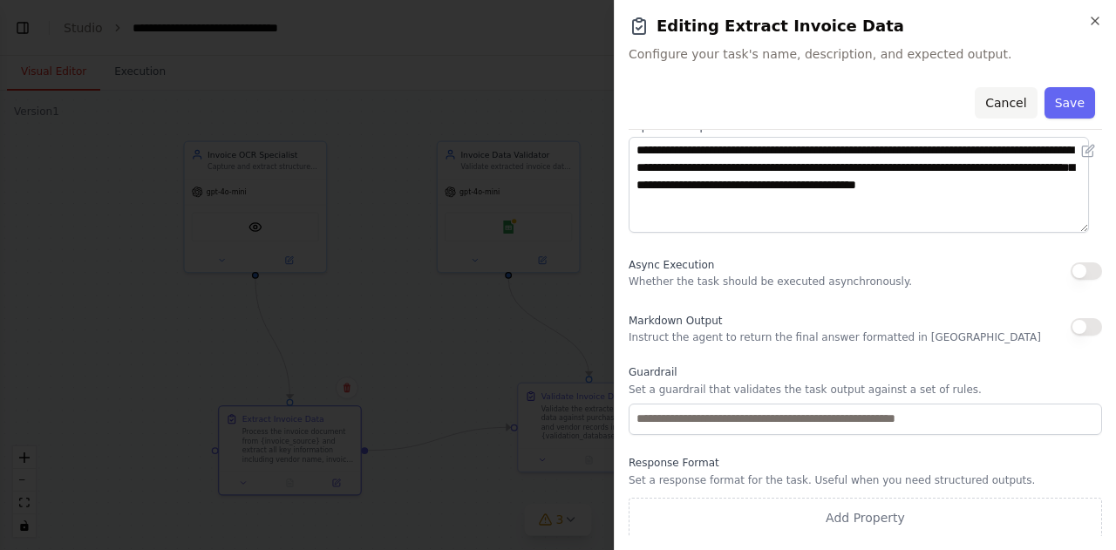
click at [1003, 97] on button "Cancel" at bounding box center [1006, 102] width 62 height 31
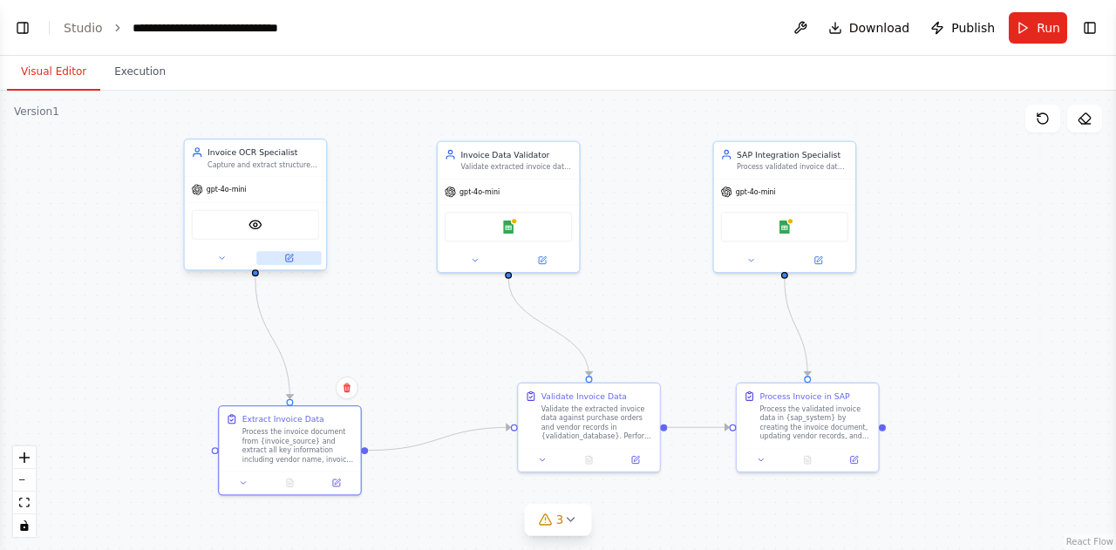
click at [291, 256] on icon at bounding box center [290, 257] width 5 height 5
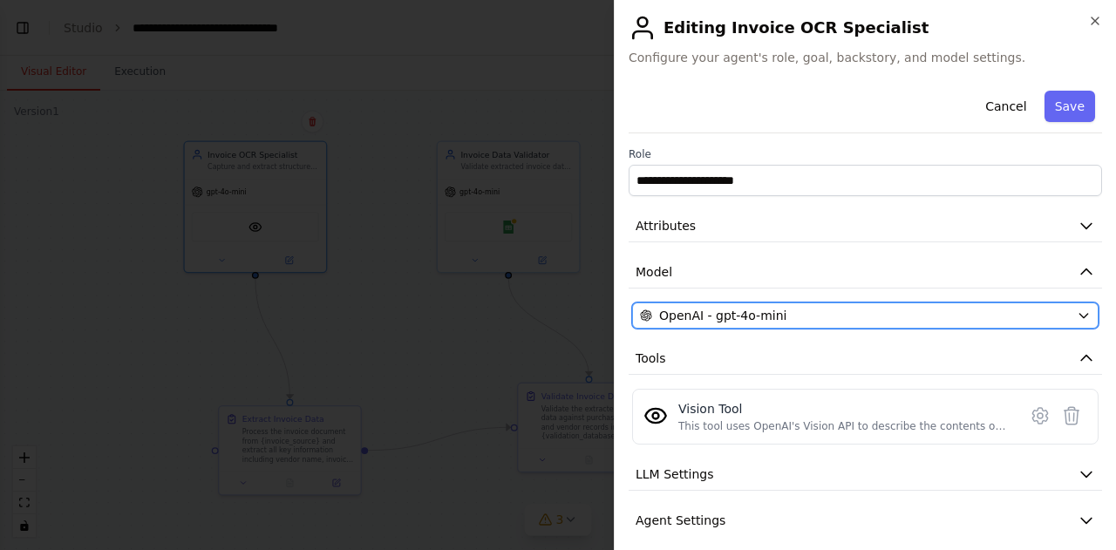
click at [769, 316] on span "OpenAI - gpt-4o-mini" at bounding box center [722, 315] width 127 height 17
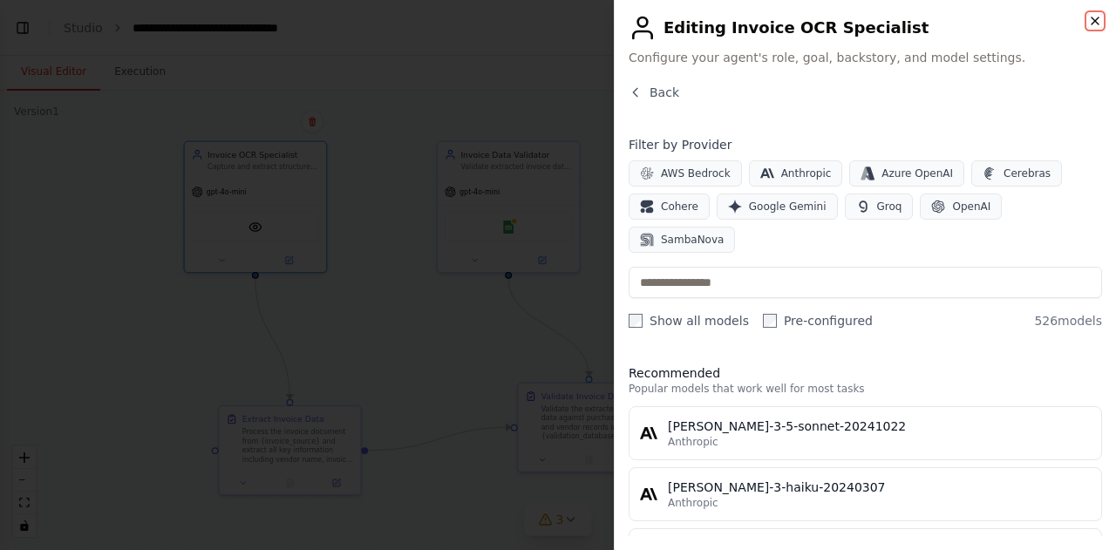
click at [1099, 19] on icon "button" at bounding box center [1095, 21] width 14 height 14
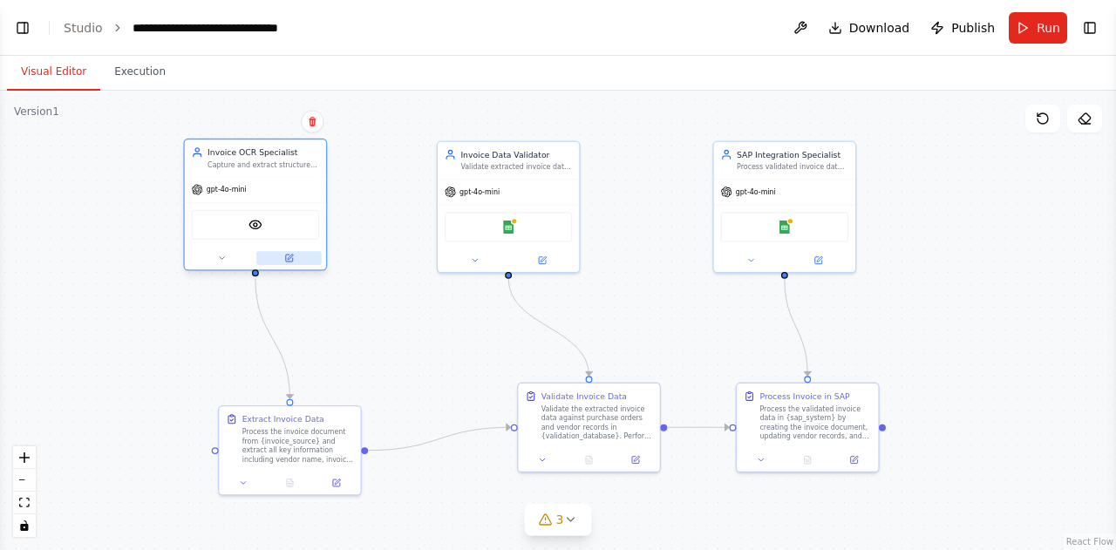
click at [296, 266] on div at bounding box center [255, 258] width 141 height 23
click at [293, 261] on icon at bounding box center [289, 259] width 10 height 10
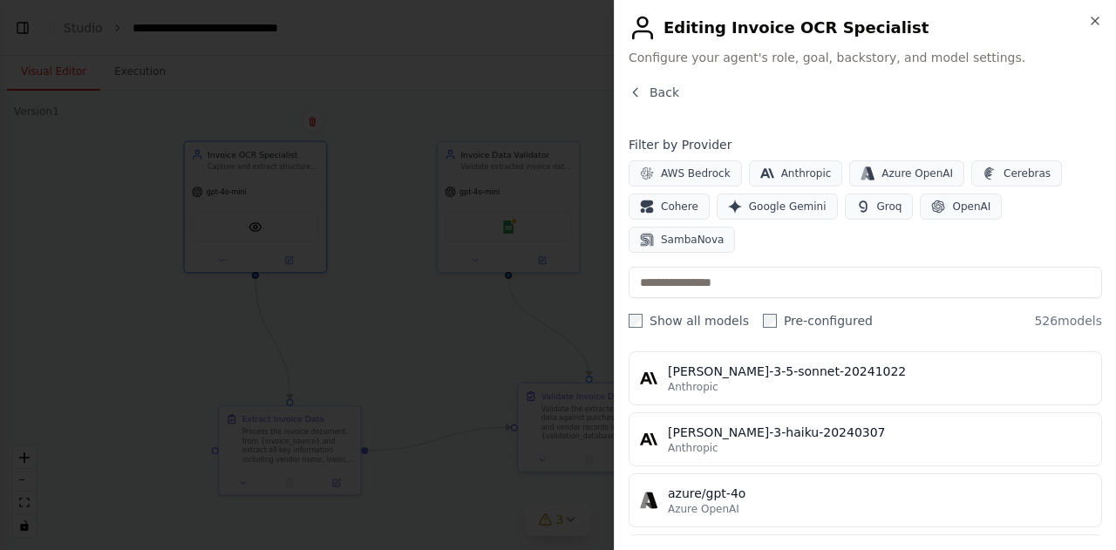
scroll to position [0, 0]
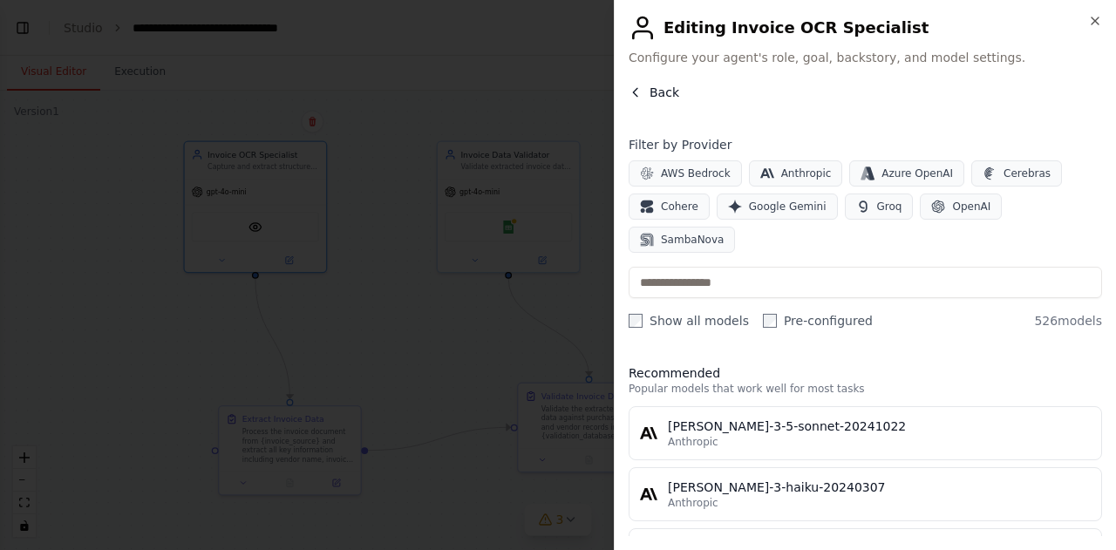
click at [640, 92] on icon "button" at bounding box center [636, 92] width 14 height 14
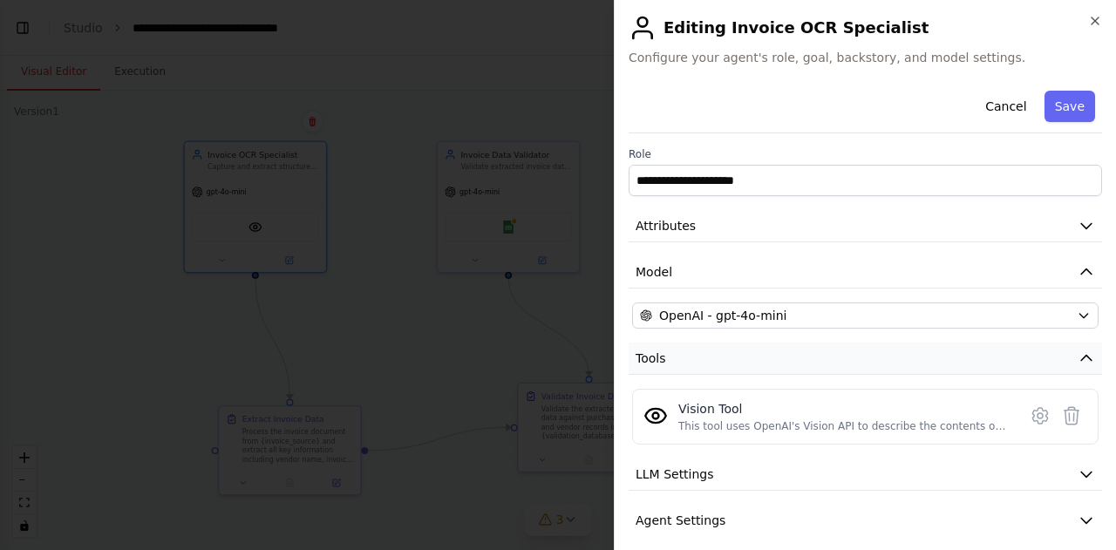
scroll to position [58, 0]
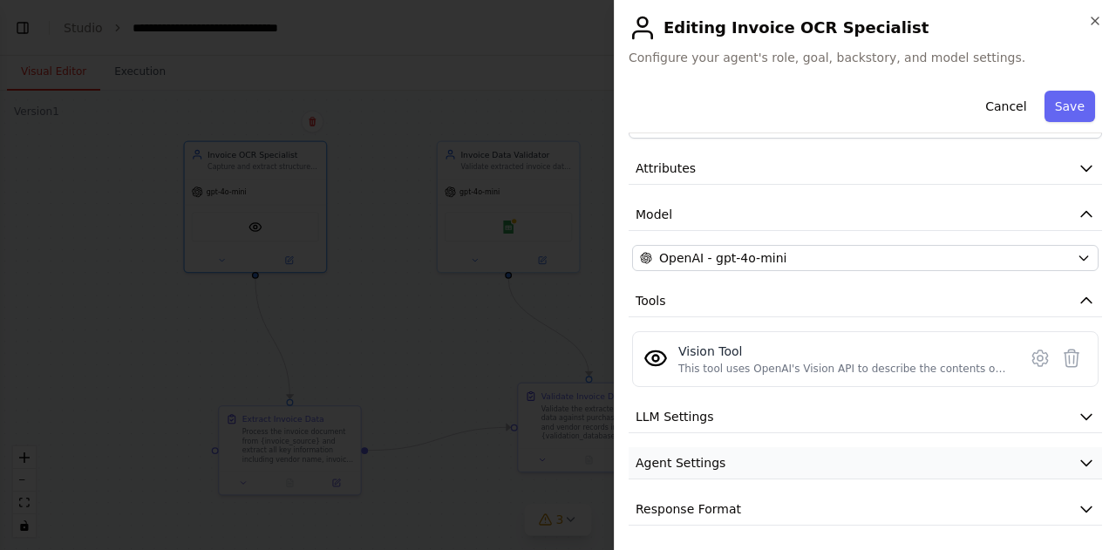
click at [760, 459] on button "Agent Settings" at bounding box center [865, 463] width 473 height 32
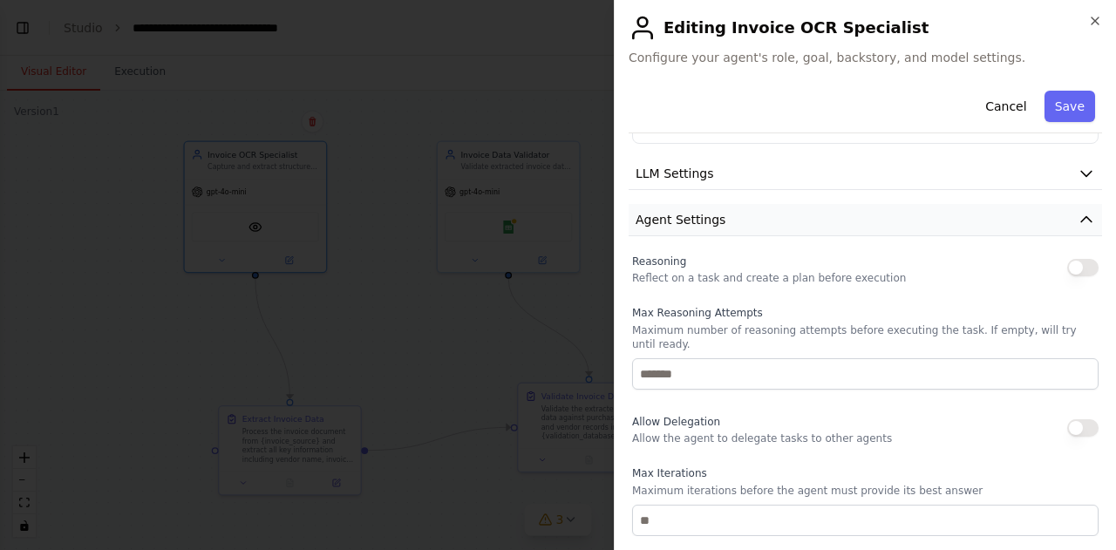
scroll to position [319, 0]
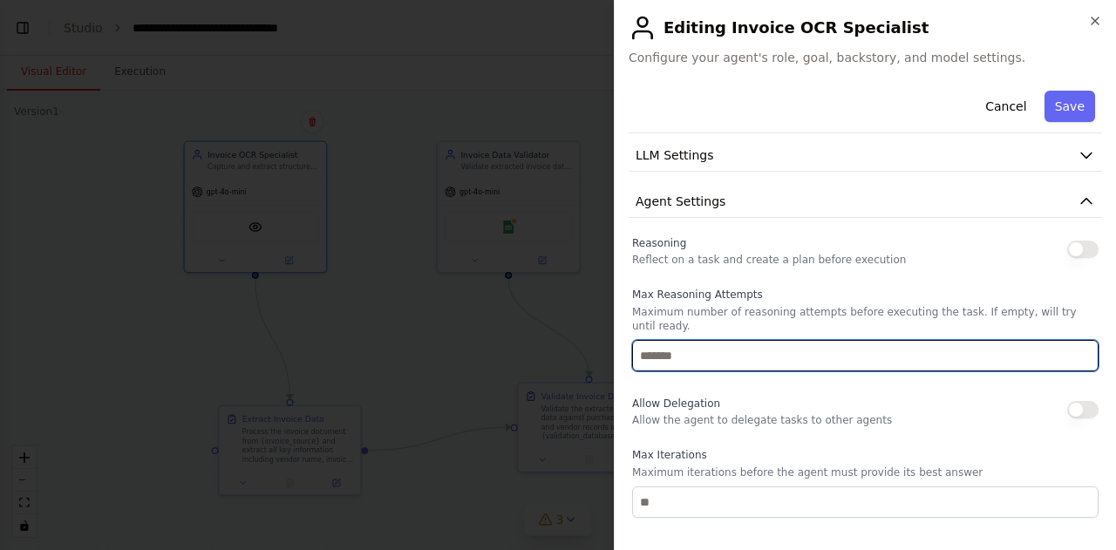
click at [778, 343] on input "number" at bounding box center [865, 355] width 466 height 31
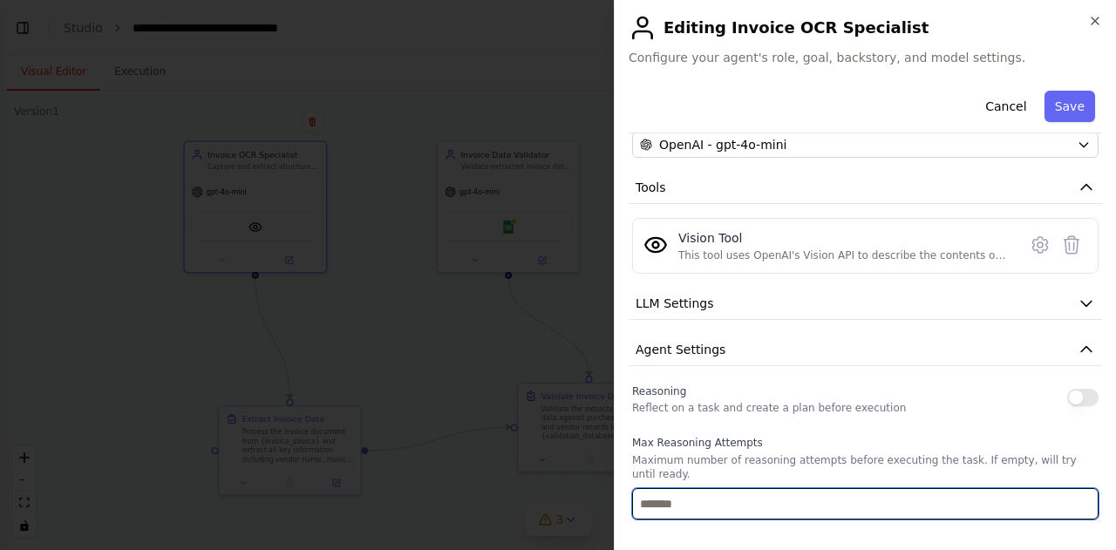
scroll to position [0, 0]
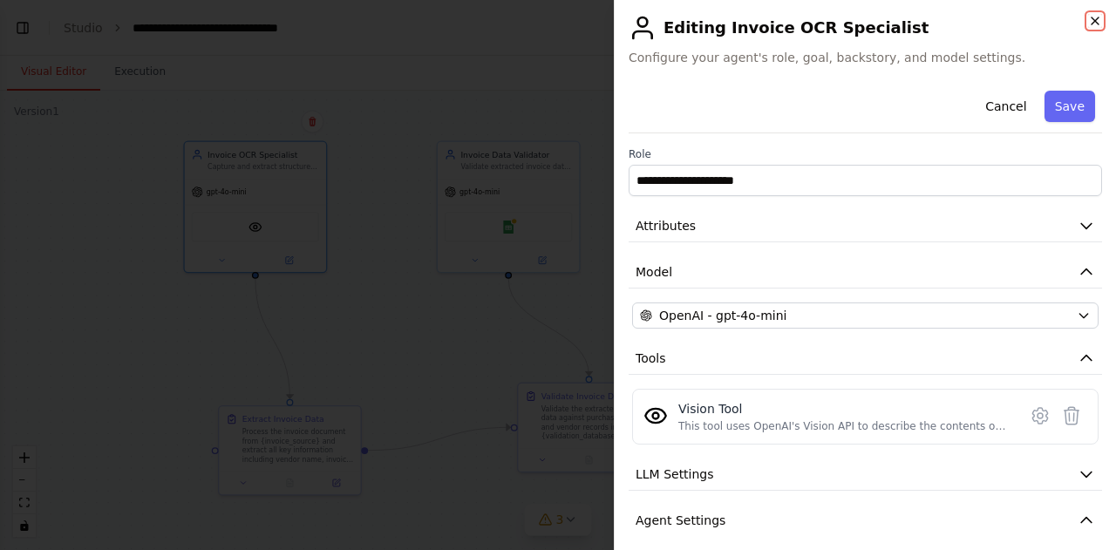
click at [1095, 16] on icon "button" at bounding box center [1095, 21] width 14 height 14
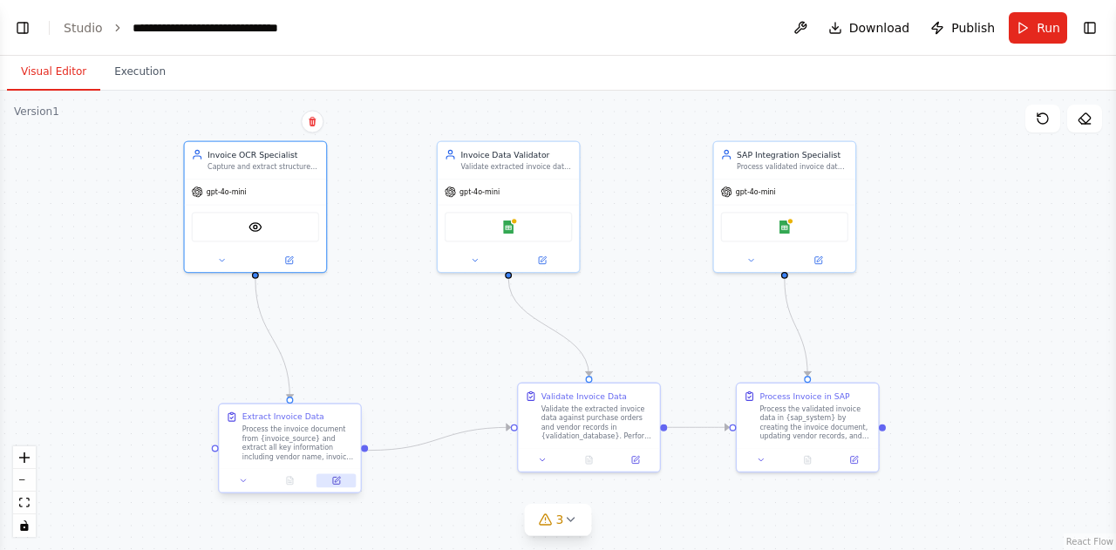
click at [342, 478] on button at bounding box center [335, 480] width 39 height 14
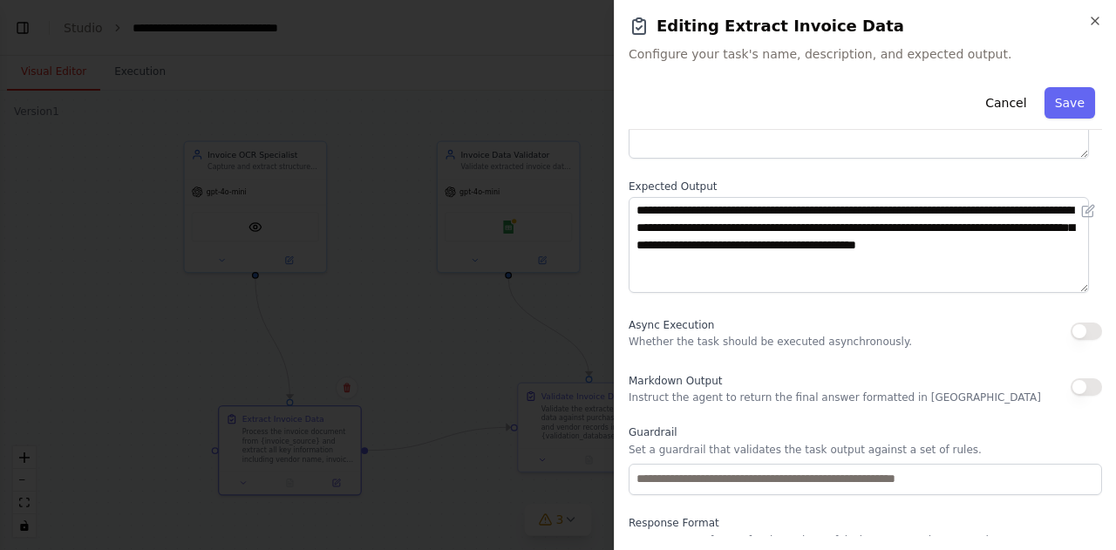
scroll to position [234, 0]
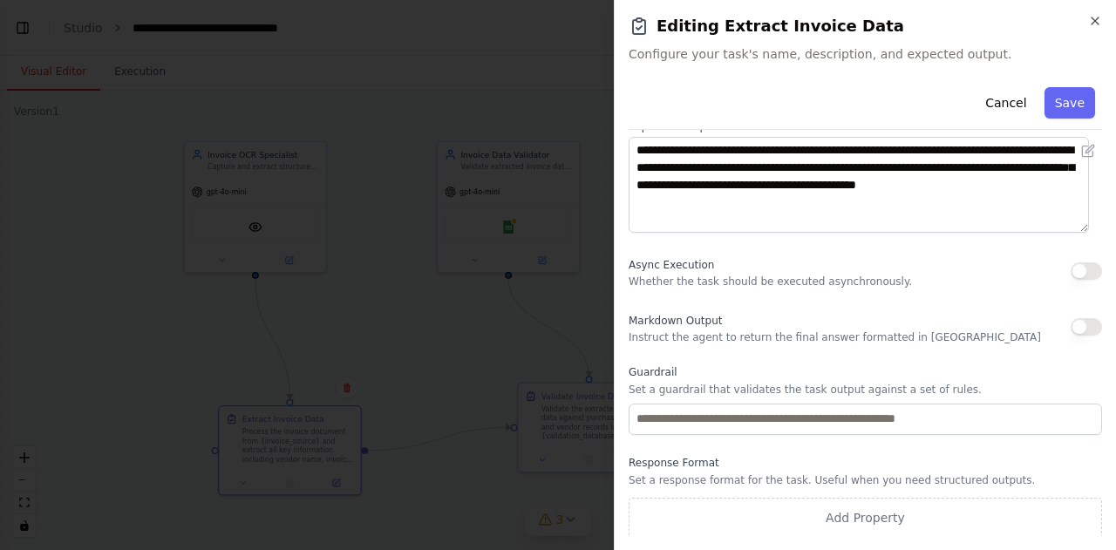
click at [898, 265] on div "Async Execution Whether the task should be executed asynchronously." at bounding box center [865, 271] width 473 height 35
click at [1076, 268] on button "button" at bounding box center [1085, 270] width 31 height 17
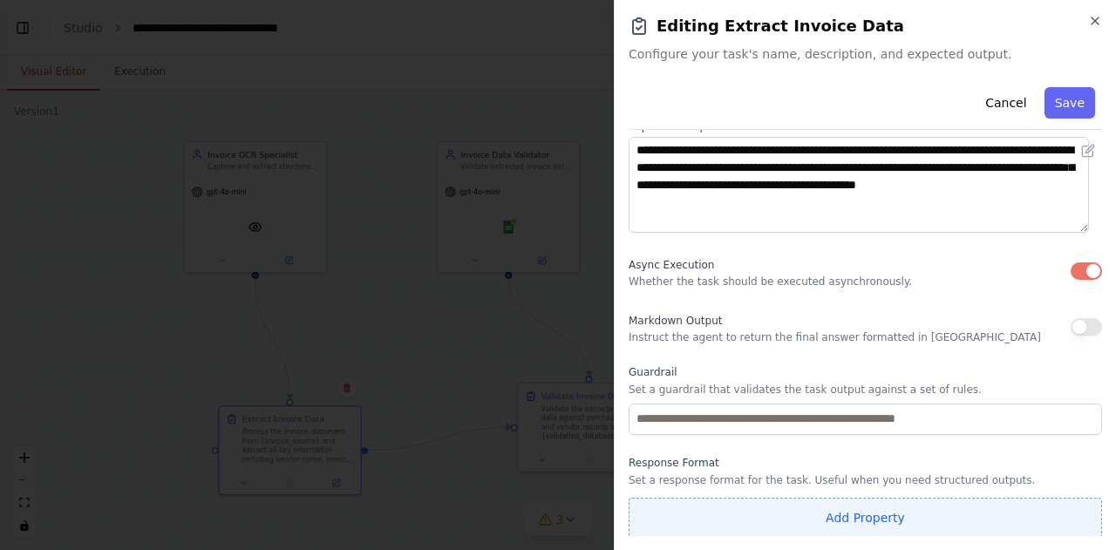
click at [877, 511] on button "Add Property" at bounding box center [865, 518] width 473 height 40
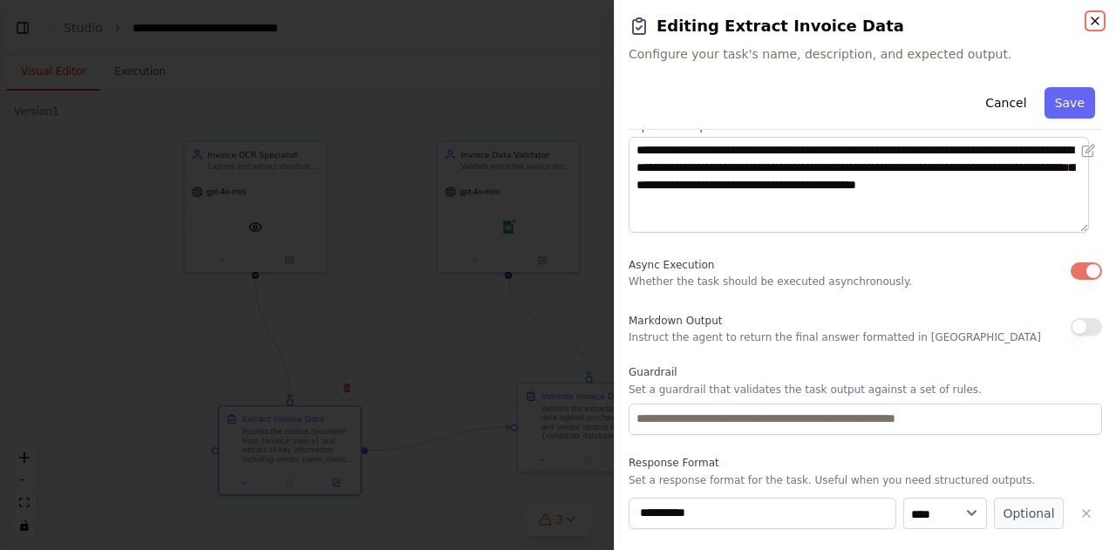
click at [1095, 22] on icon "button" at bounding box center [1095, 21] width 14 height 14
